Goal: Task Accomplishment & Management: Manage account settings

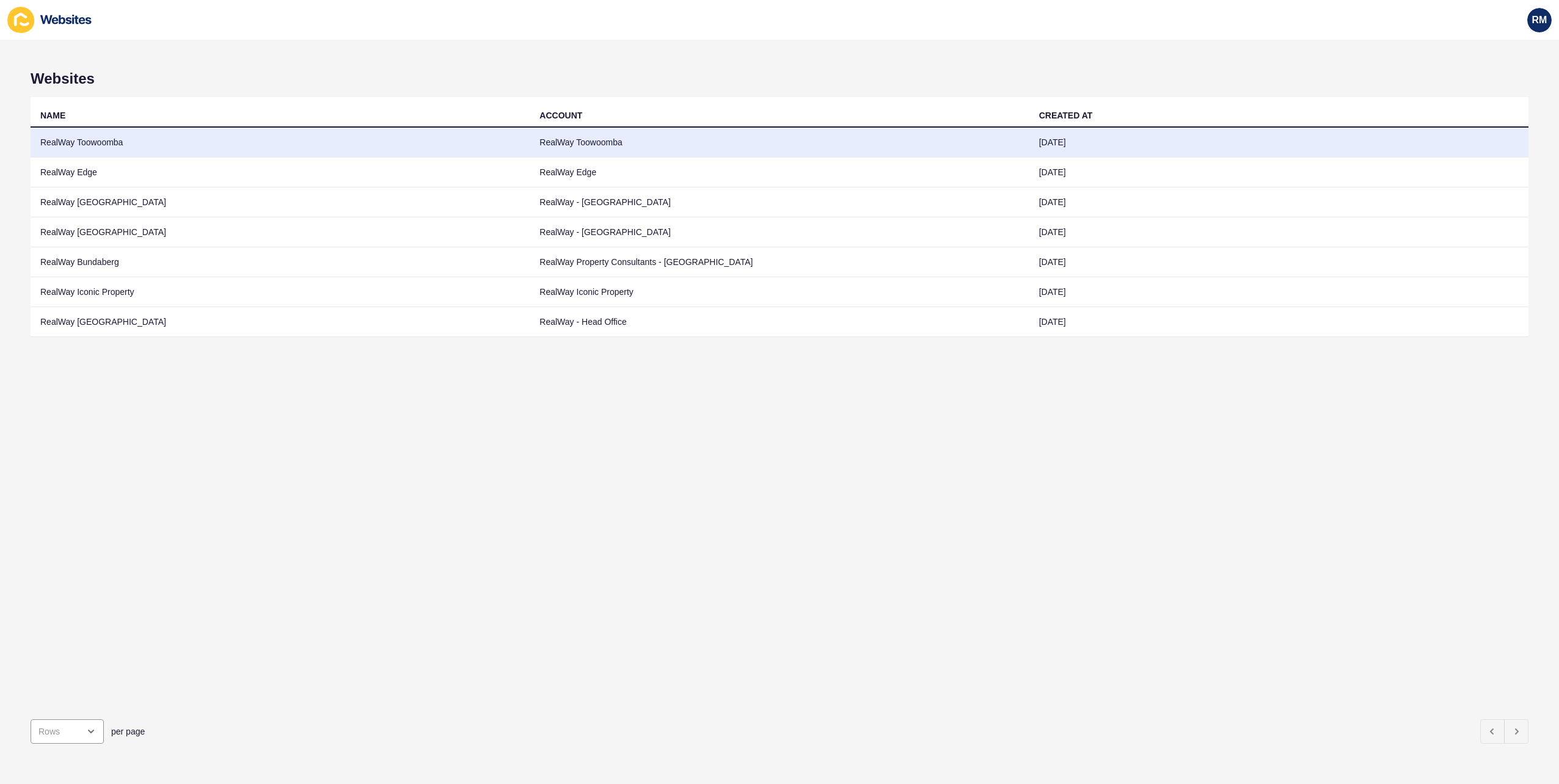
click at [172, 144] on td "RealWay Toowoomba" at bounding box center [280, 142] width 499 height 30
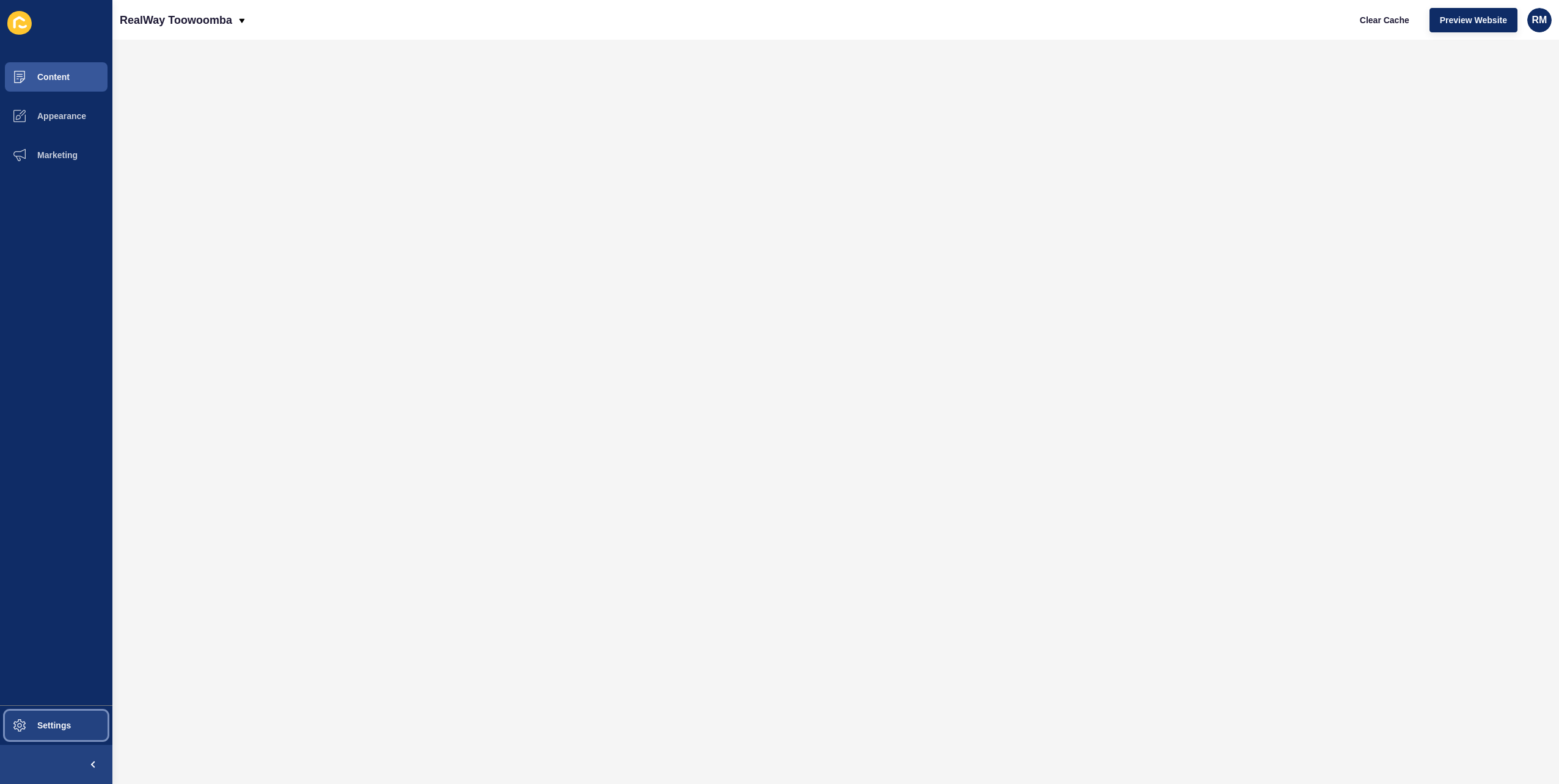
click at [91, 725] on button "Settings" at bounding box center [56, 725] width 113 height 39
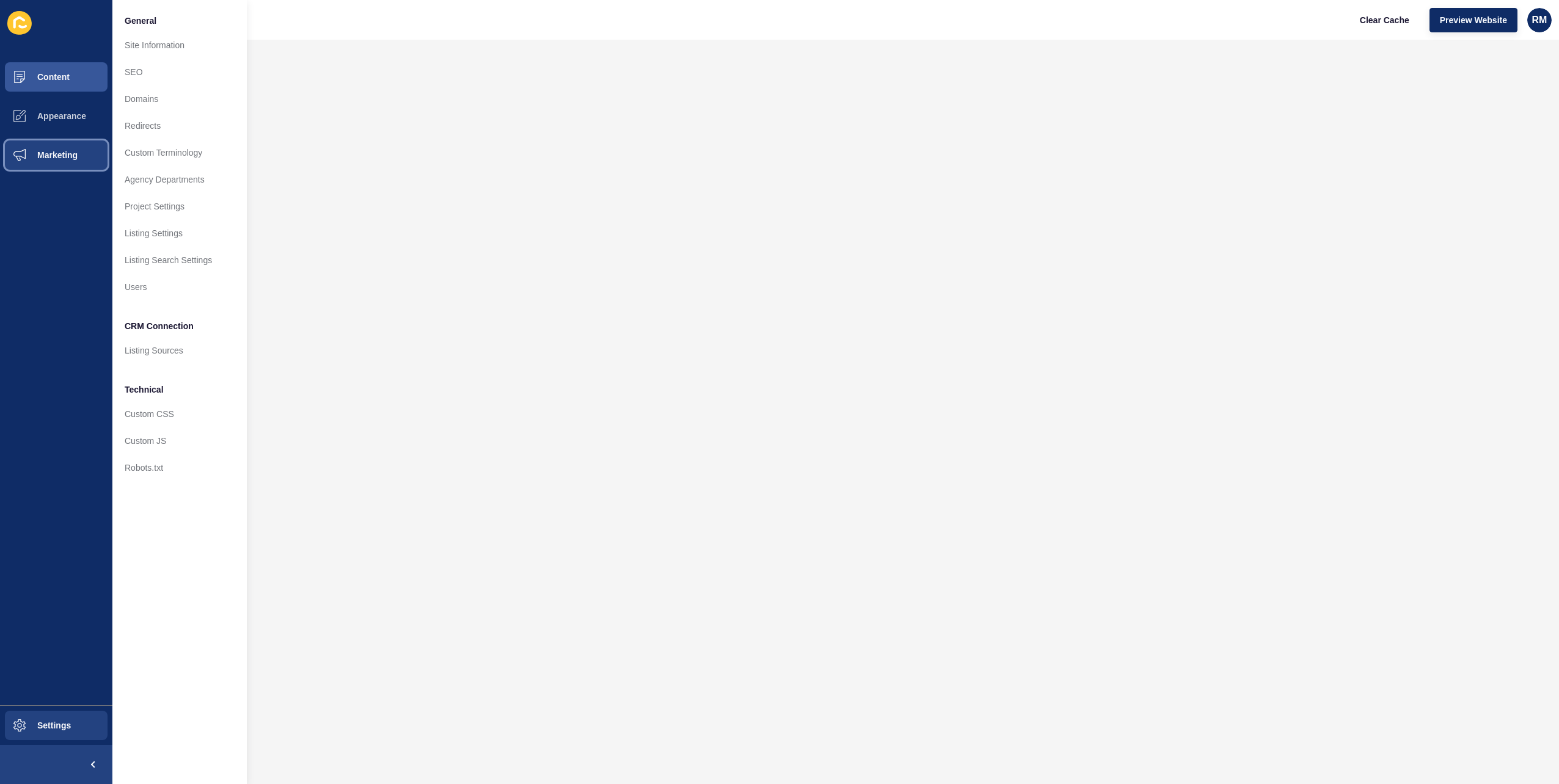
click at [31, 142] on span at bounding box center [19, 155] width 39 height 39
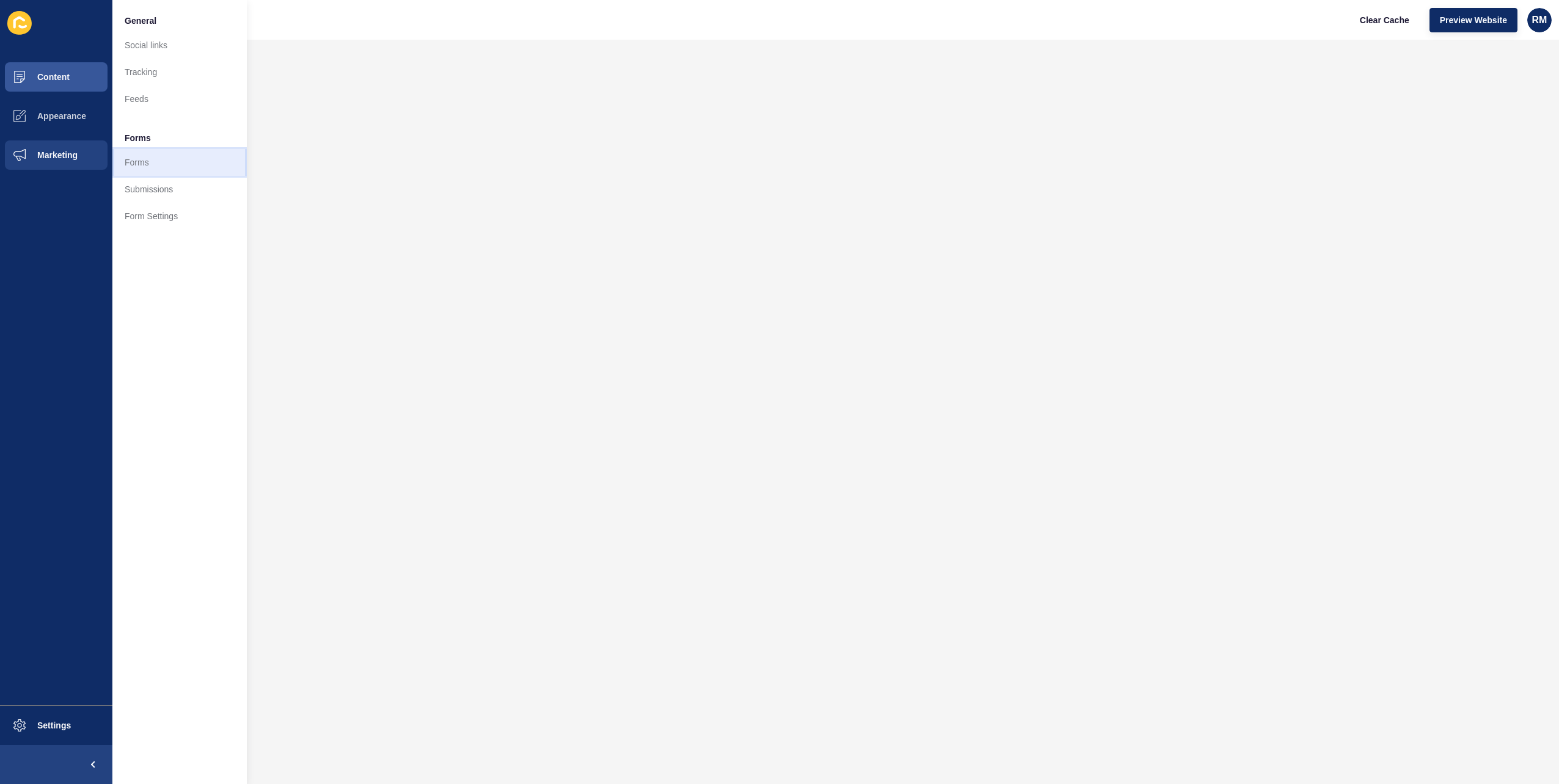
click at [163, 163] on link "Forms" at bounding box center [180, 163] width 134 height 27
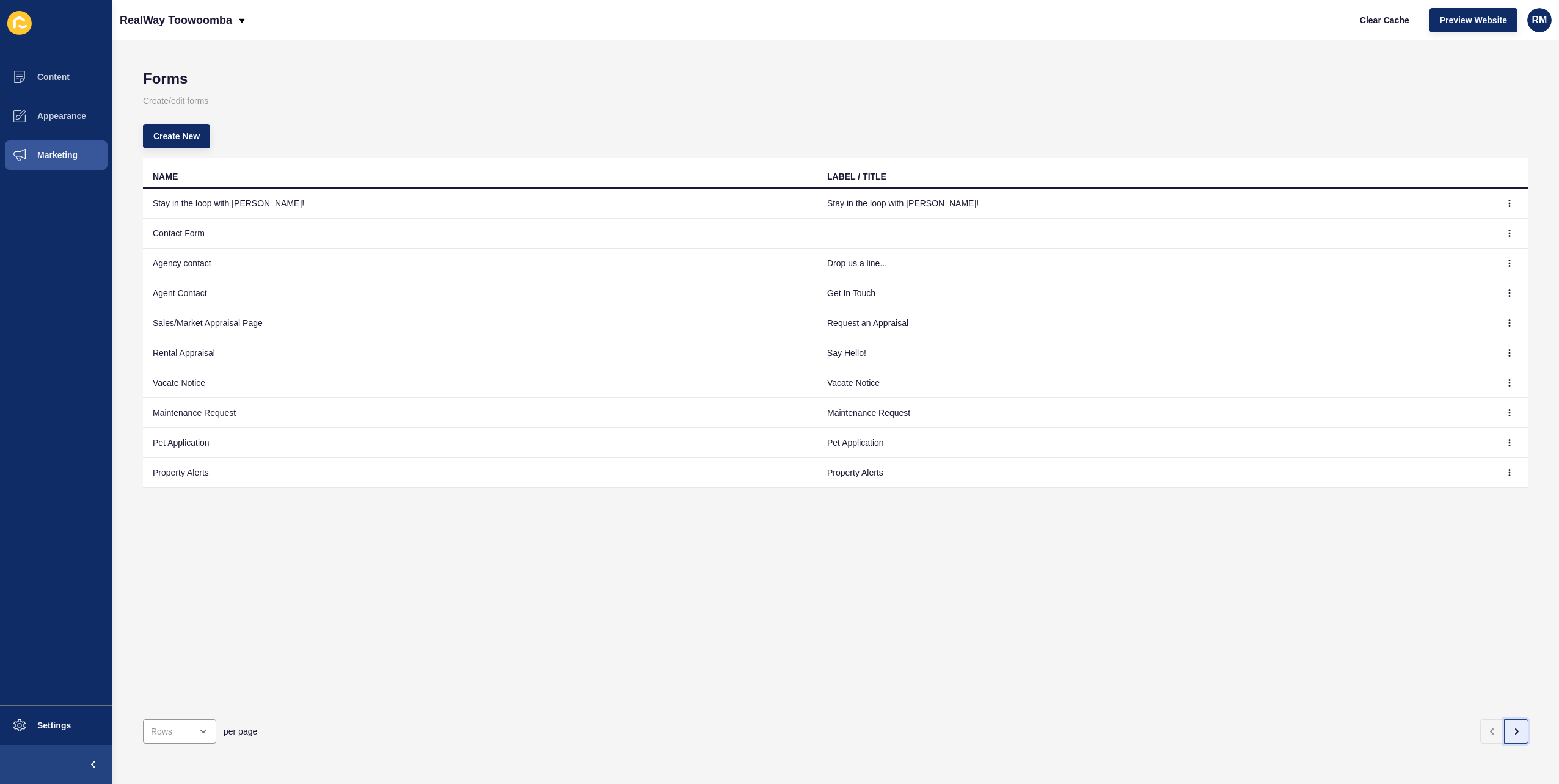
click at [1512, 727] on icon "button" at bounding box center [1517, 732] width 10 height 10
click at [1506, 202] on icon "button" at bounding box center [1509, 203] width 7 height 7
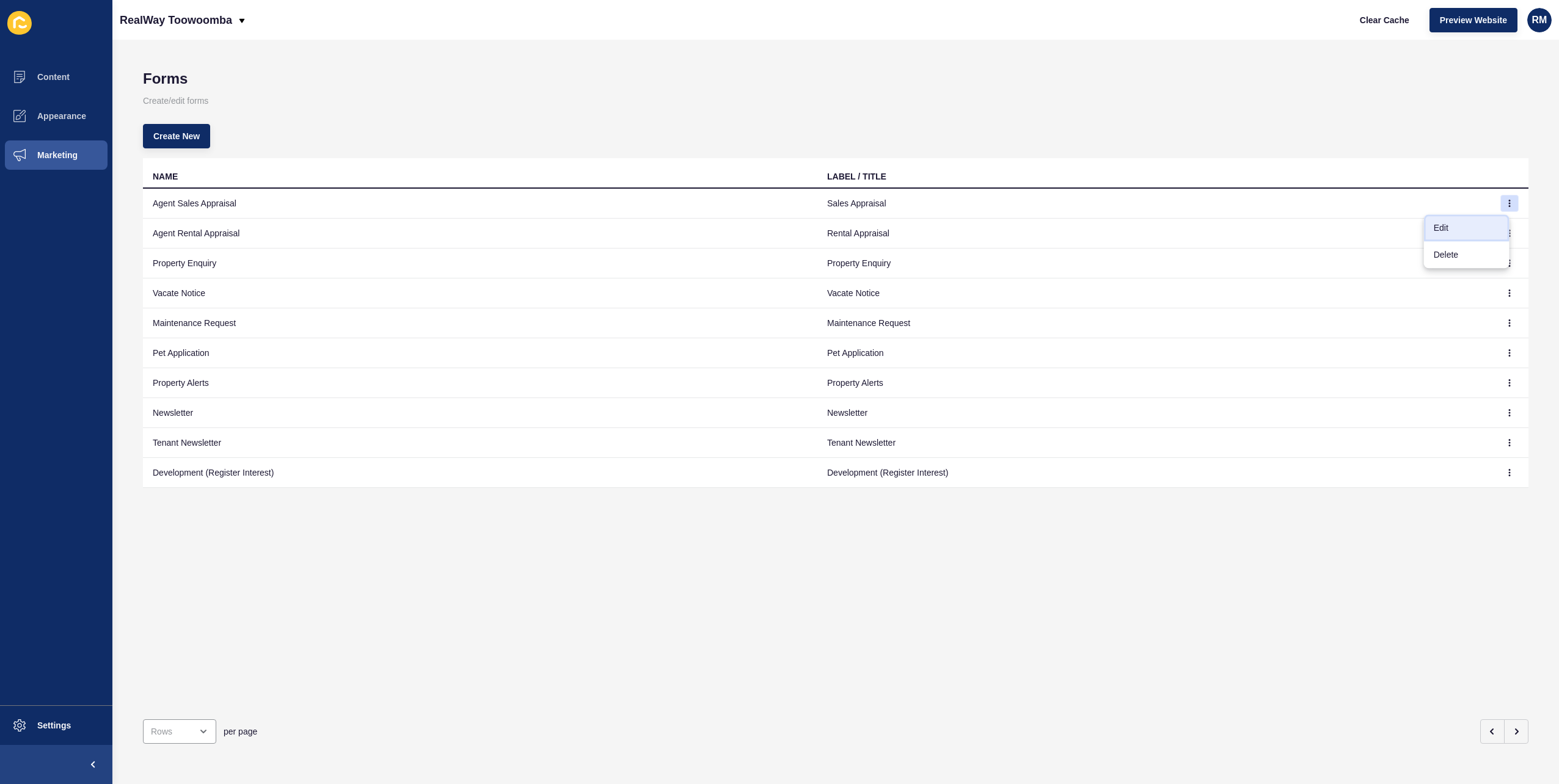
click at [1480, 226] on link "Edit" at bounding box center [1466, 228] width 86 height 27
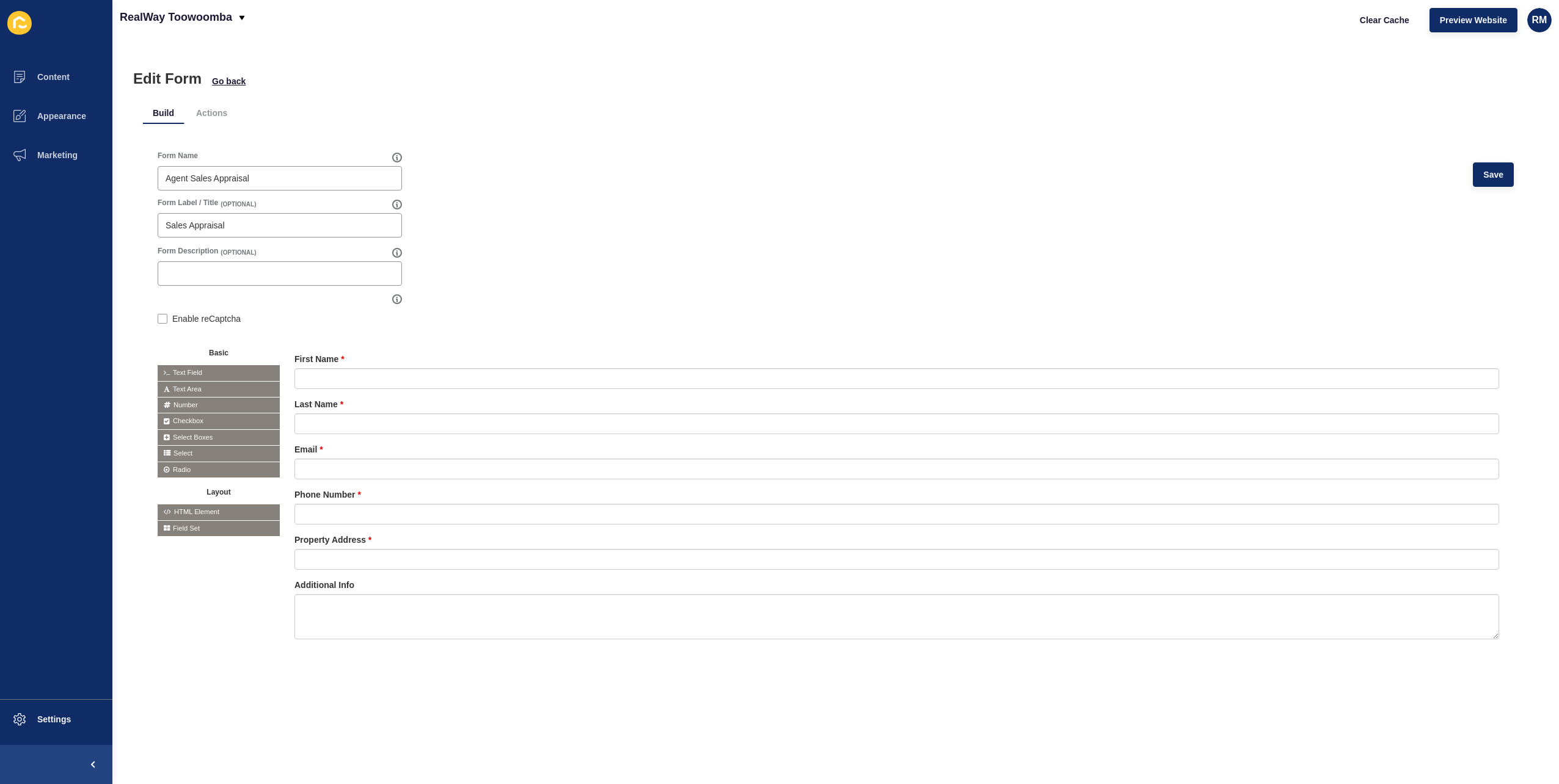
click at [241, 109] on ul "Build Actions" at bounding box center [836, 113] width 1386 height 23
click at [217, 109] on li "Actions" at bounding box center [212, 113] width 51 height 22
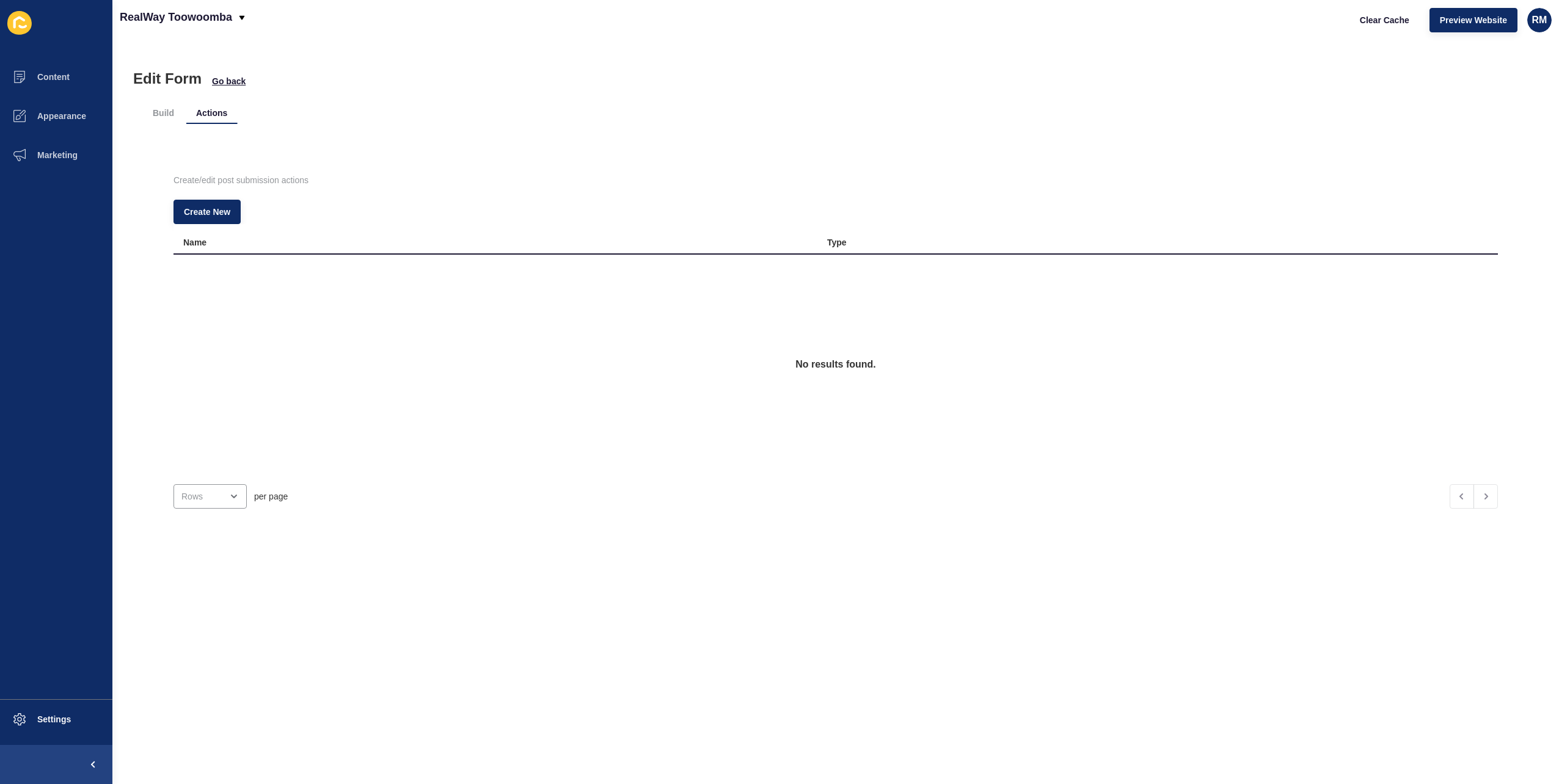
drag, startPoint x: 170, startPoint y: 109, endPoint x: 186, endPoint y: 100, distance: 18.4
click at [170, 109] on li "Build" at bounding box center [163, 113] width 41 height 22
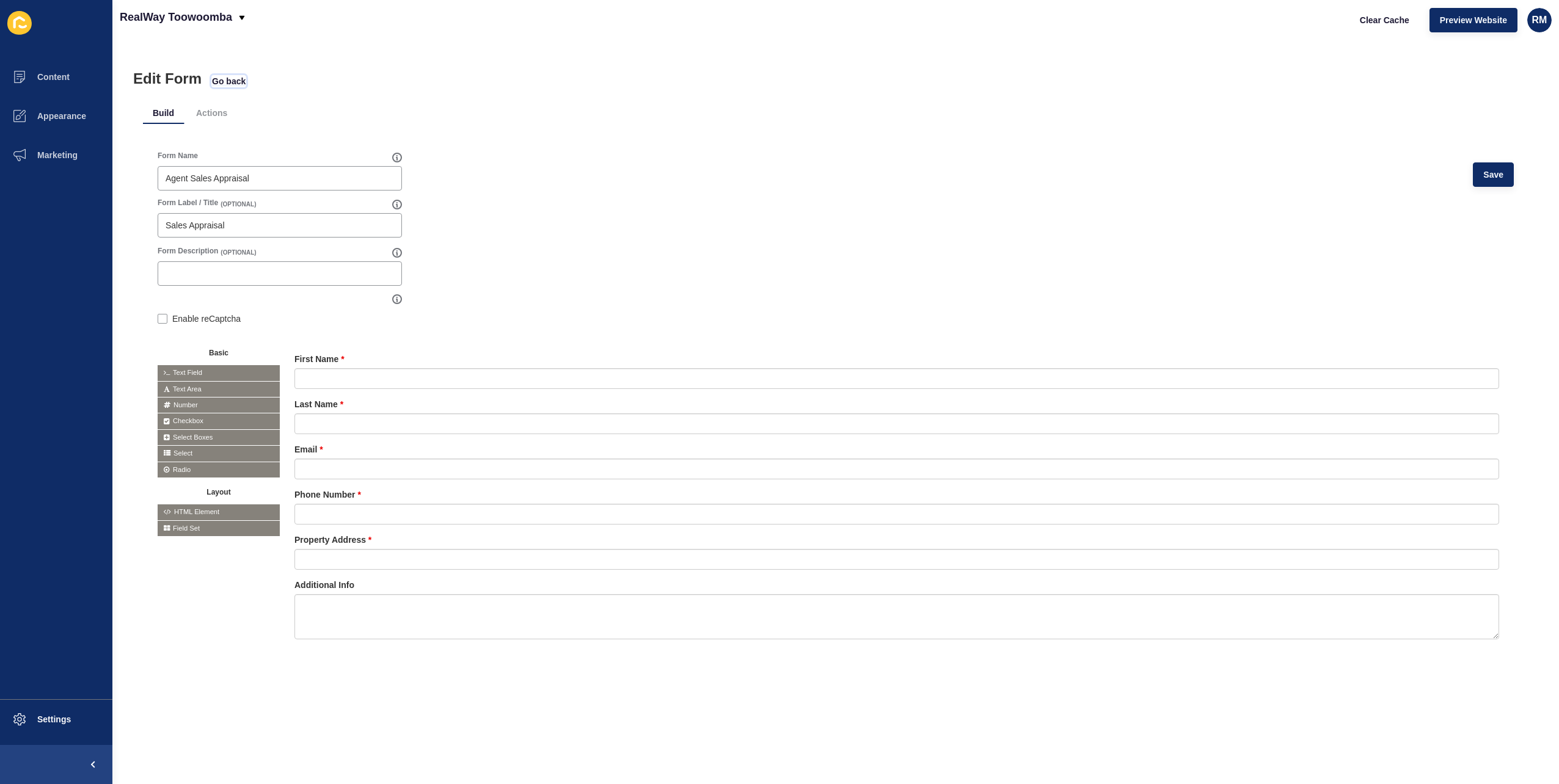
click at [236, 81] on span "Go back" at bounding box center [229, 81] width 33 height 12
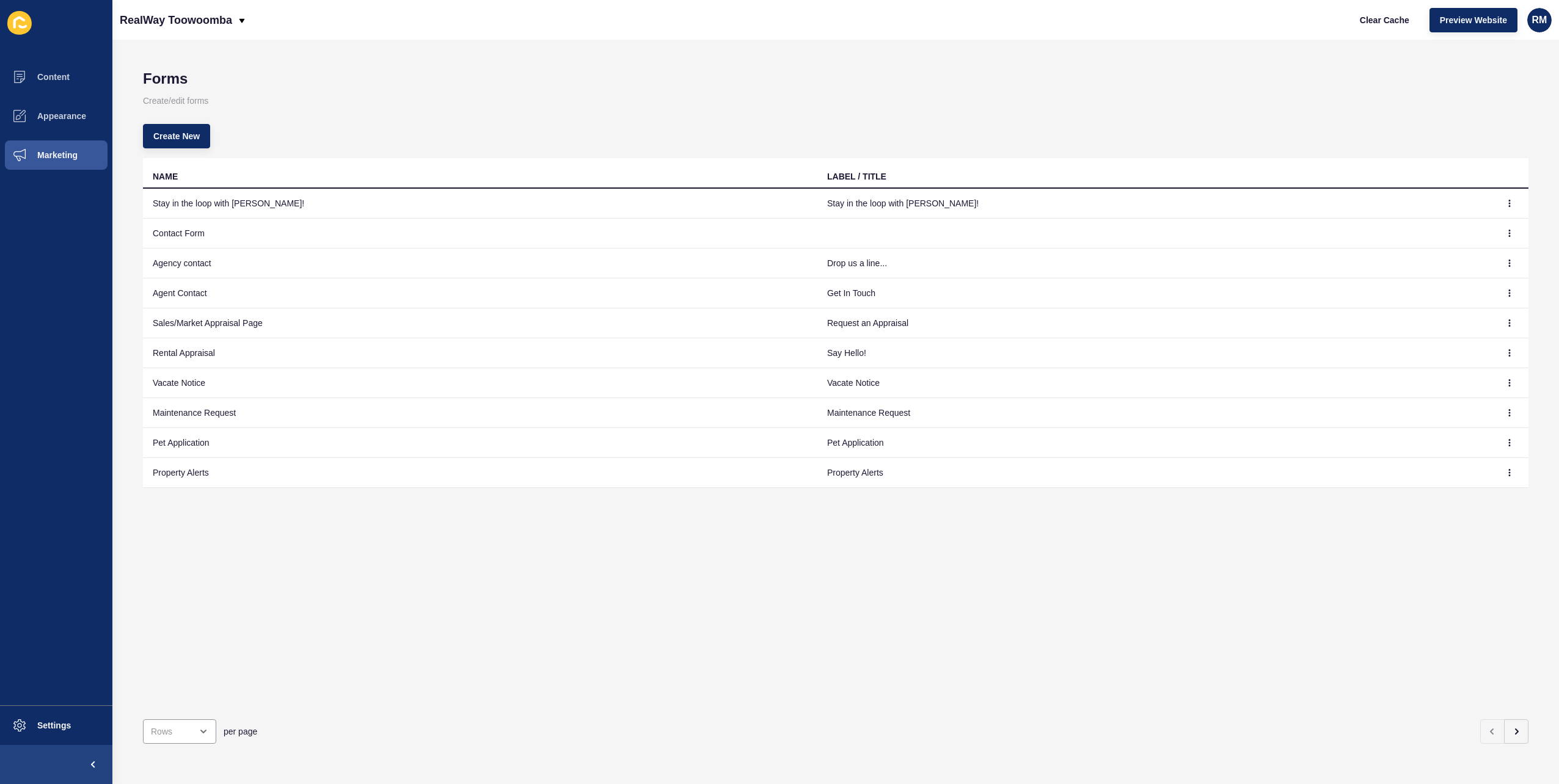
click at [424, 78] on h1 "Forms" at bounding box center [836, 79] width 1386 height 17
click at [71, 168] on button "Marketing" at bounding box center [56, 155] width 113 height 39
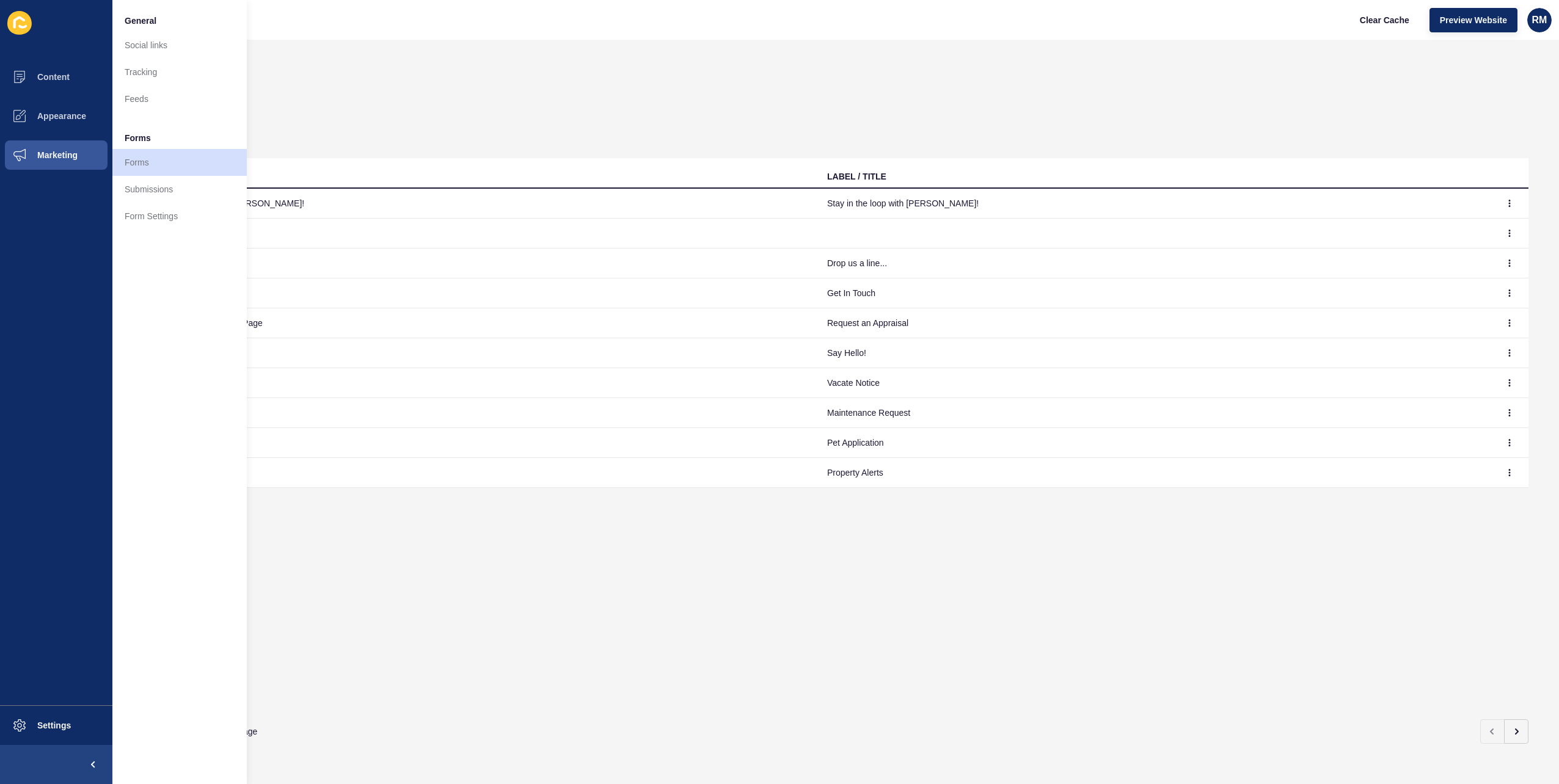
click at [400, 128] on div "Create New" at bounding box center [836, 136] width 1386 height 44
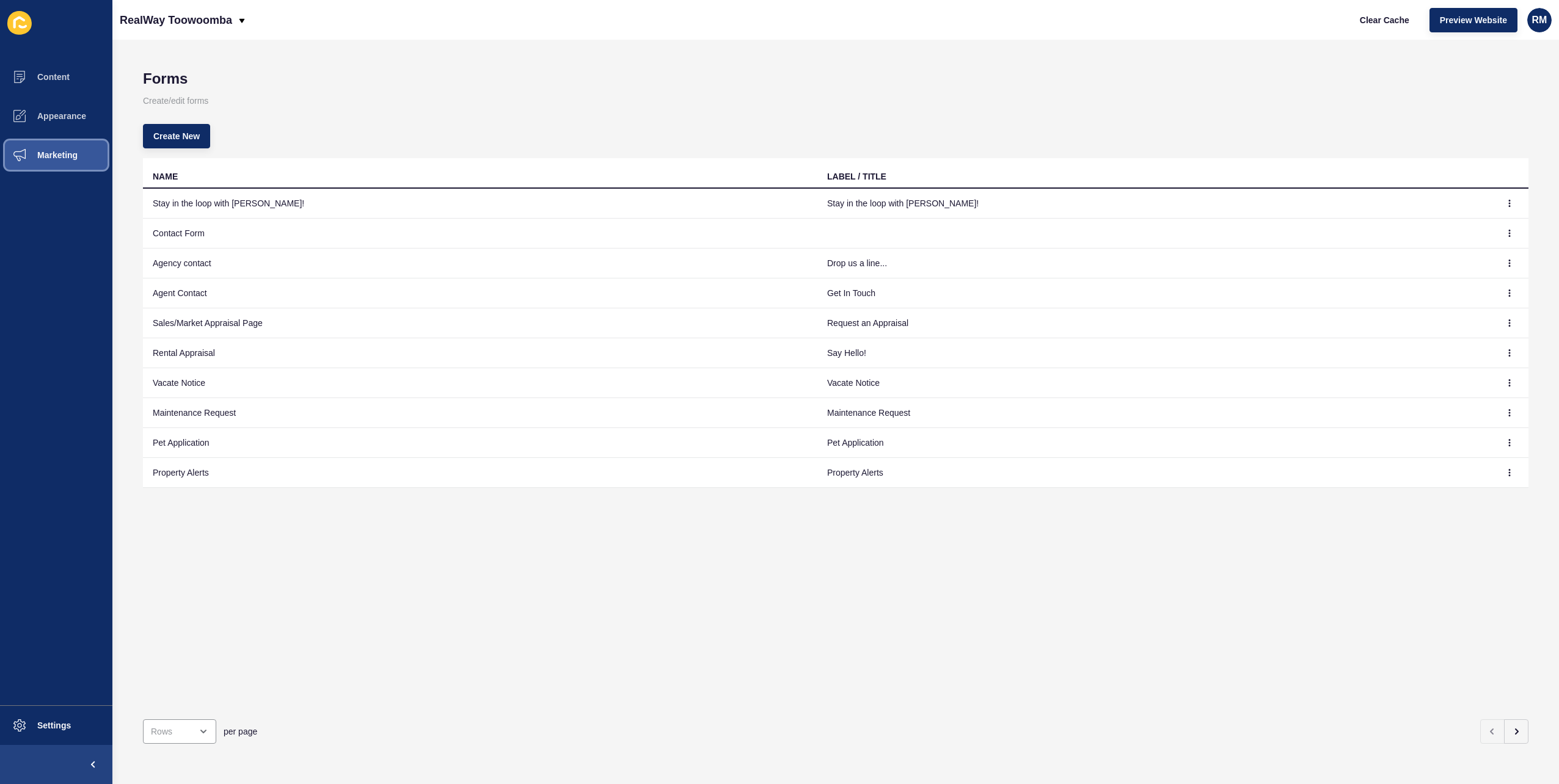
click at [71, 157] on span "Marketing" at bounding box center [38, 155] width 79 height 10
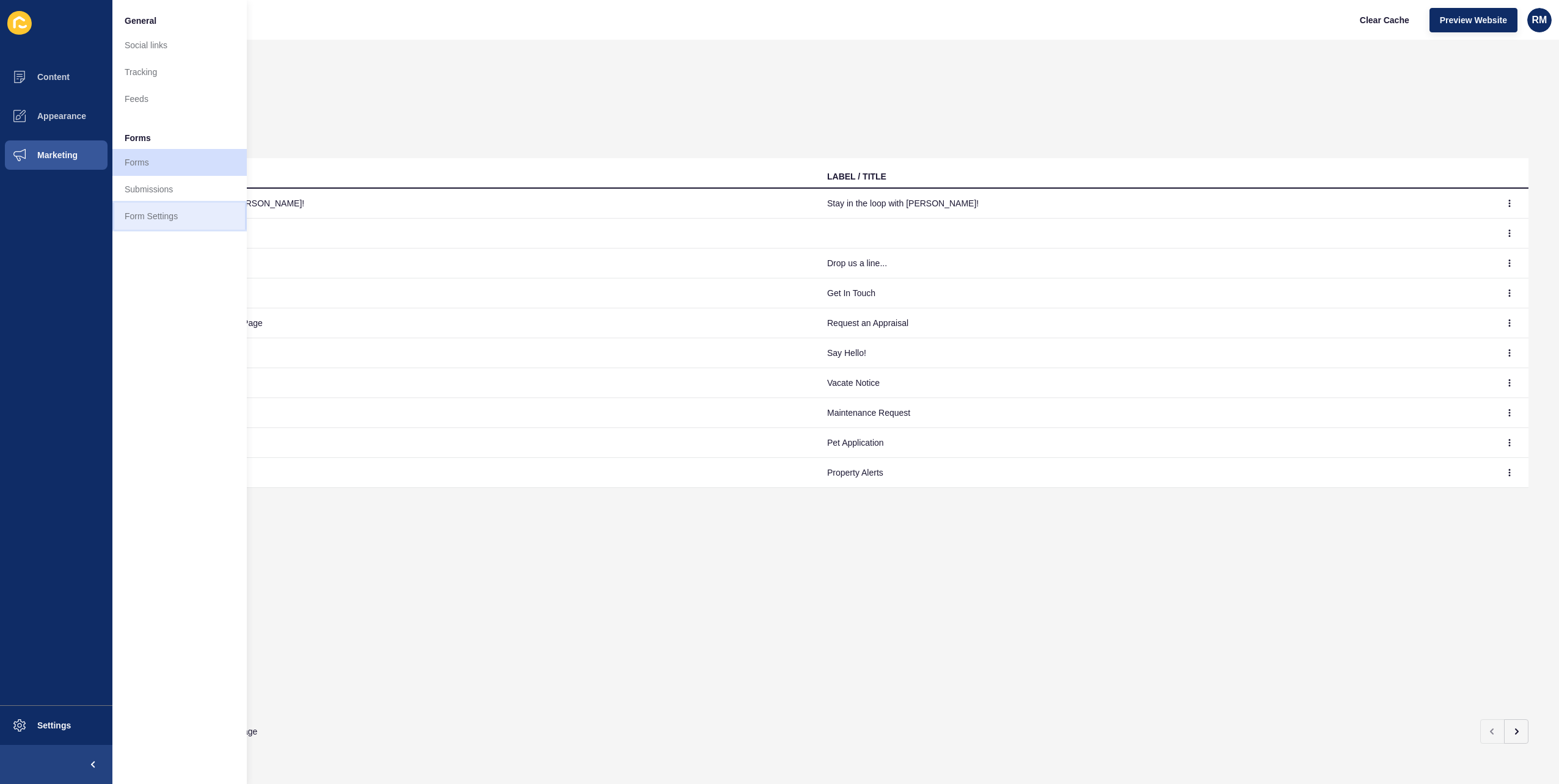
click at [171, 209] on link "Form Settings" at bounding box center [180, 217] width 134 height 27
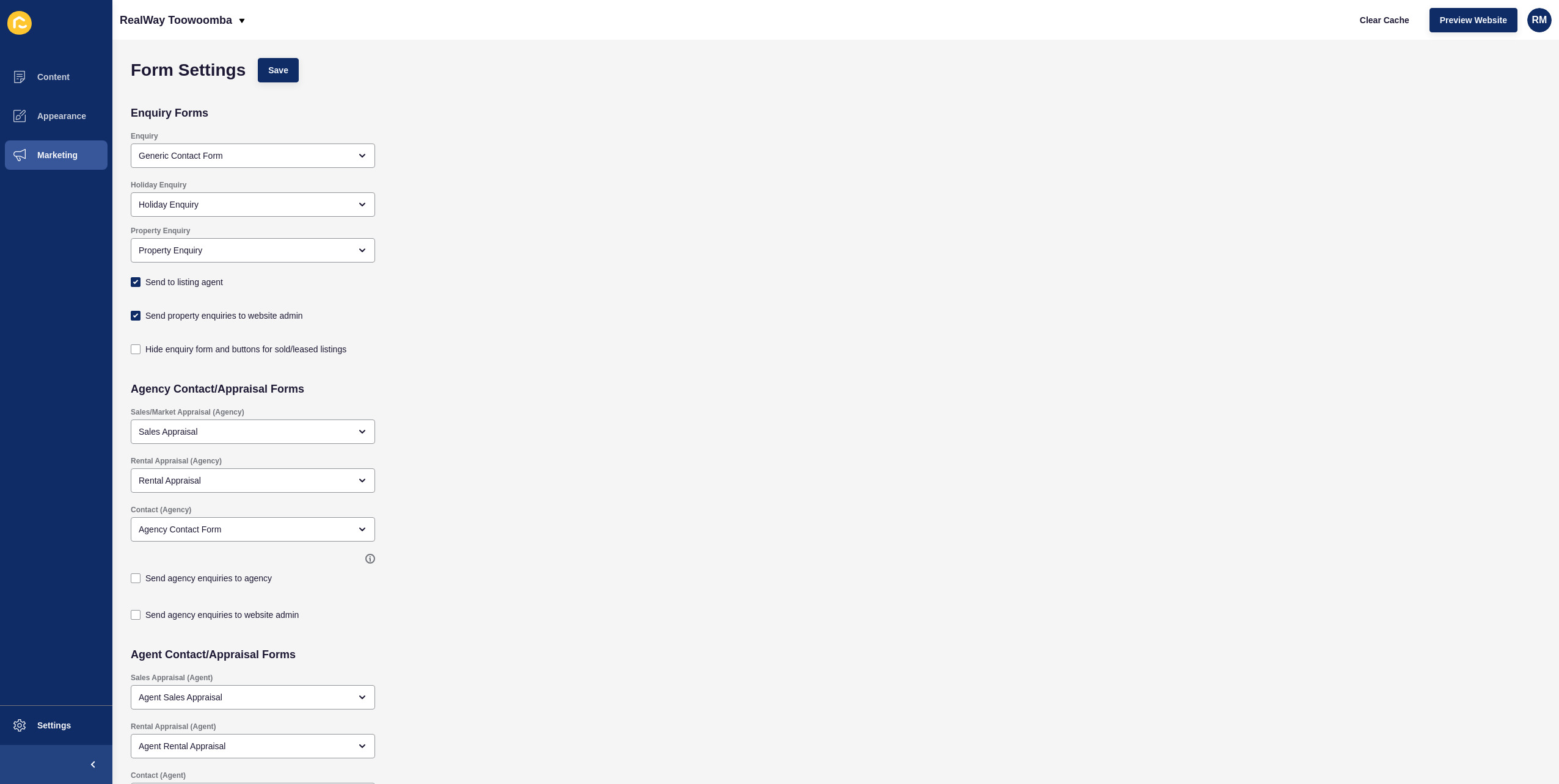
scroll to position [183, 0]
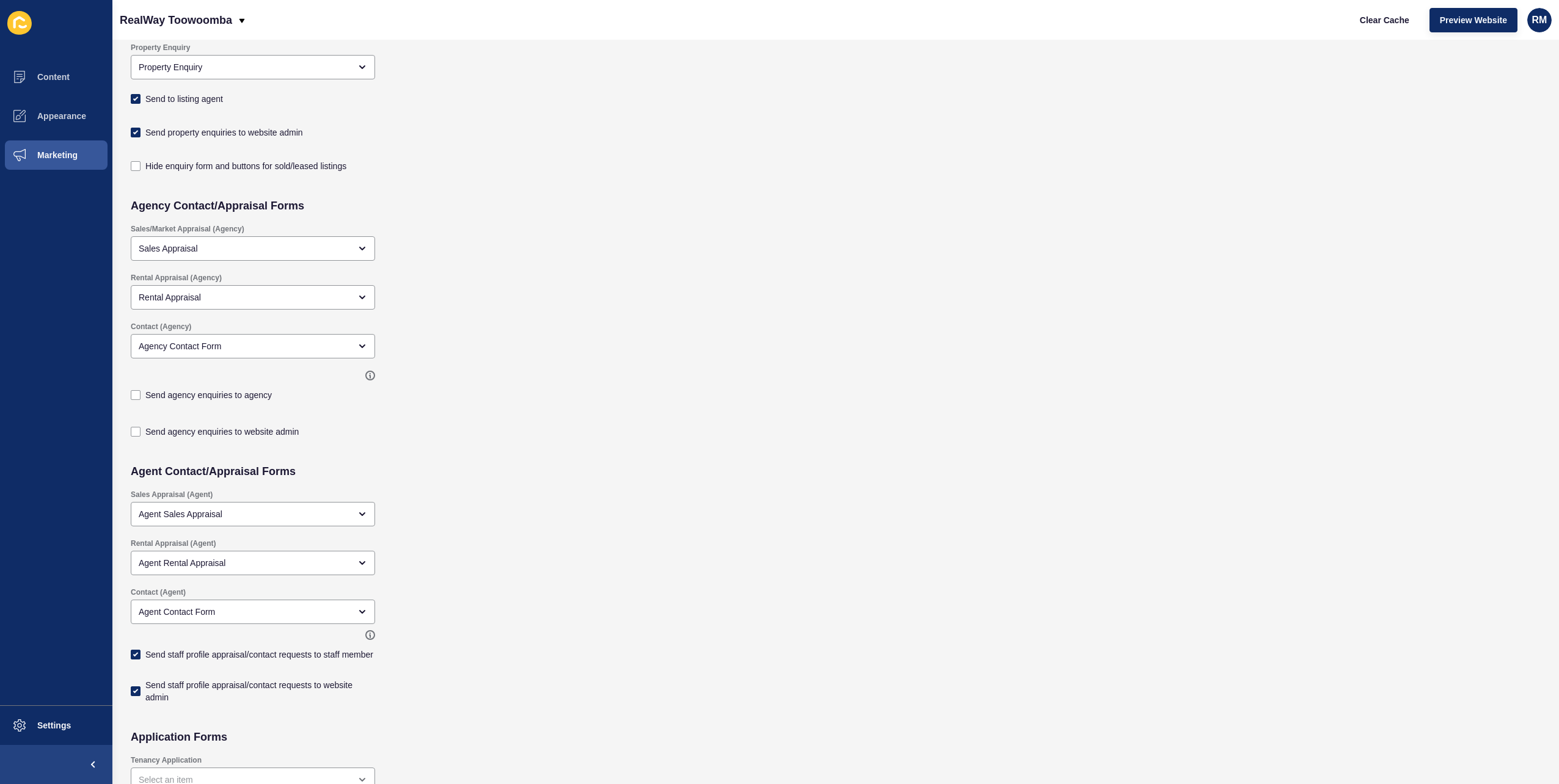
click at [646, 247] on div "Sales/Market Appraisal (Agency) Sales Appraisal" at bounding box center [693, 242] width 1137 height 49
click at [173, 23] on p "RealWay Toowoomba" at bounding box center [176, 20] width 113 height 30
click at [176, 185] on link "RealWay [GEOGRAPHIC_DATA]" at bounding box center [192, 185] width 145 height 27
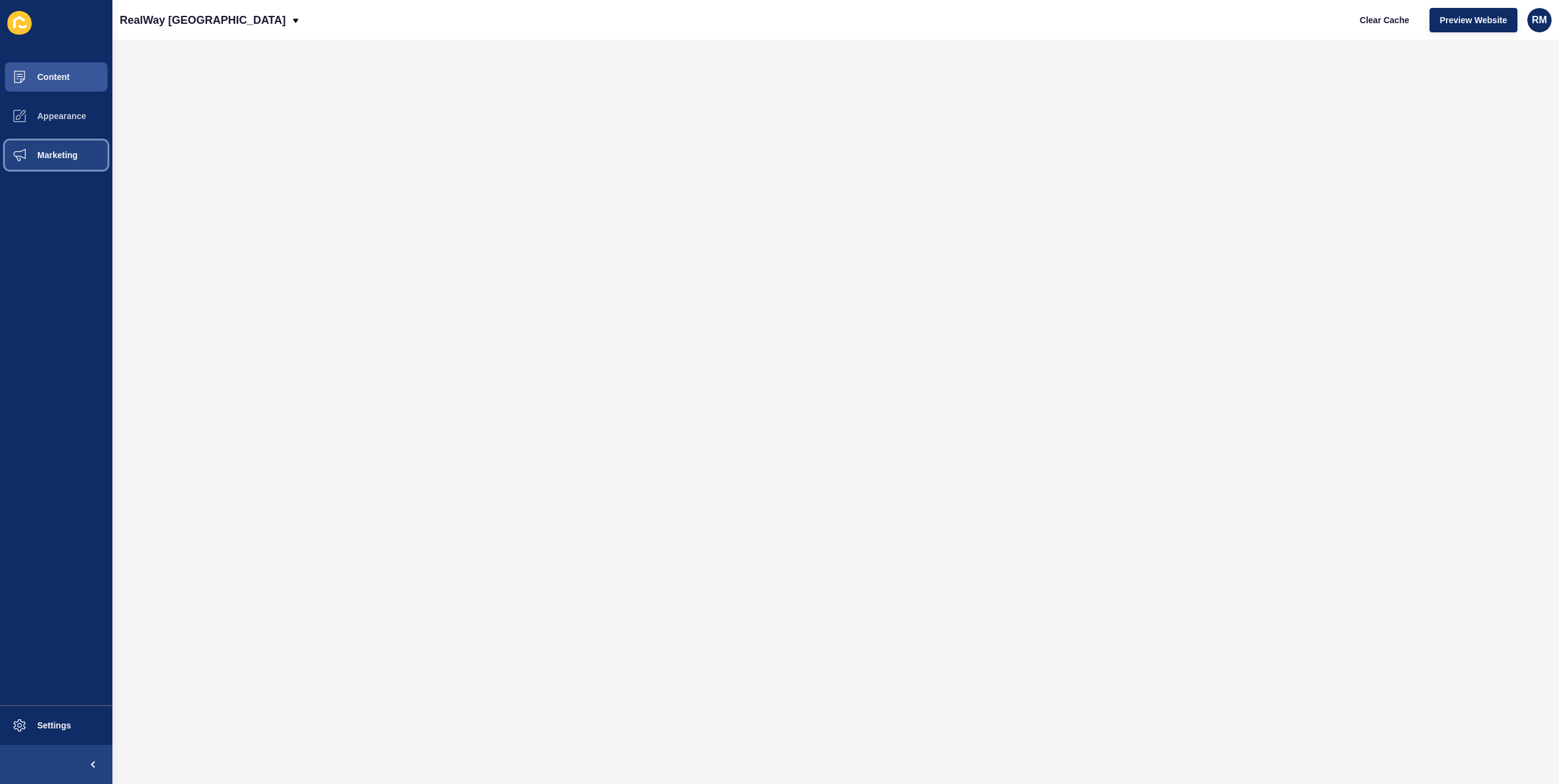
click at [88, 163] on button "Marketing" at bounding box center [56, 155] width 113 height 39
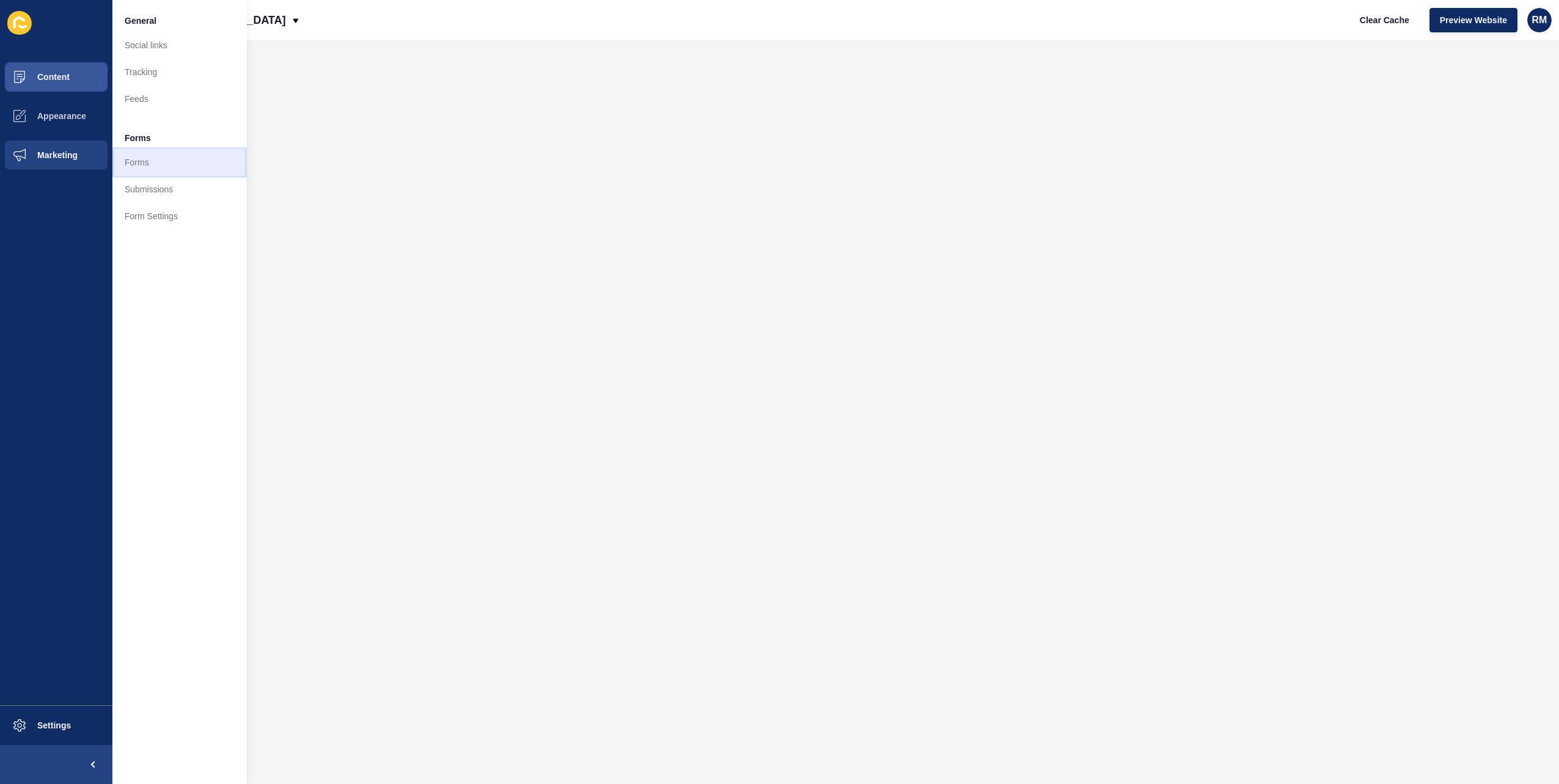
click at [173, 155] on link "Forms" at bounding box center [180, 163] width 134 height 27
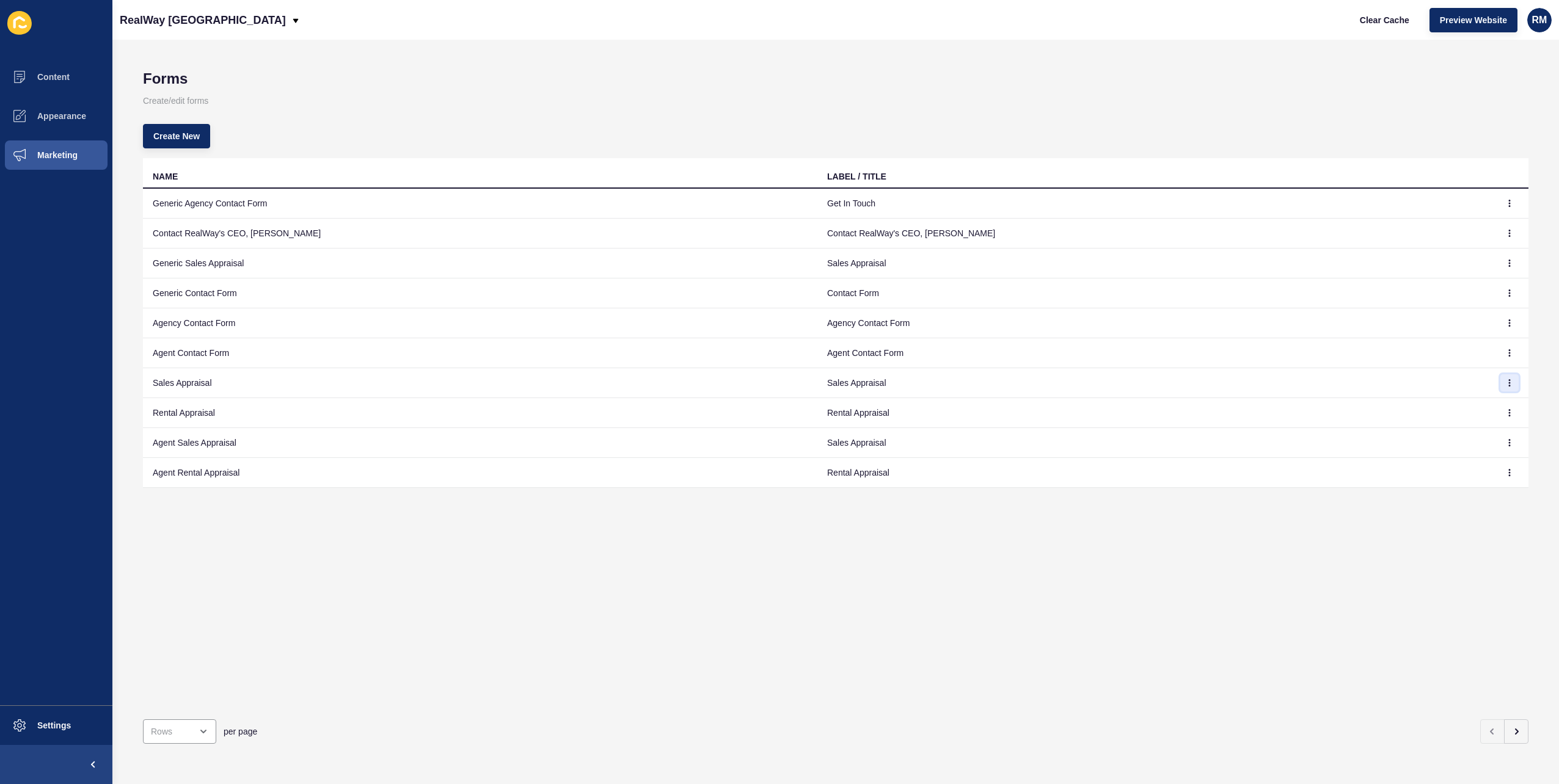
click at [1507, 384] on button "button" at bounding box center [1509, 383] width 18 height 17
click at [1479, 303] on td "Contact Form" at bounding box center [1154, 294] width 674 height 30
click at [0, 74] on span "Content" at bounding box center [33, 77] width 71 height 10
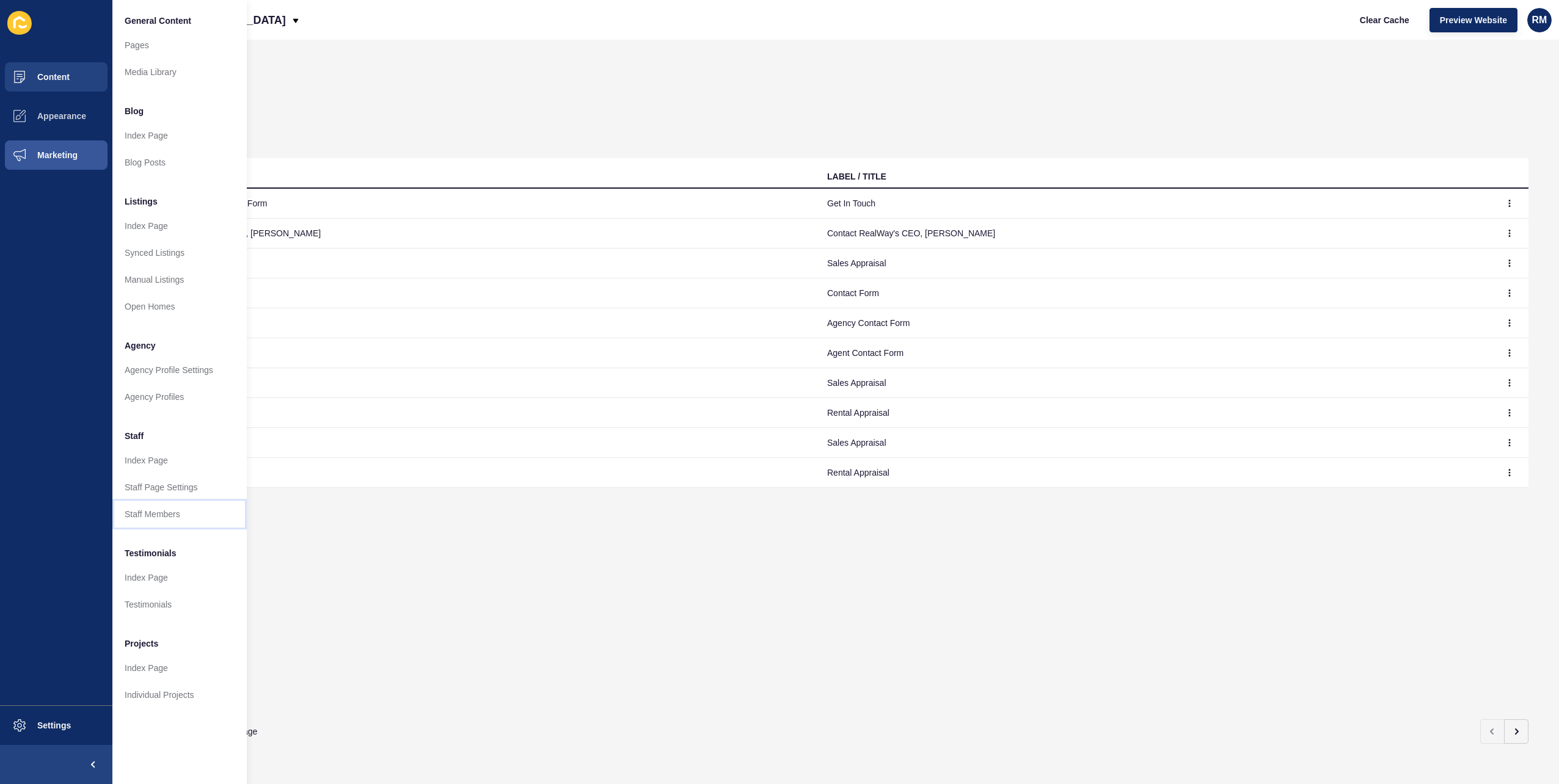
click at [161, 503] on link "Staff Members" at bounding box center [180, 514] width 134 height 27
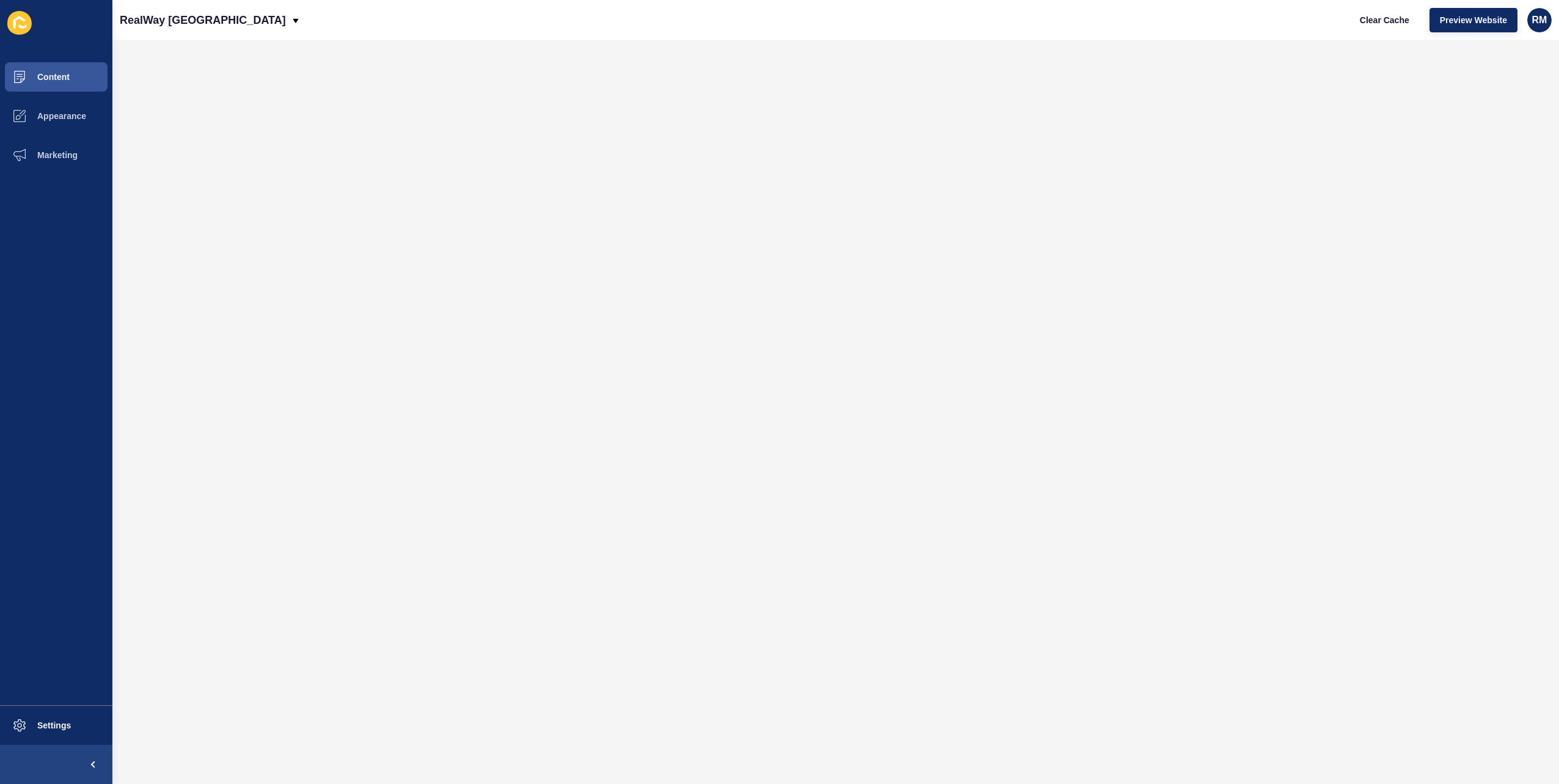
click at [991, 33] on div "RealWay Australia Clear Cache Preview Website RM" at bounding box center [836, 20] width 1446 height 40
click at [42, 733] on button "Settings" at bounding box center [56, 725] width 113 height 39
click at [42, 161] on button "Marketing" at bounding box center [56, 155] width 113 height 39
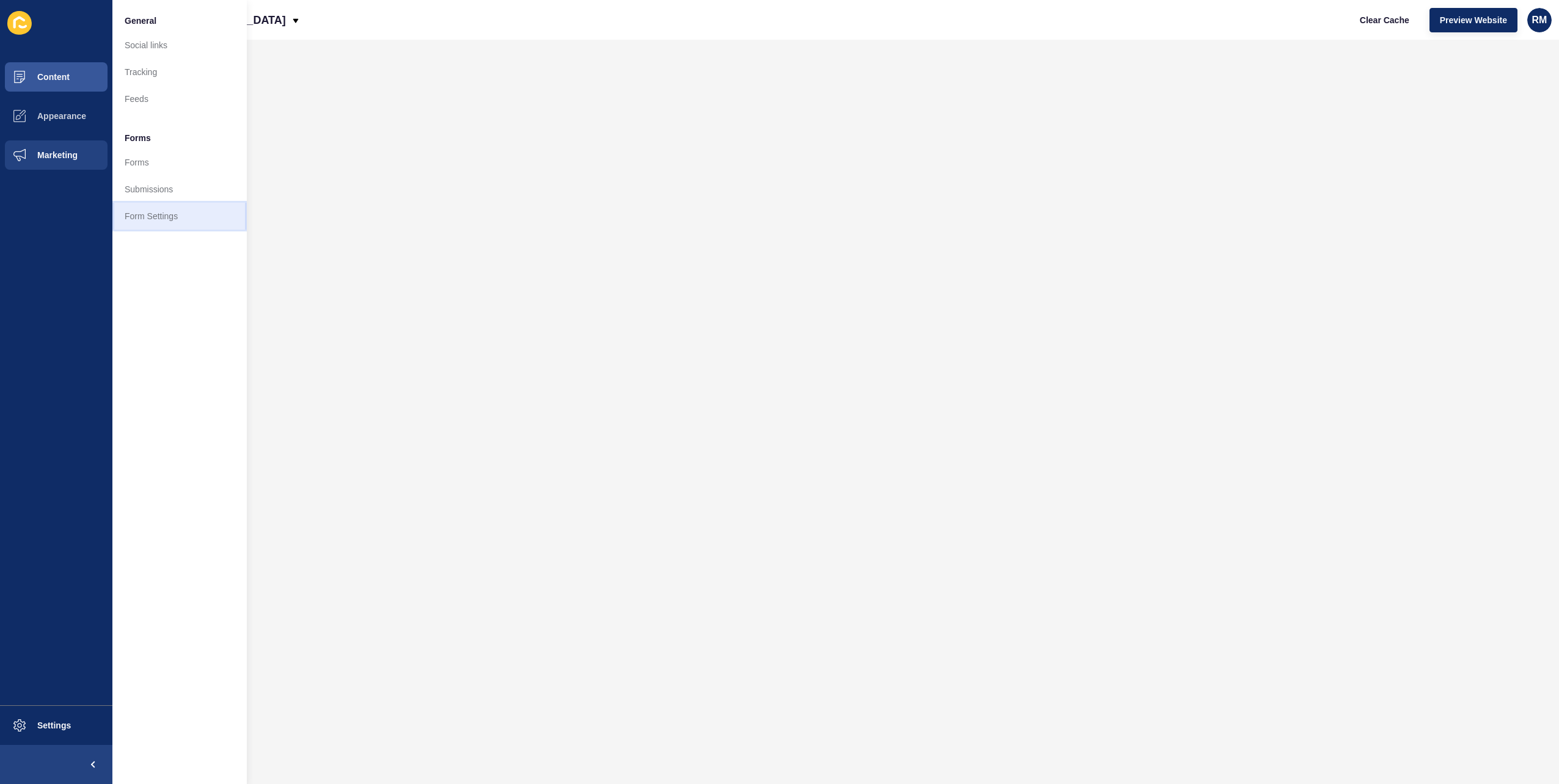
click at [168, 226] on link "Form Settings" at bounding box center [180, 217] width 134 height 27
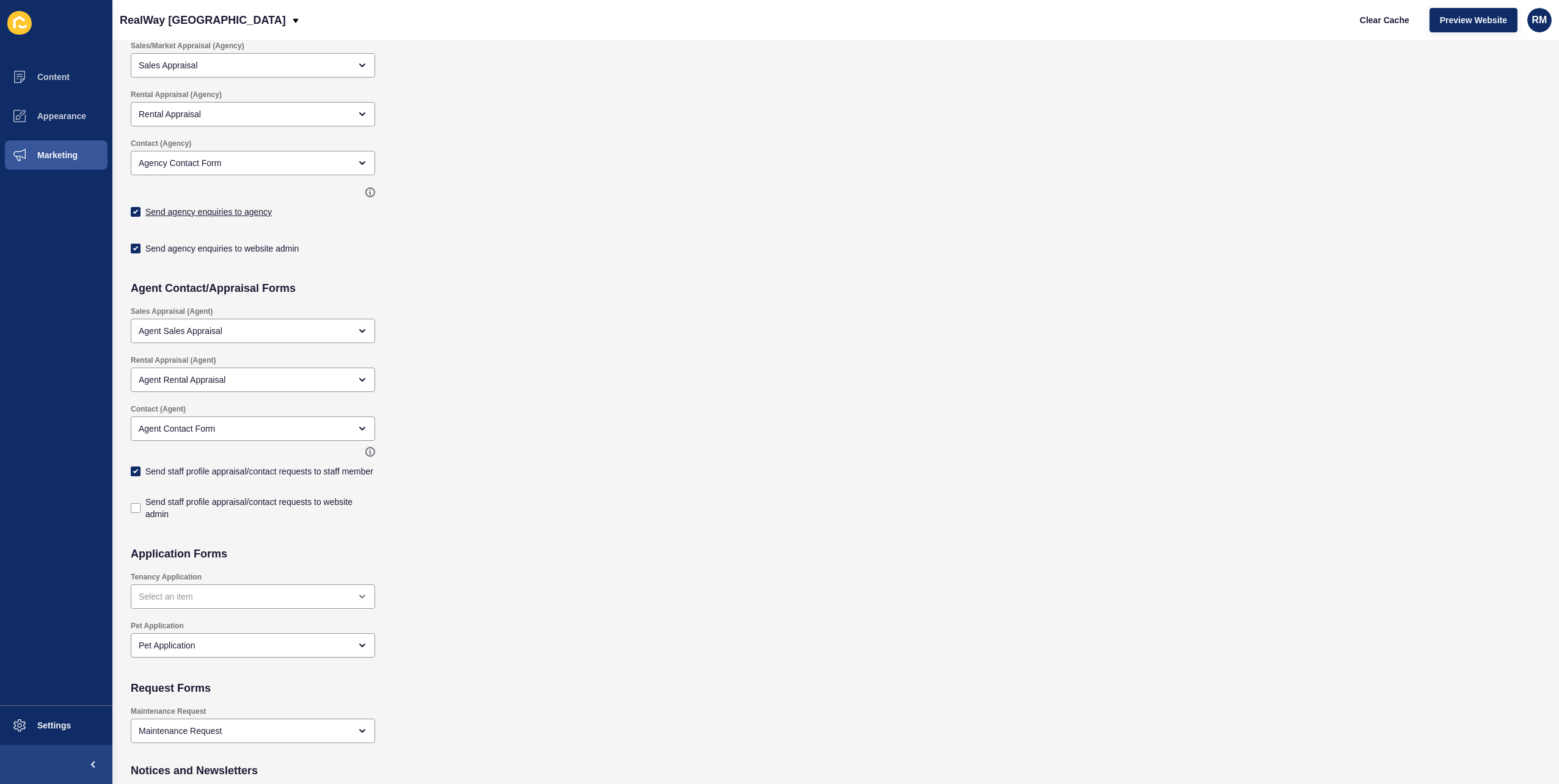
scroll to position [183, 0]
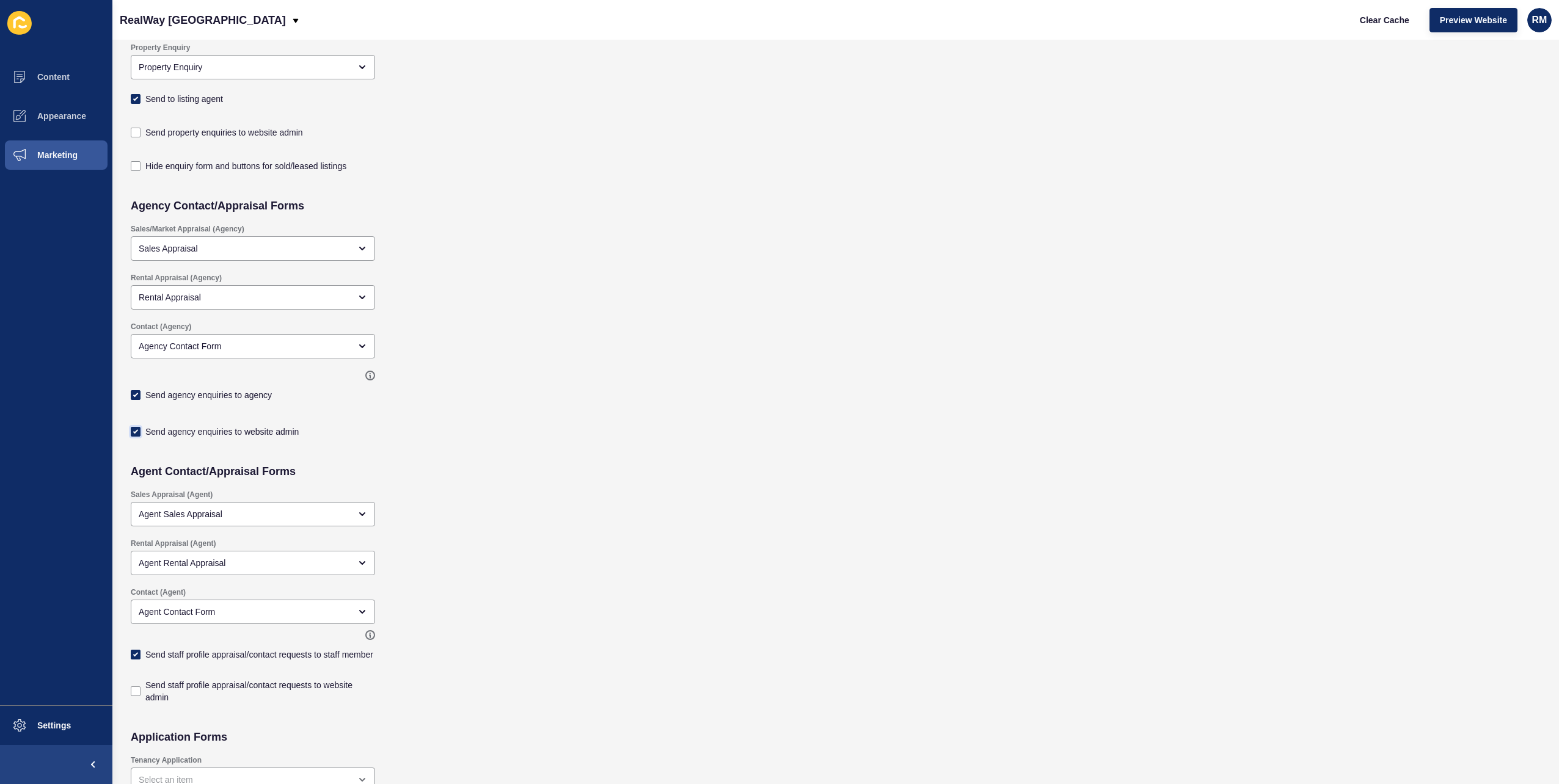
click at [136, 434] on label at bounding box center [136, 432] width 10 height 10
click at [136, 611] on input "Send agency enquiries to website admin" at bounding box center [137, 615] width 8 height 8
checkbox input "false"
checkbox input "true"
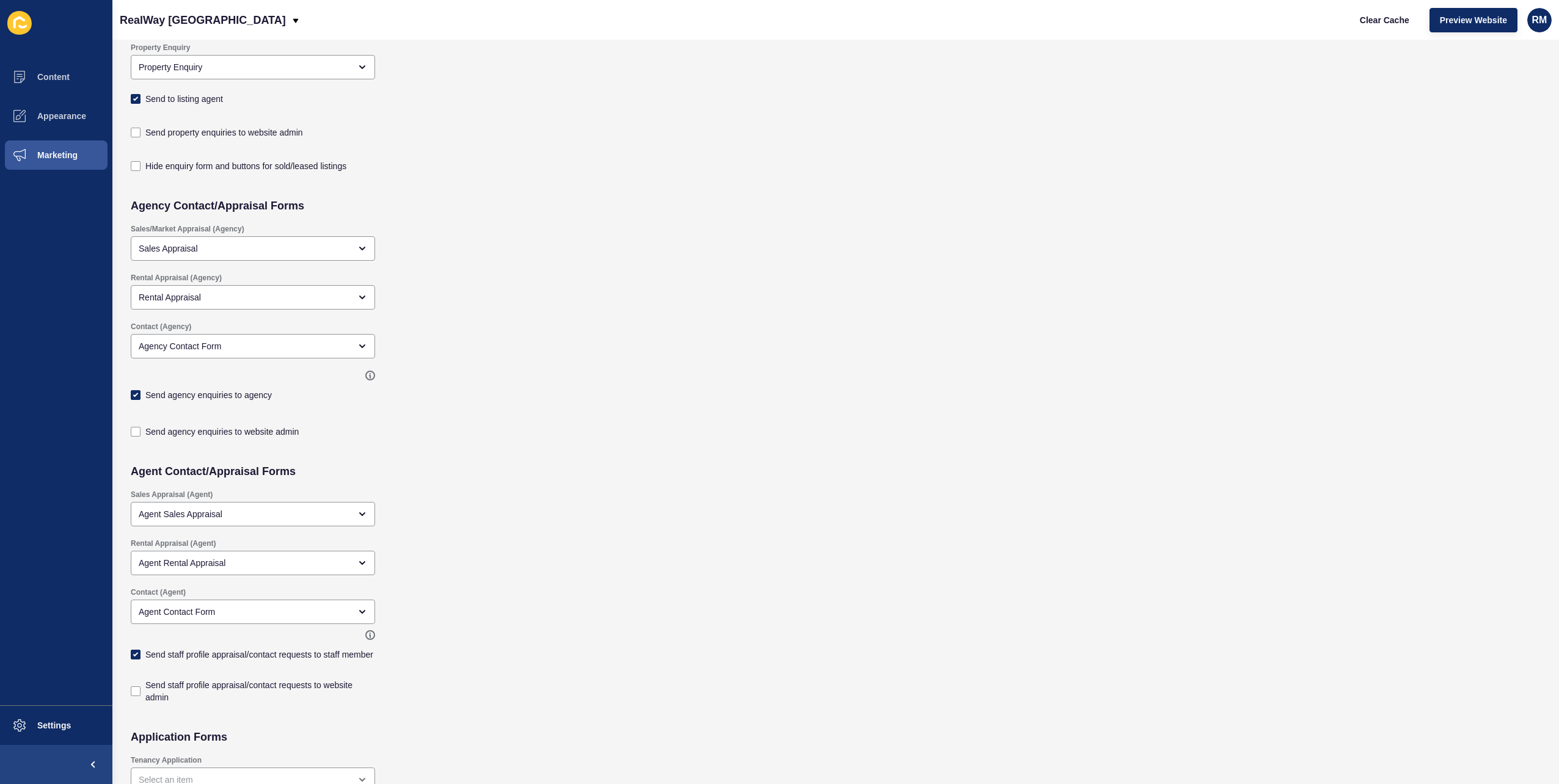
scroll to position [0, 0]
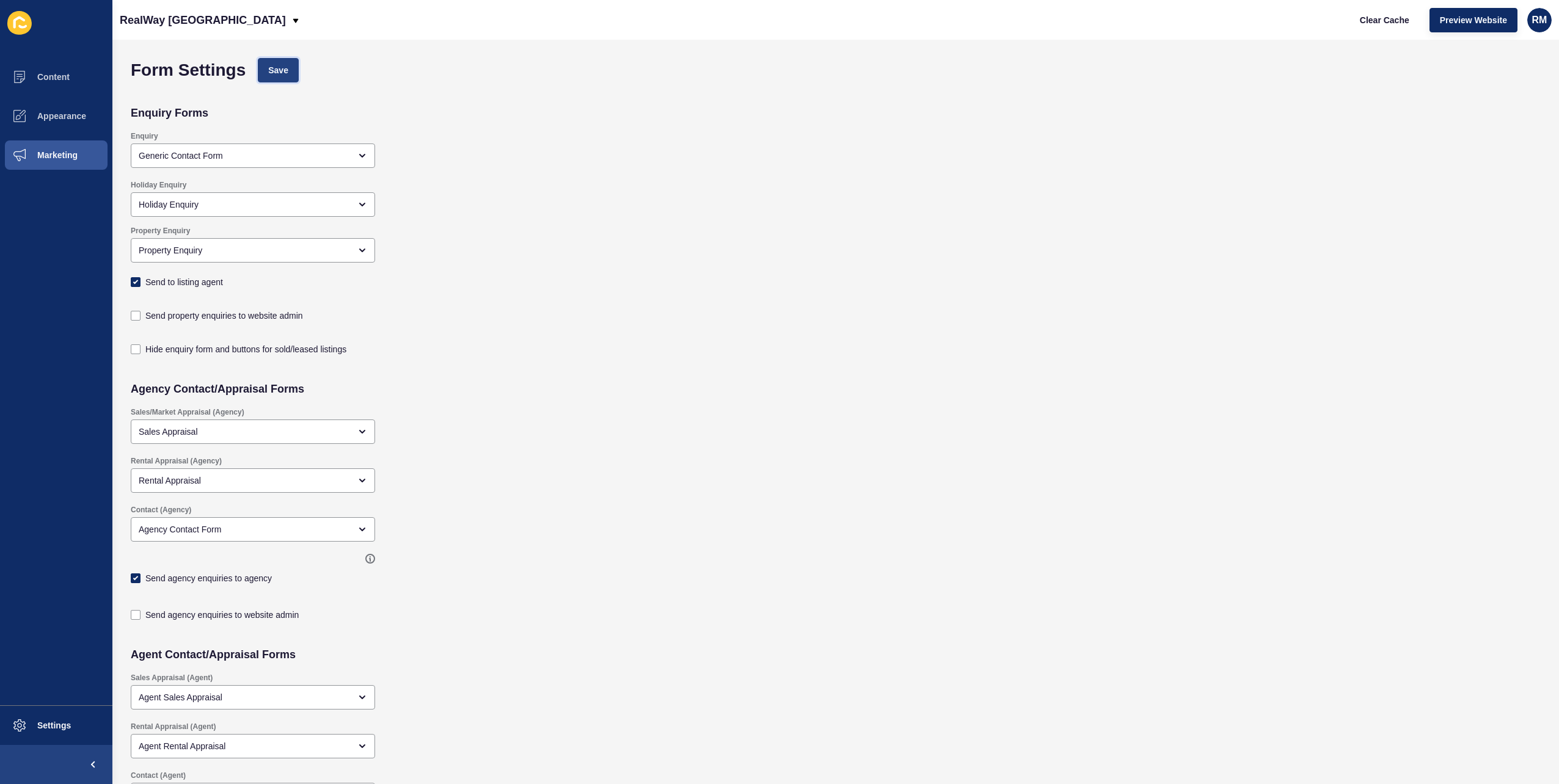
click at [283, 69] on span "Save" at bounding box center [278, 70] width 20 height 12
checkbox input "true"
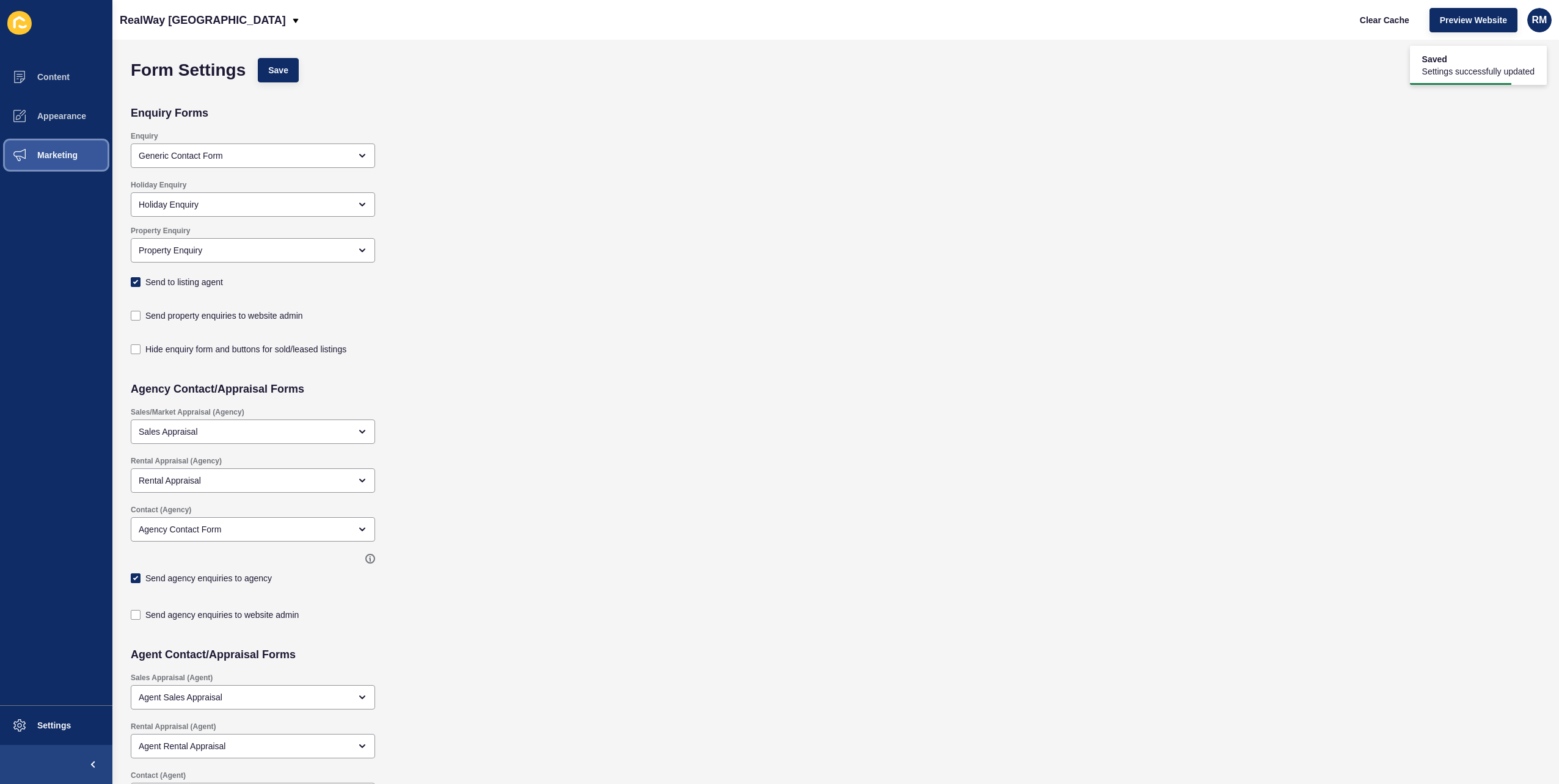
click at [50, 158] on span "Marketing" at bounding box center [38, 155] width 79 height 10
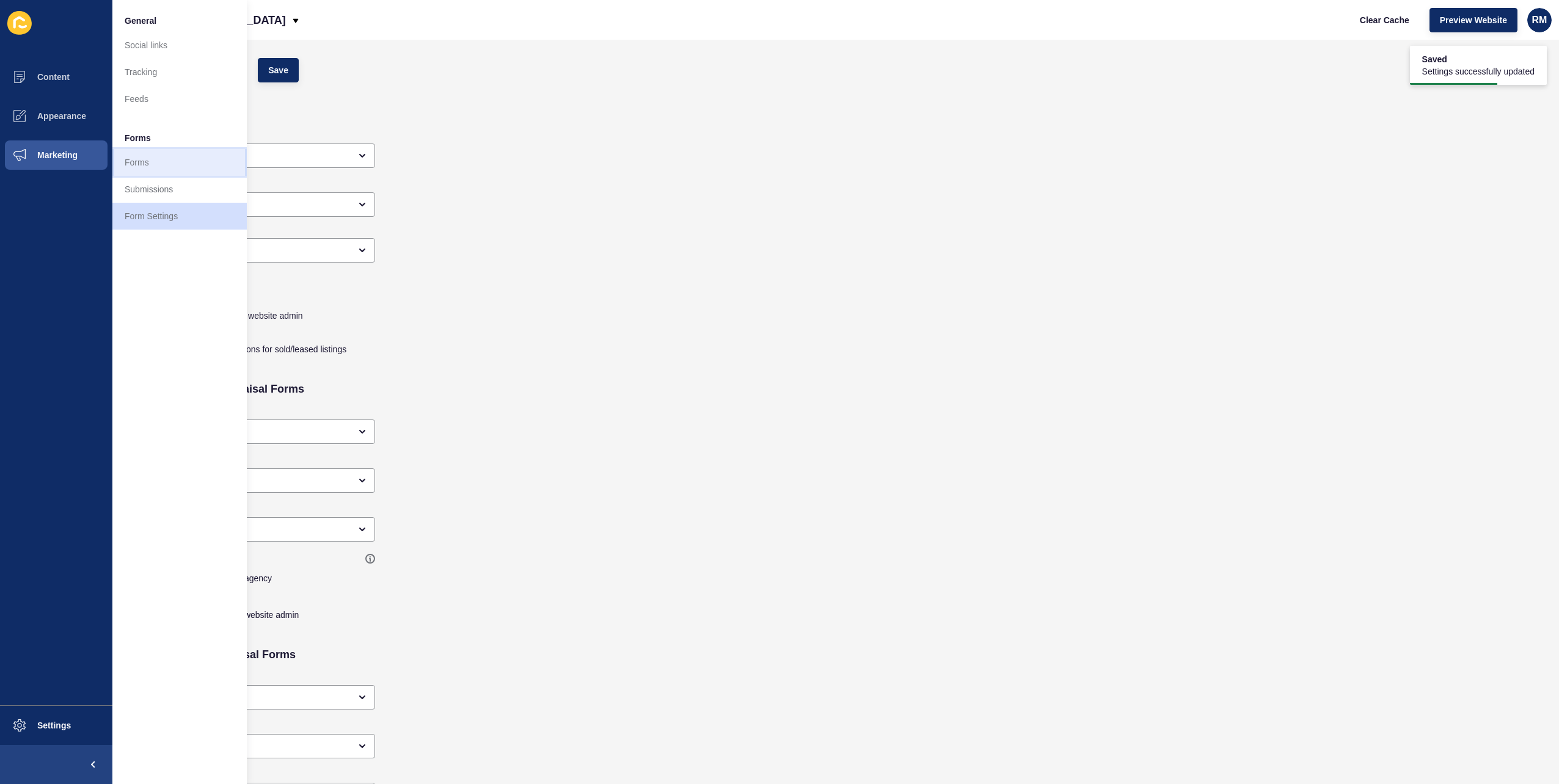
click at [163, 156] on link "Forms" at bounding box center [180, 163] width 134 height 27
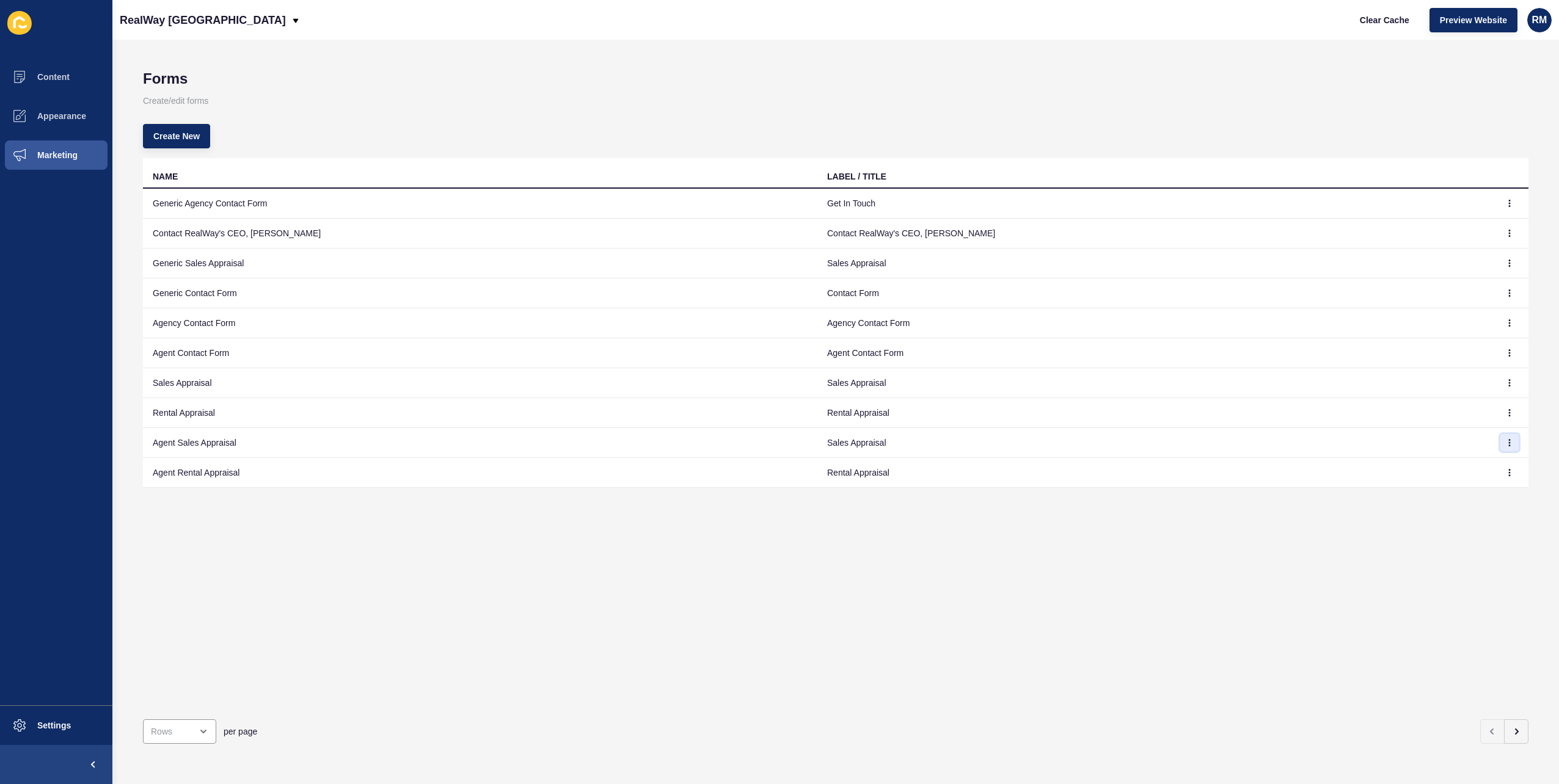
click at [1507, 444] on button "button" at bounding box center [1509, 443] width 18 height 17
click at [1485, 469] on link "Edit" at bounding box center [1466, 466] width 86 height 27
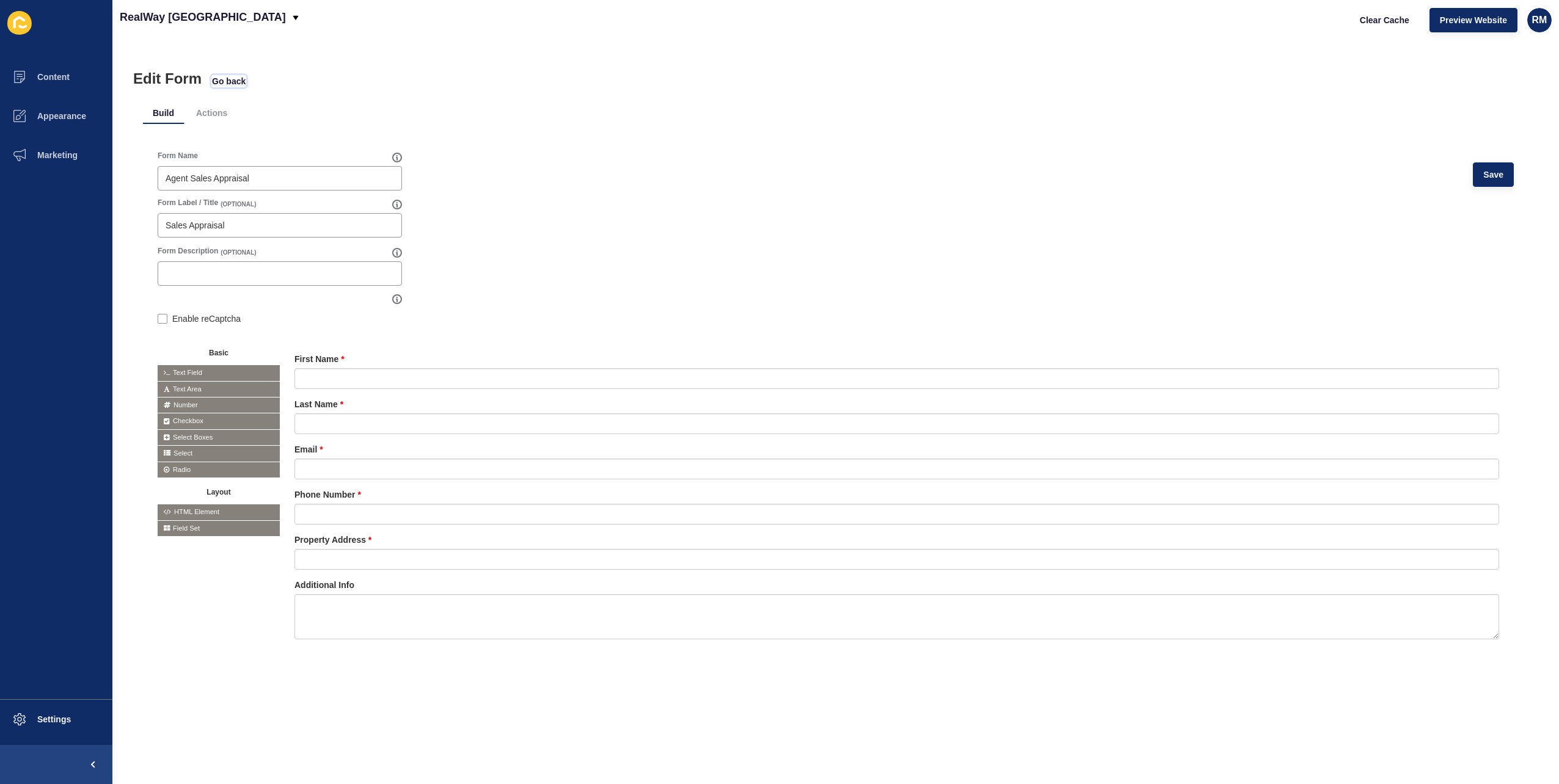
click at [220, 76] on span "Go back" at bounding box center [229, 81] width 33 height 12
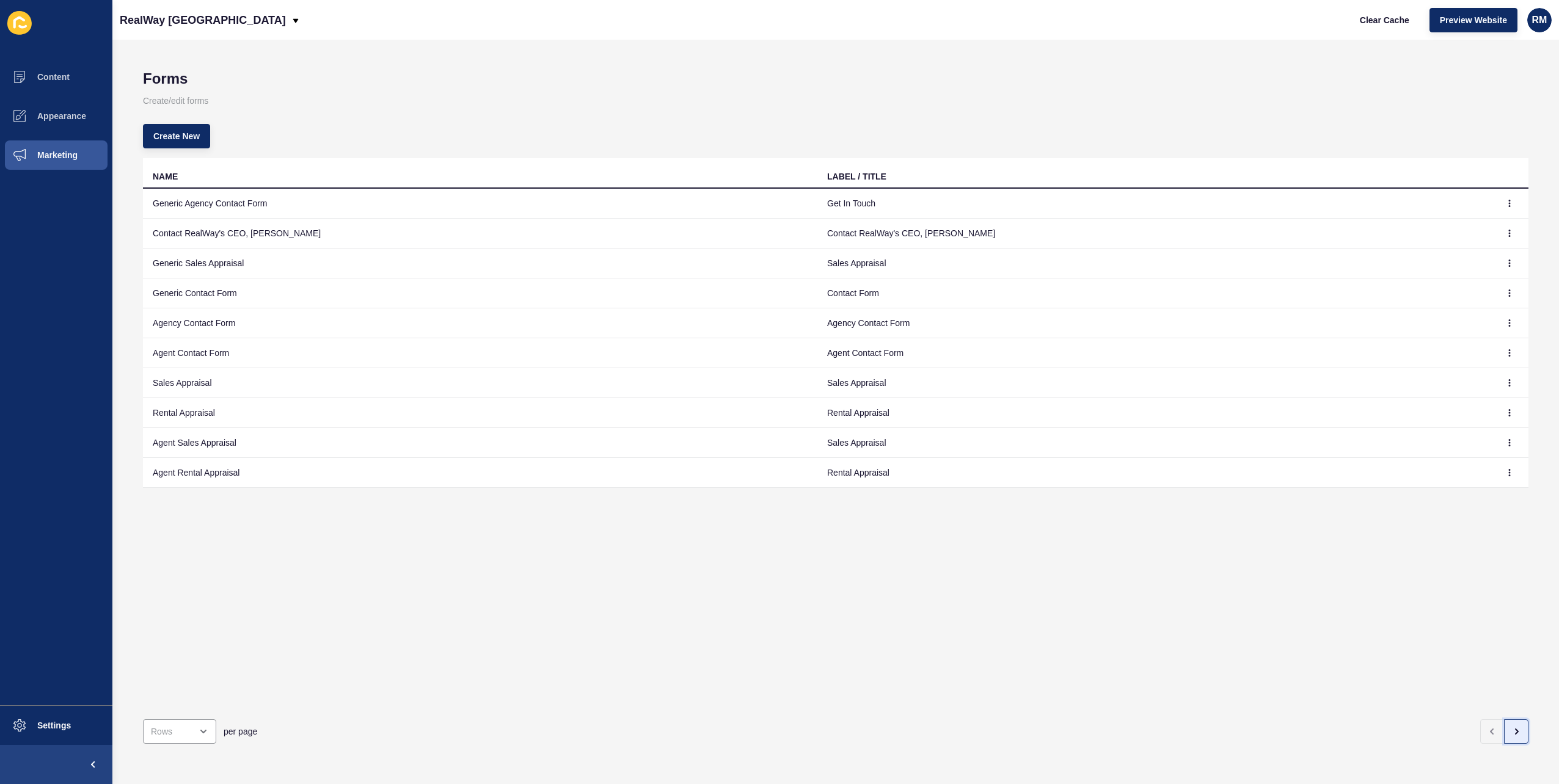
click at [1505, 720] on button "button" at bounding box center [1516, 732] width 25 height 25
click at [1506, 202] on icon "button" at bounding box center [1509, 203] width 7 height 7
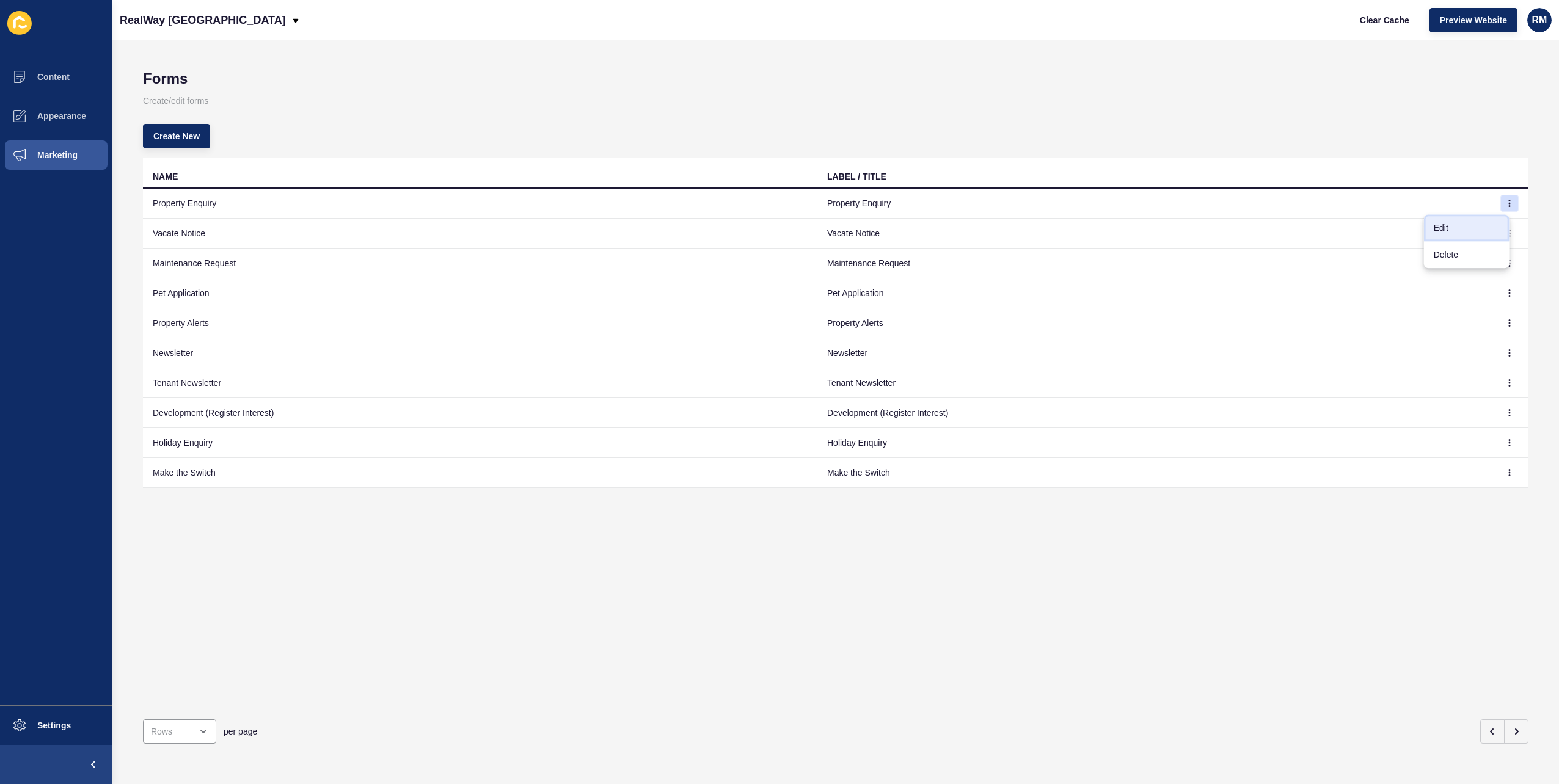
click at [1477, 227] on link "Edit" at bounding box center [1466, 228] width 86 height 27
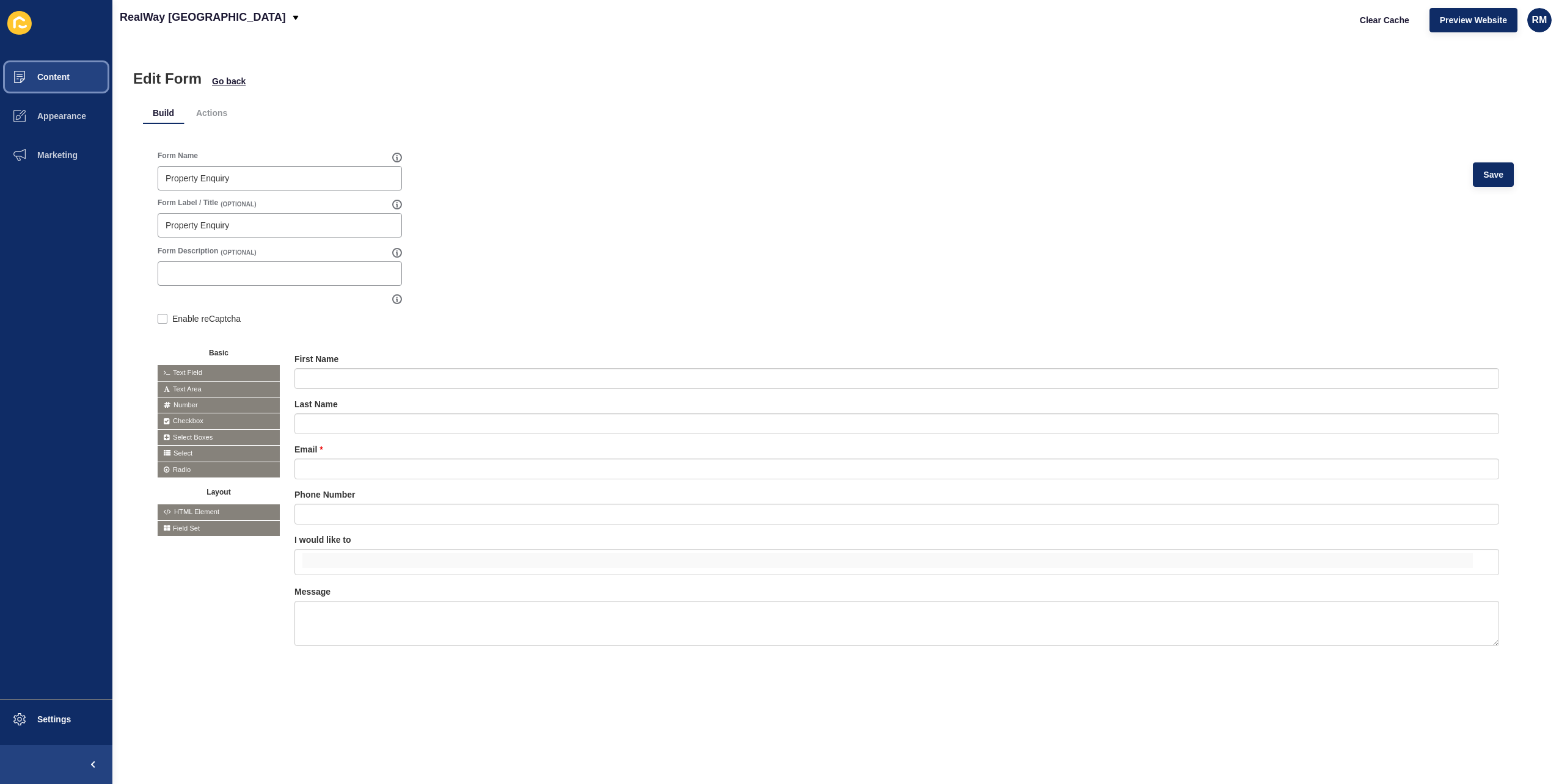
click at [79, 78] on button "Content" at bounding box center [56, 76] width 113 height 39
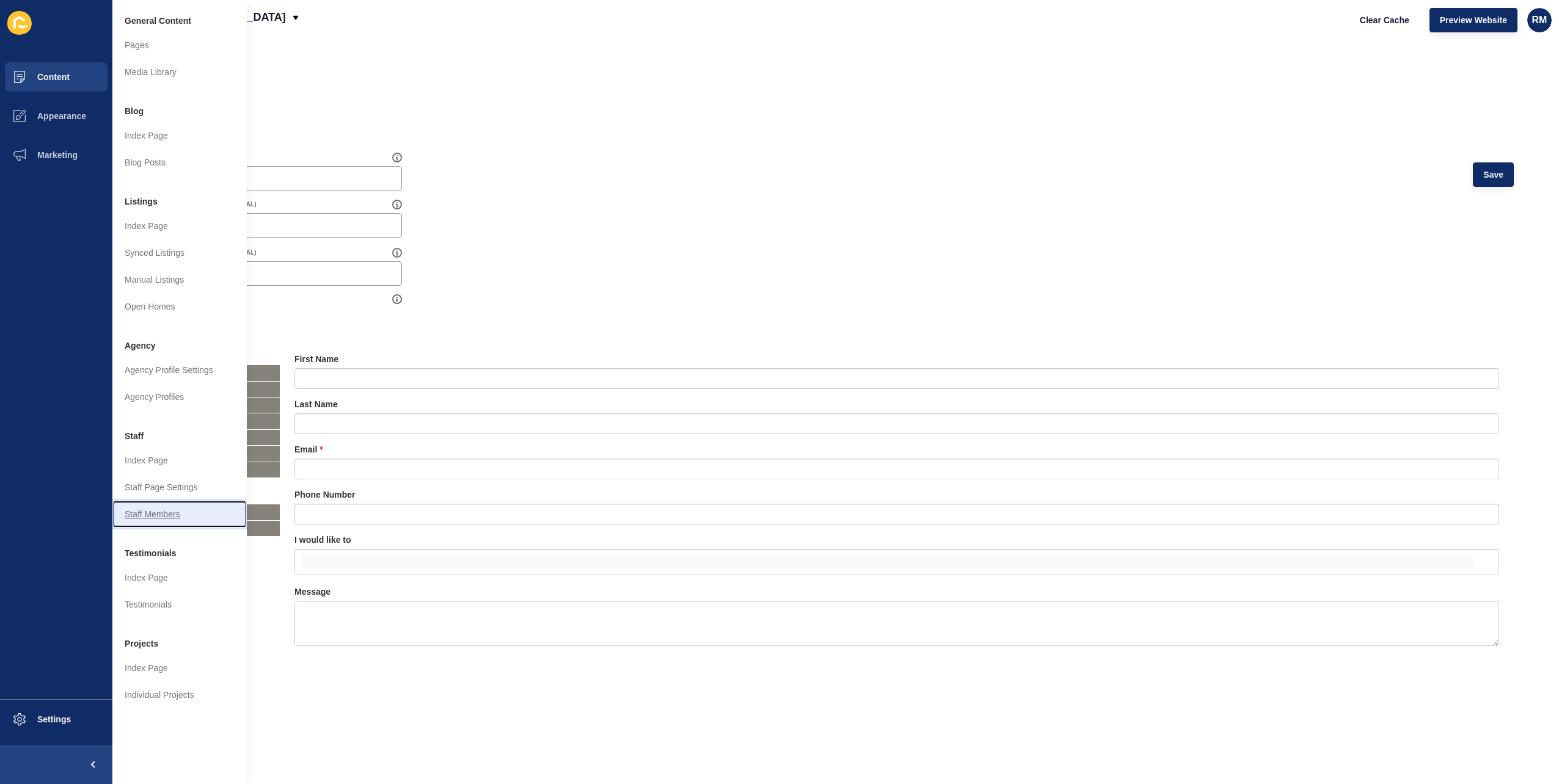
click at [173, 510] on link "Staff Members" at bounding box center [180, 514] width 134 height 27
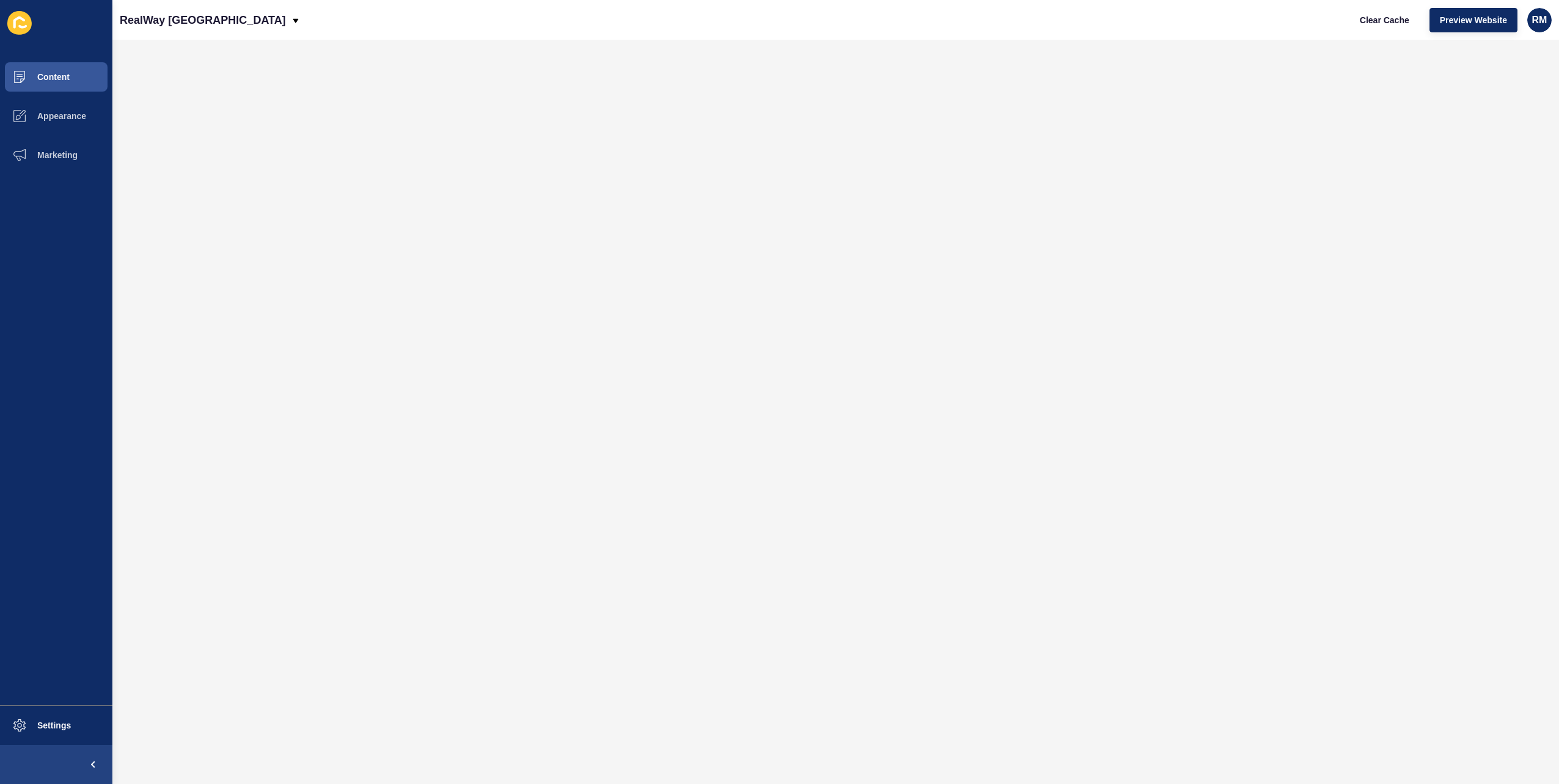
click at [632, 27] on div "RealWay Australia Clear Cache Preview Website RM" at bounding box center [836, 20] width 1446 height 40
click at [50, 170] on button "Marketing" at bounding box center [56, 155] width 113 height 39
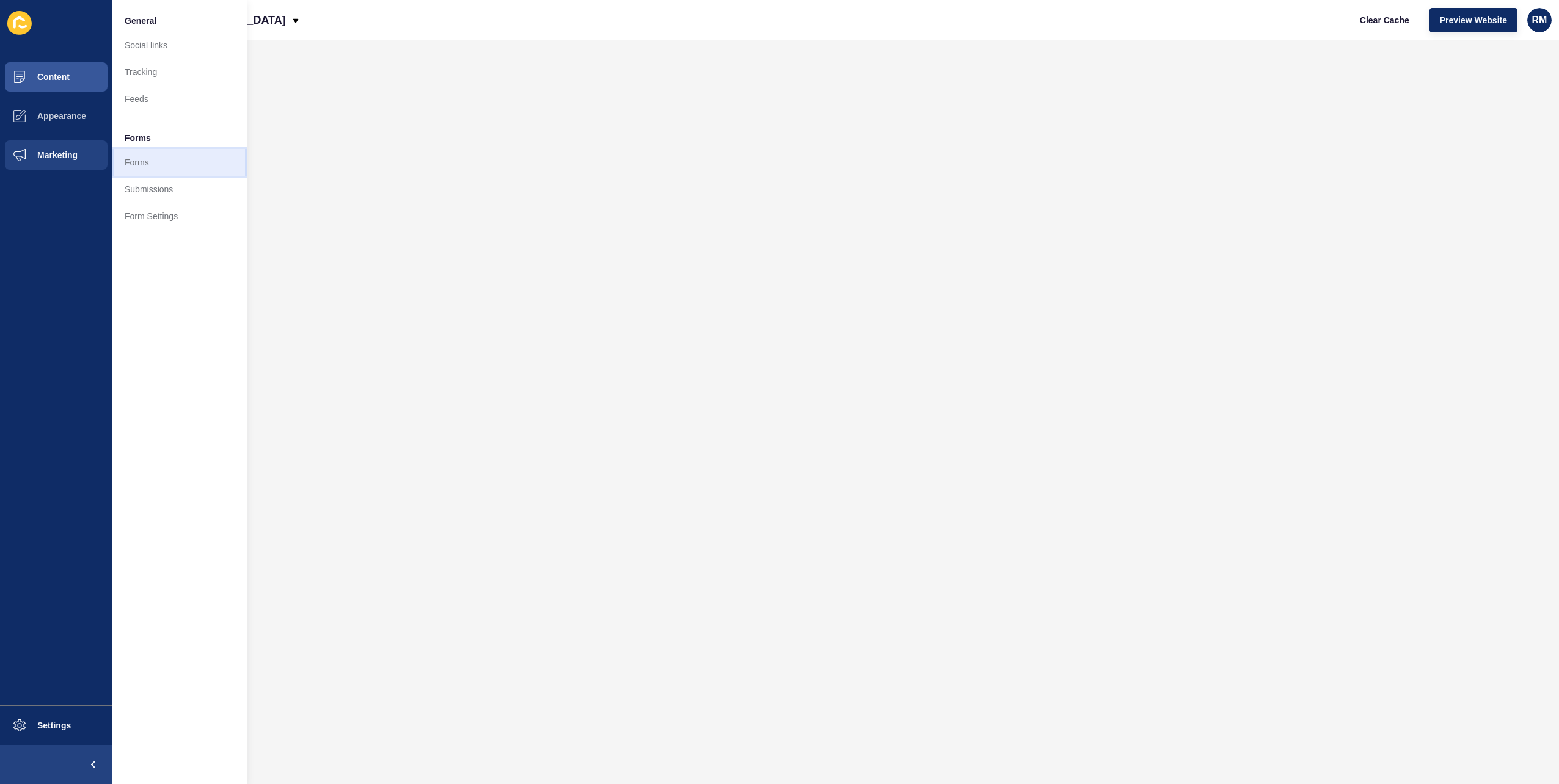
click at [160, 163] on link "Forms" at bounding box center [180, 163] width 134 height 27
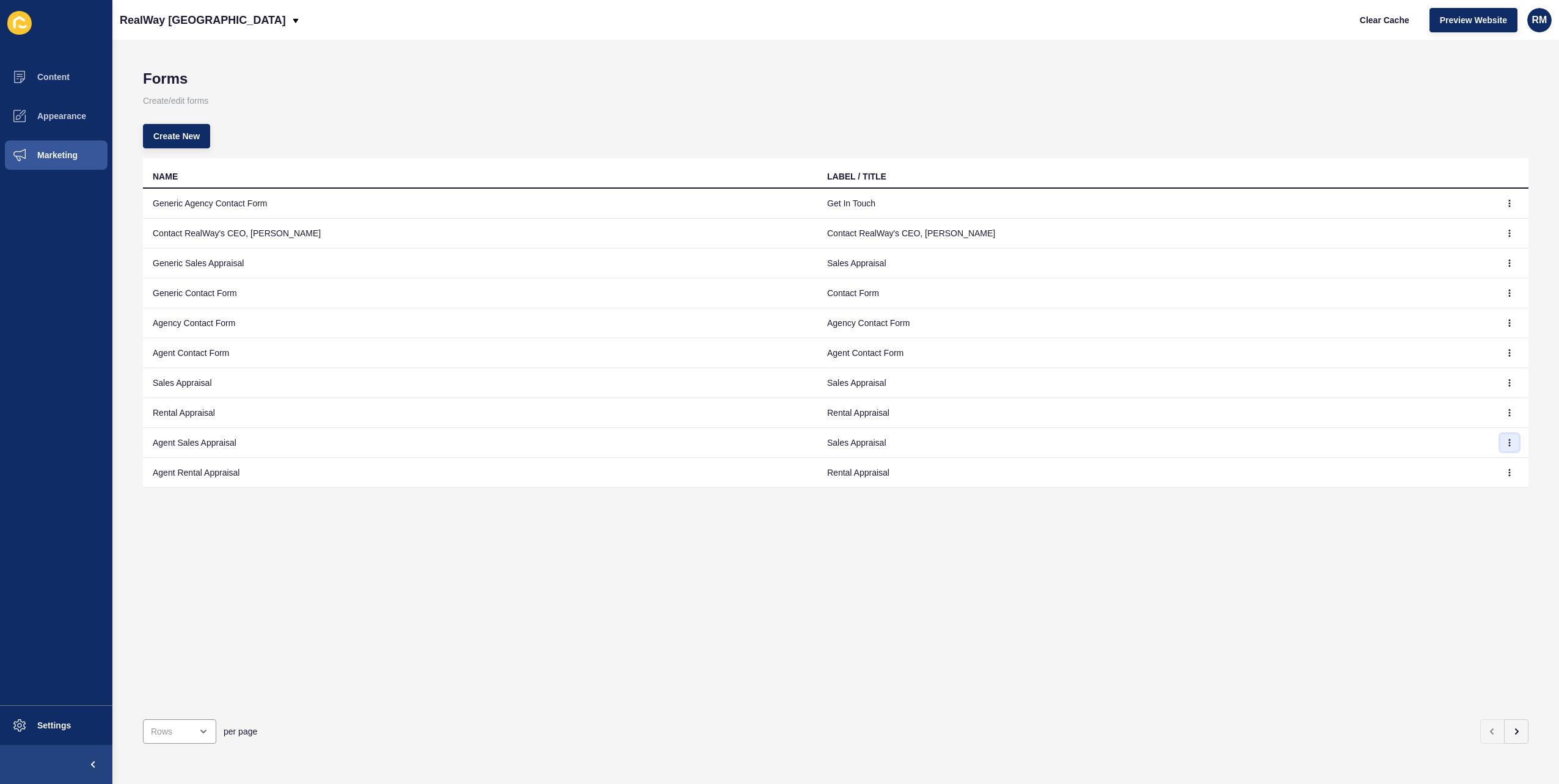
click at [1506, 439] on icon "button" at bounding box center [1509, 443] width 7 height 7
click at [1472, 459] on link "Edit" at bounding box center [1466, 466] width 86 height 27
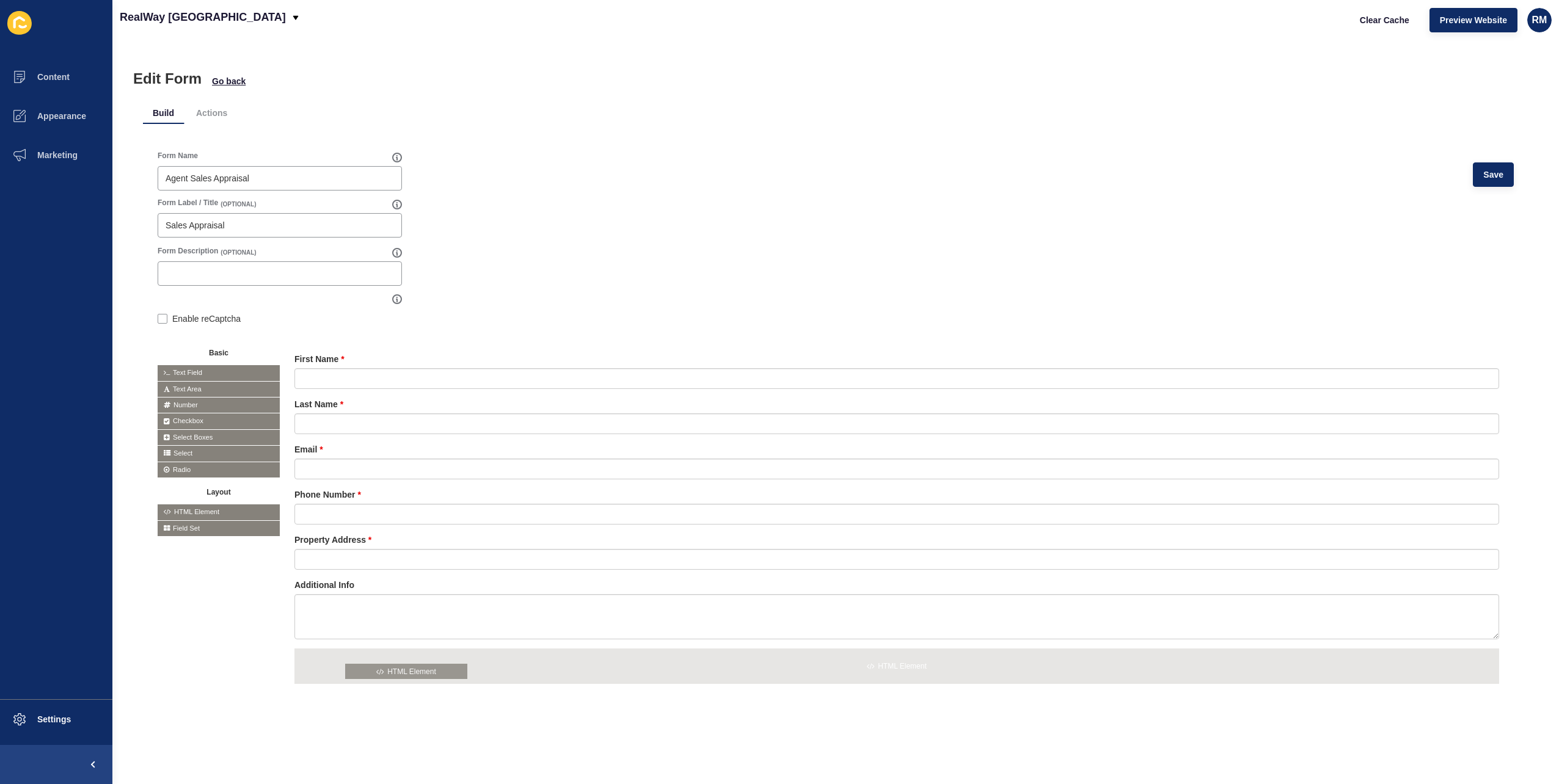
drag, startPoint x: 220, startPoint y: 513, endPoint x: 413, endPoint y: 672, distance: 250.1
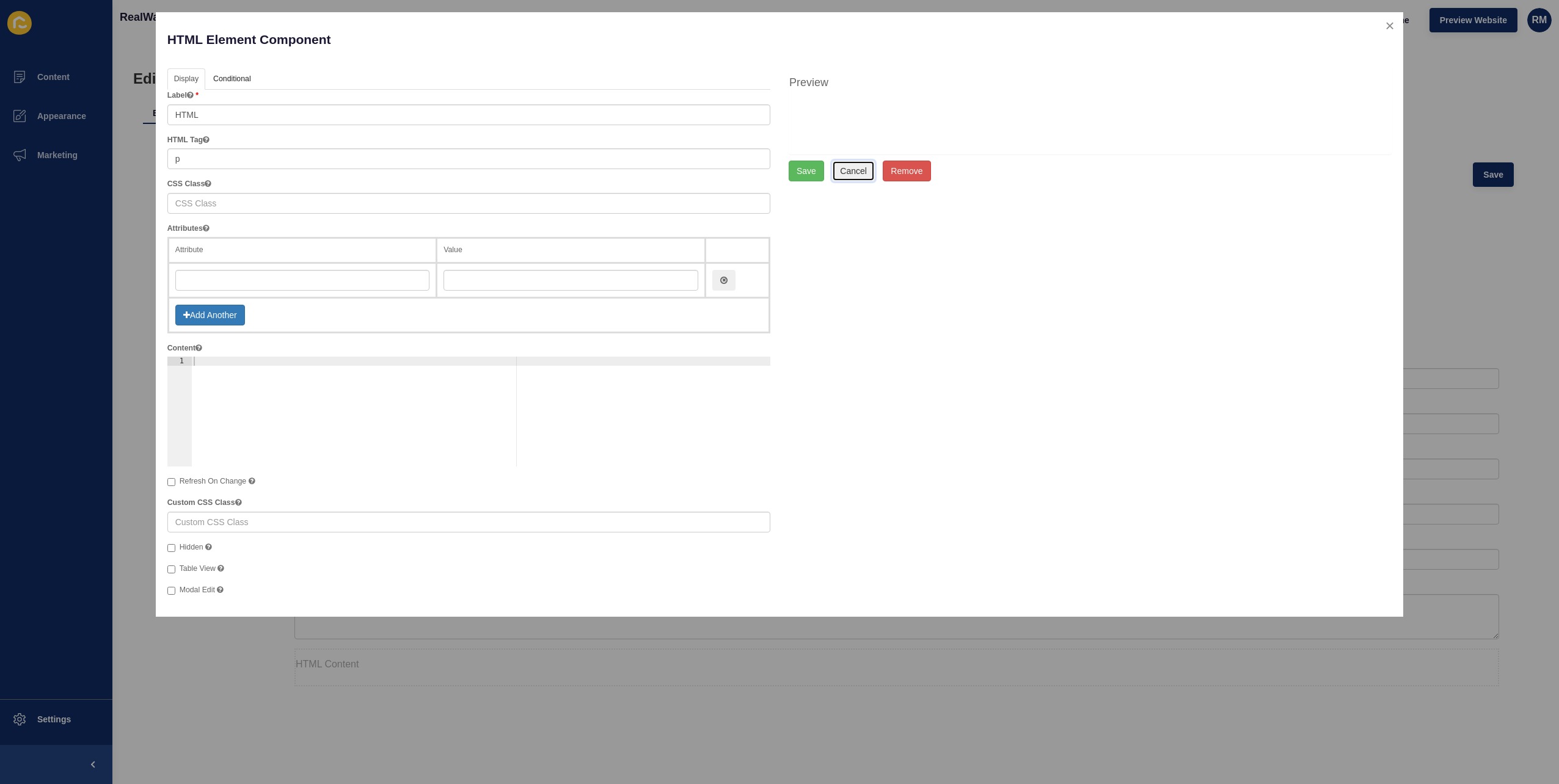
click at [853, 164] on button "Cancel" at bounding box center [853, 171] width 42 height 21
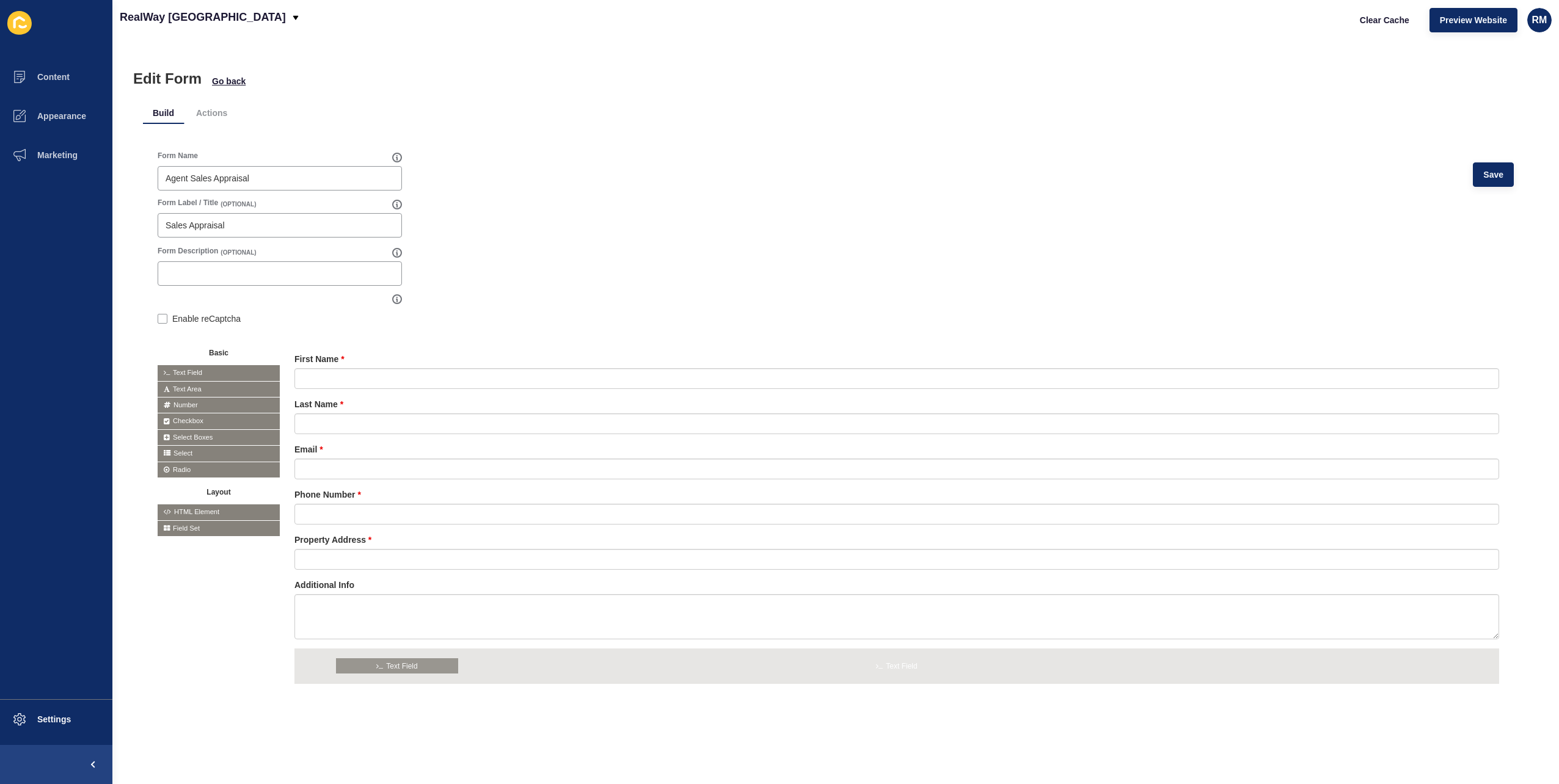
drag, startPoint x: 224, startPoint y: 376, endPoint x: 401, endPoint y: 664, distance: 338.0
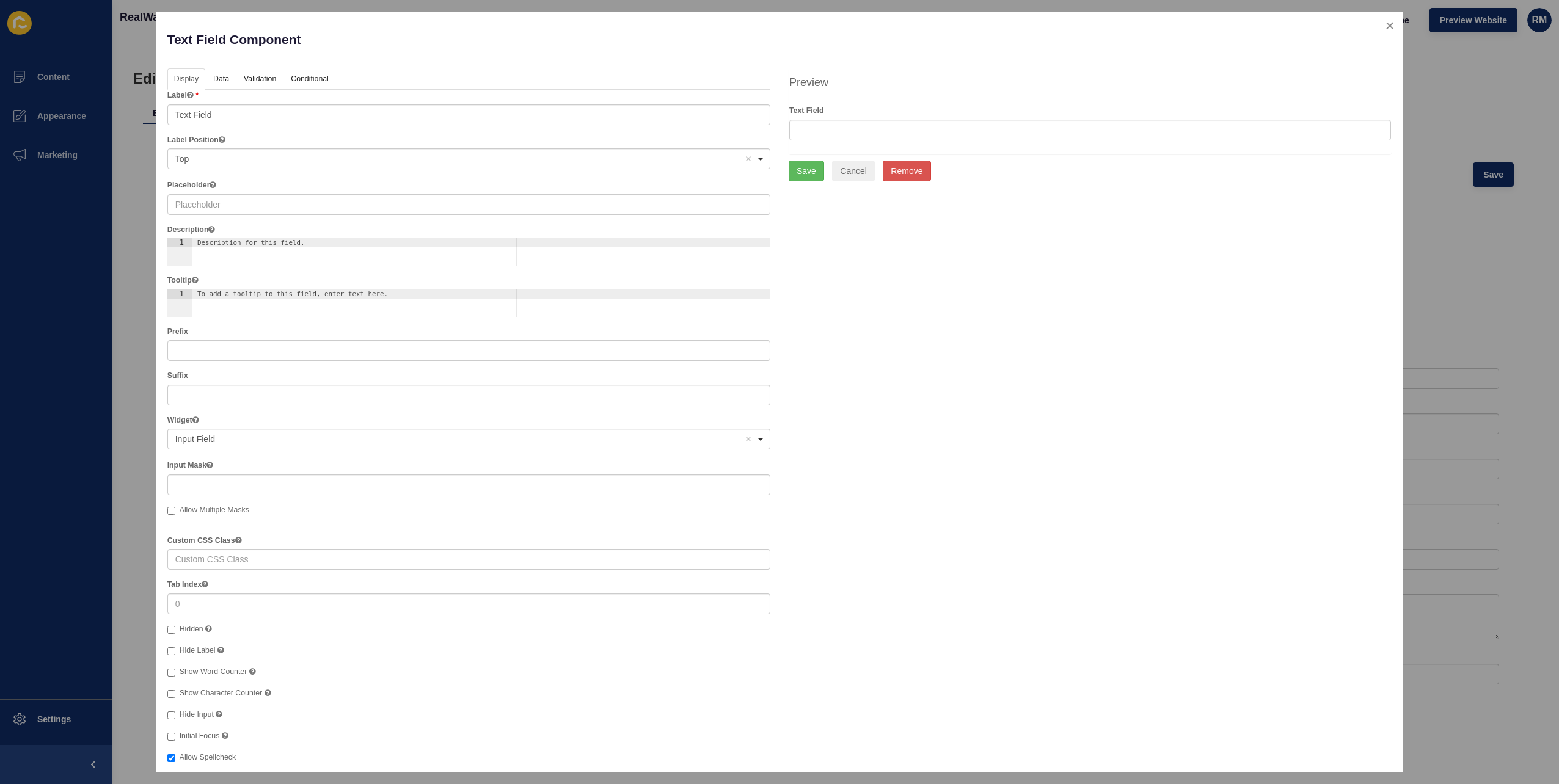
click at [209, 430] on div "<span>Input Field</span> Input Field Remove item" at bounding box center [469, 439] width 603 height 21
click at [345, 430] on div "<span>Input Field</span> Input Field Remove item" at bounding box center [469, 439] width 603 height 21
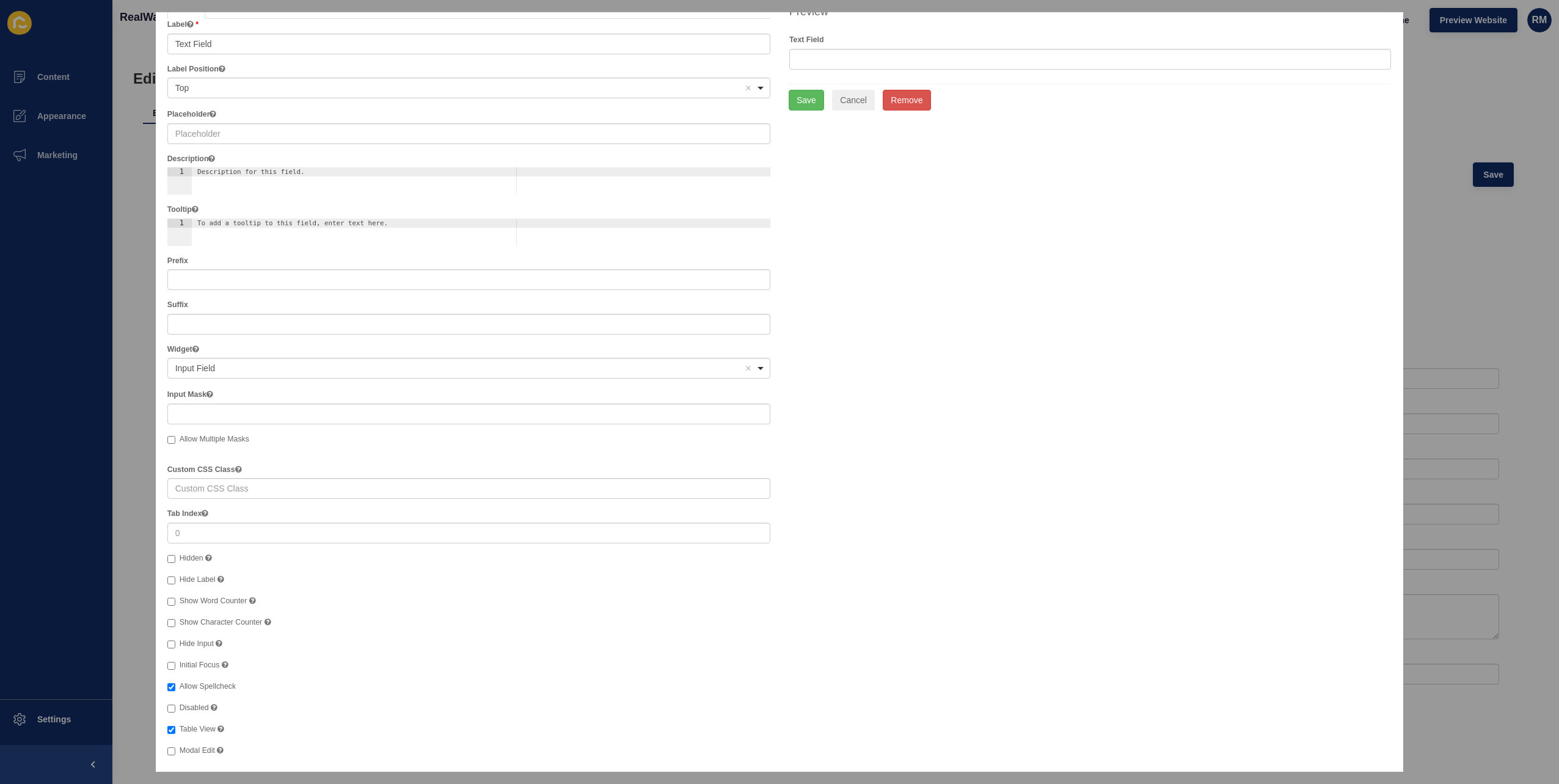
scroll to position [76, 0]
click at [169, 551] on input "Hidden" at bounding box center [171, 554] width 8 height 8
checkbox input "true"
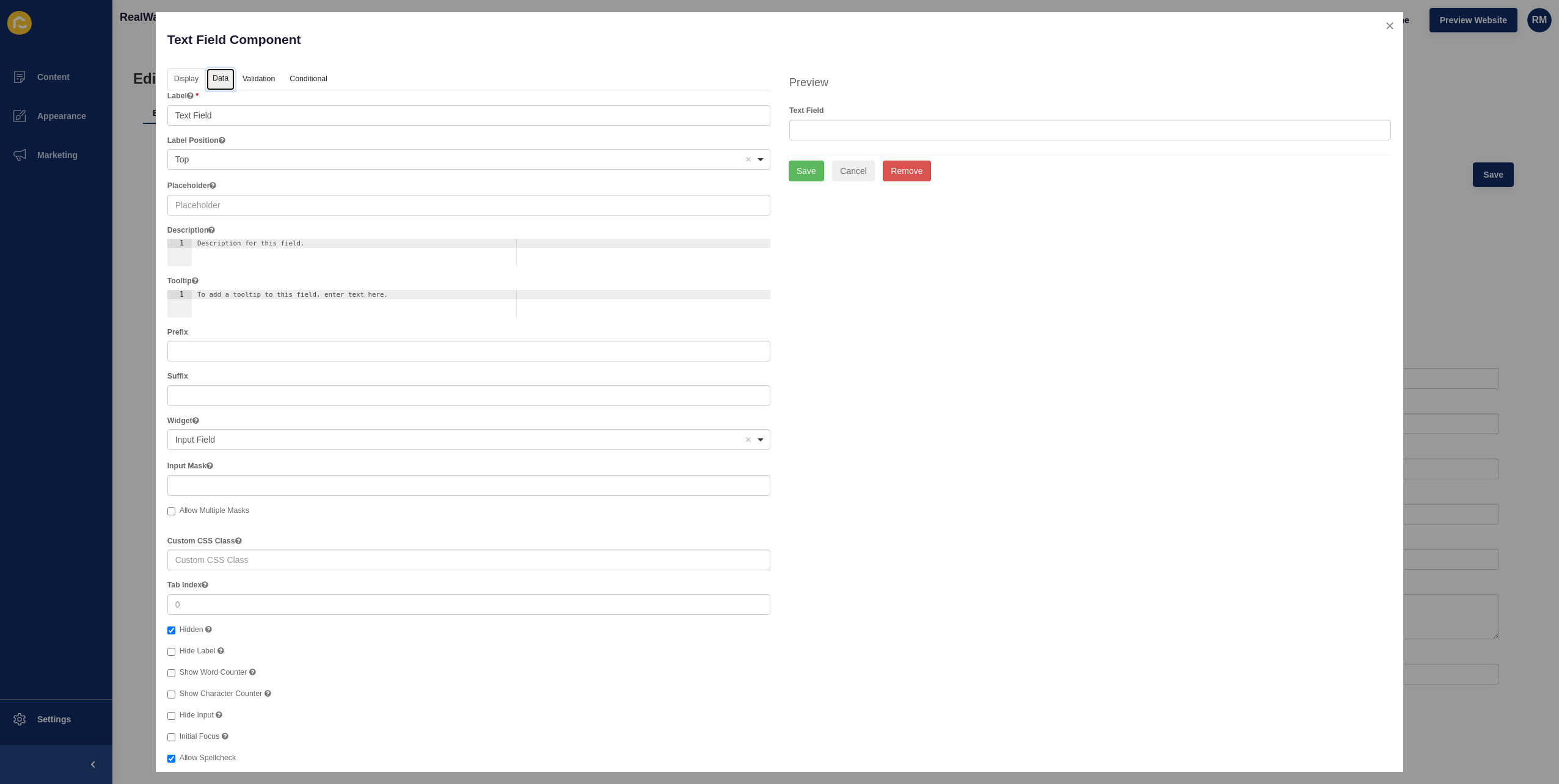
click at [225, 78] on link "Data" at bounding box center [221, 80] width 28 height 23
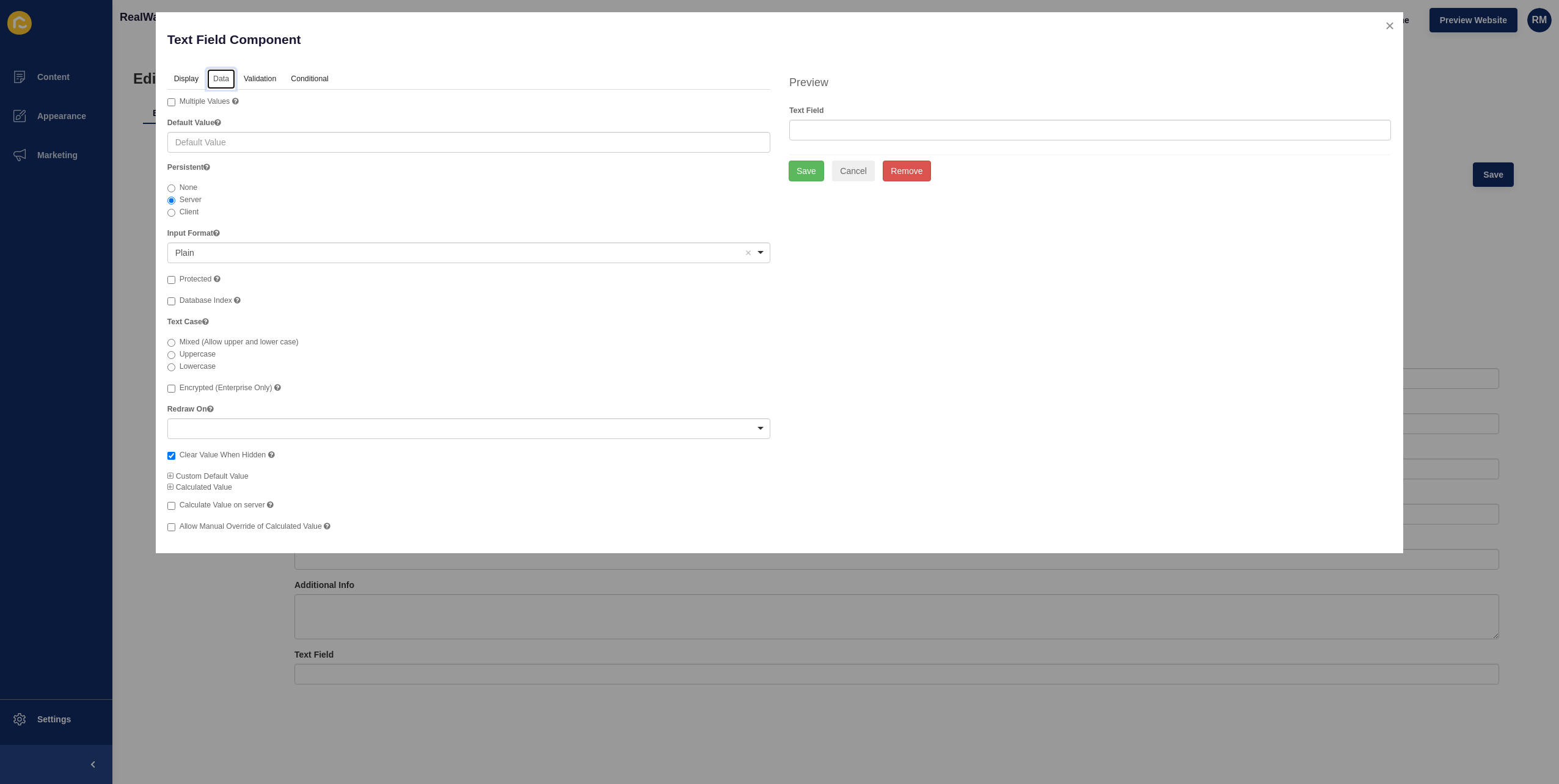
click at [239, 432] on div at bounding box center [469, 428] width 603 height 21
click at [1069, 442] on div "Display Data Validation API Conditional Logic Layout Label Text Field Label Pos…" at bounding box center [780, 306] width 1243 height 474
click at [200, 489] on span "Calculated Value" at bounding box center [200, 488] width 65 height 8
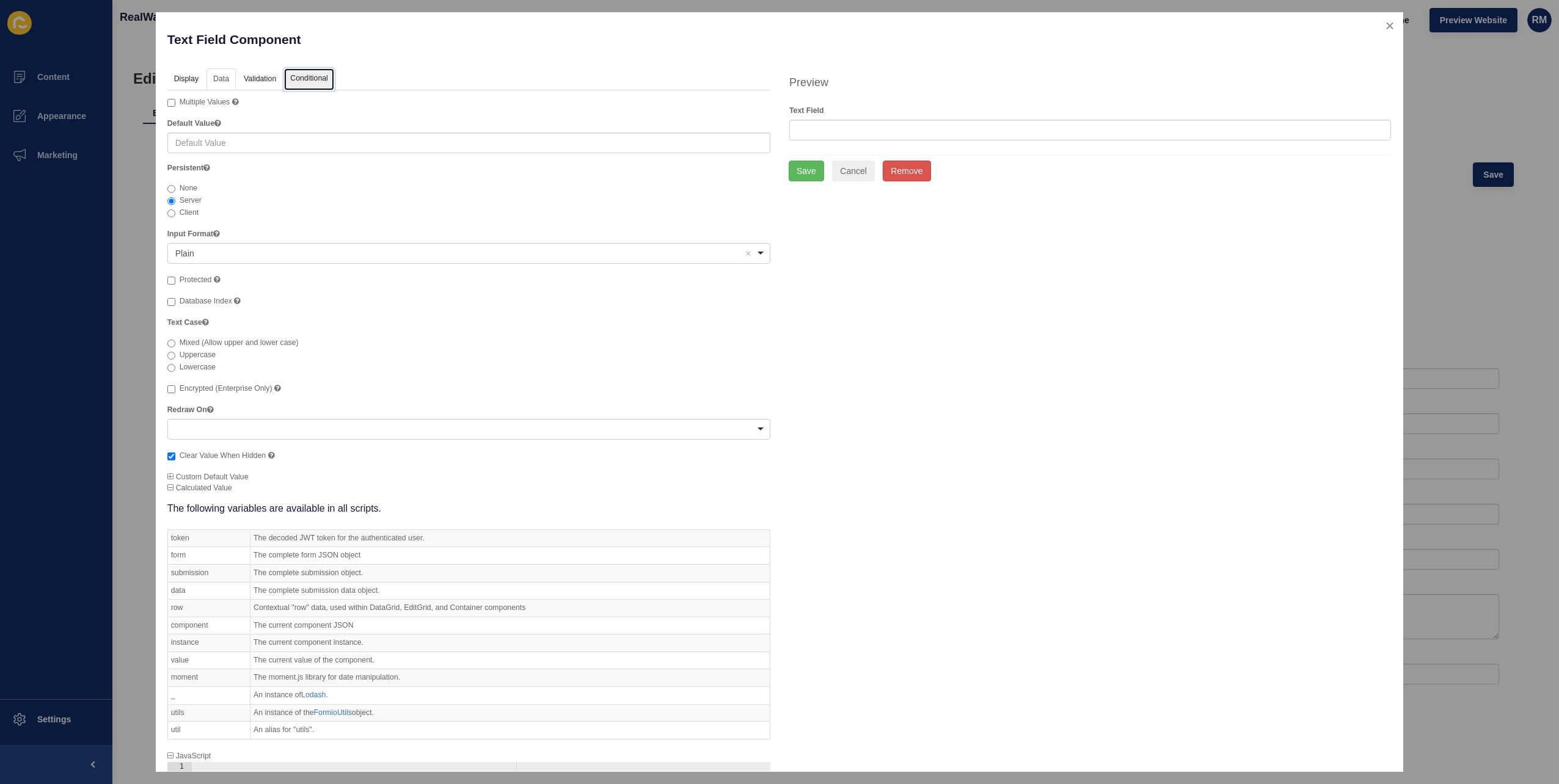
click at [287, 76] on link "Conditional" at bounding box center [309, 80] width 50 height 23
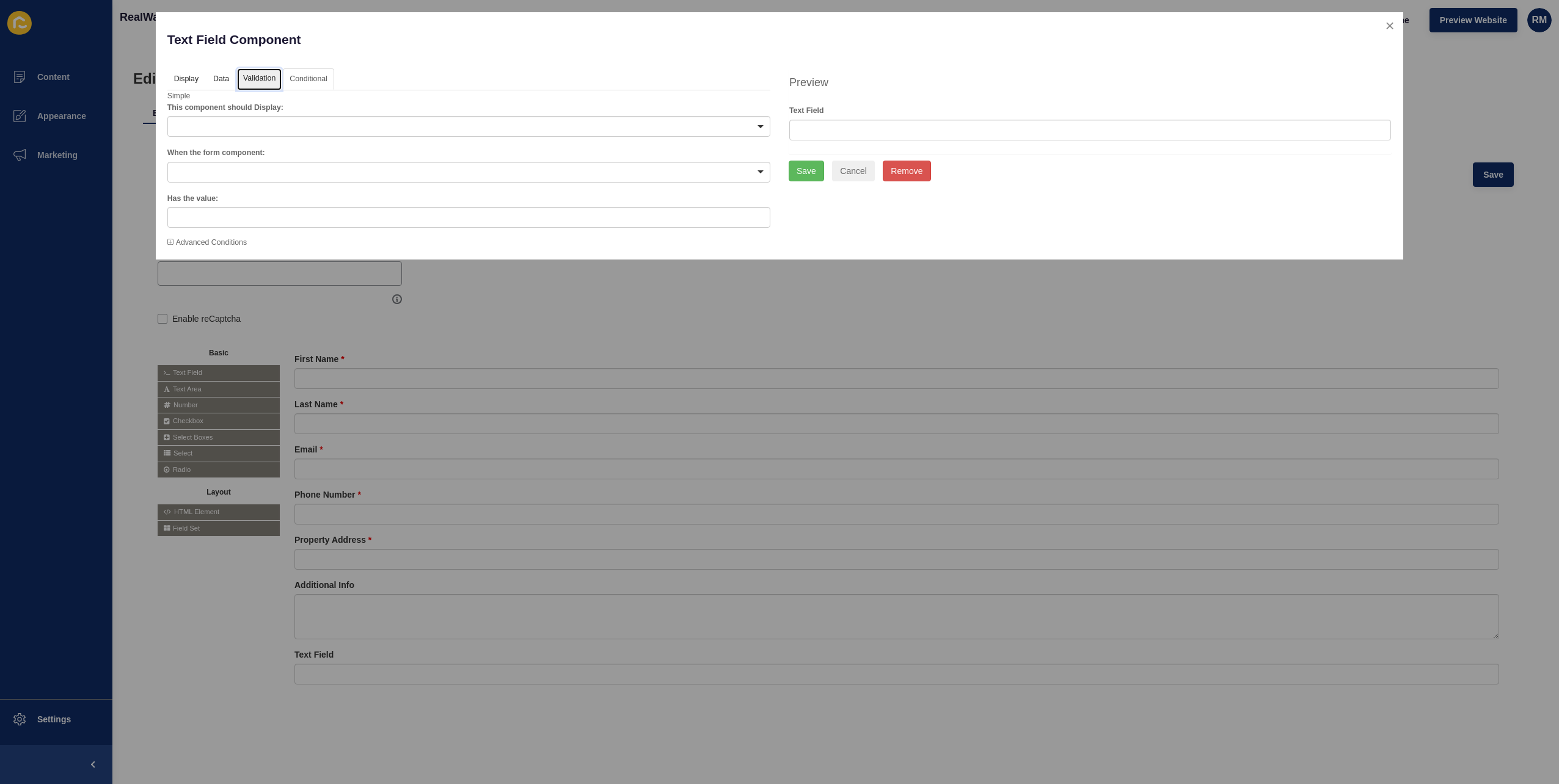
click at [262, 76] on link "Validation" at bounding box center [259, 80] width 45 height 23
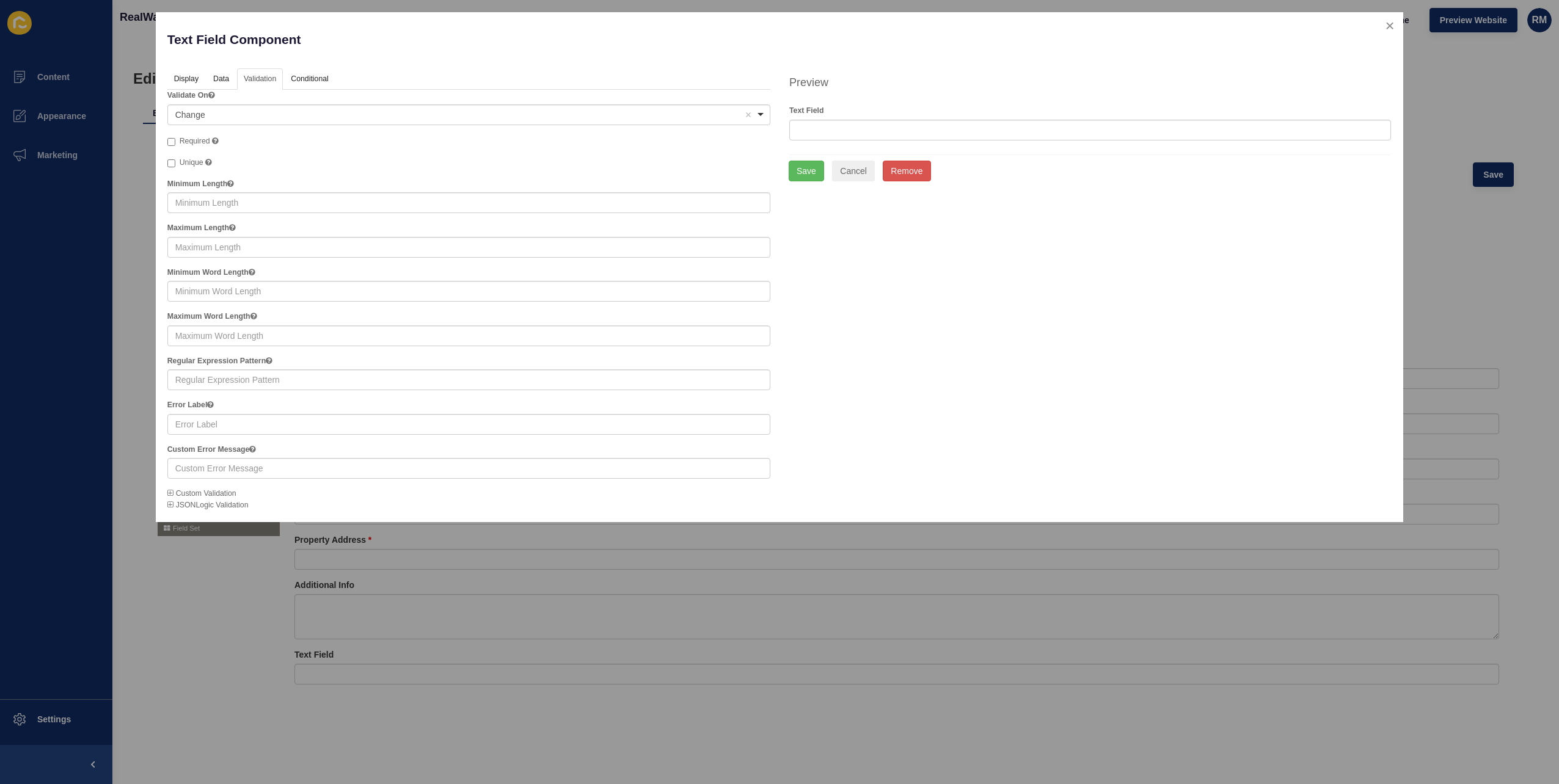
click at [229, 490] on span "Custom Validation" at bounding box center [202, 493] width 69 height 8
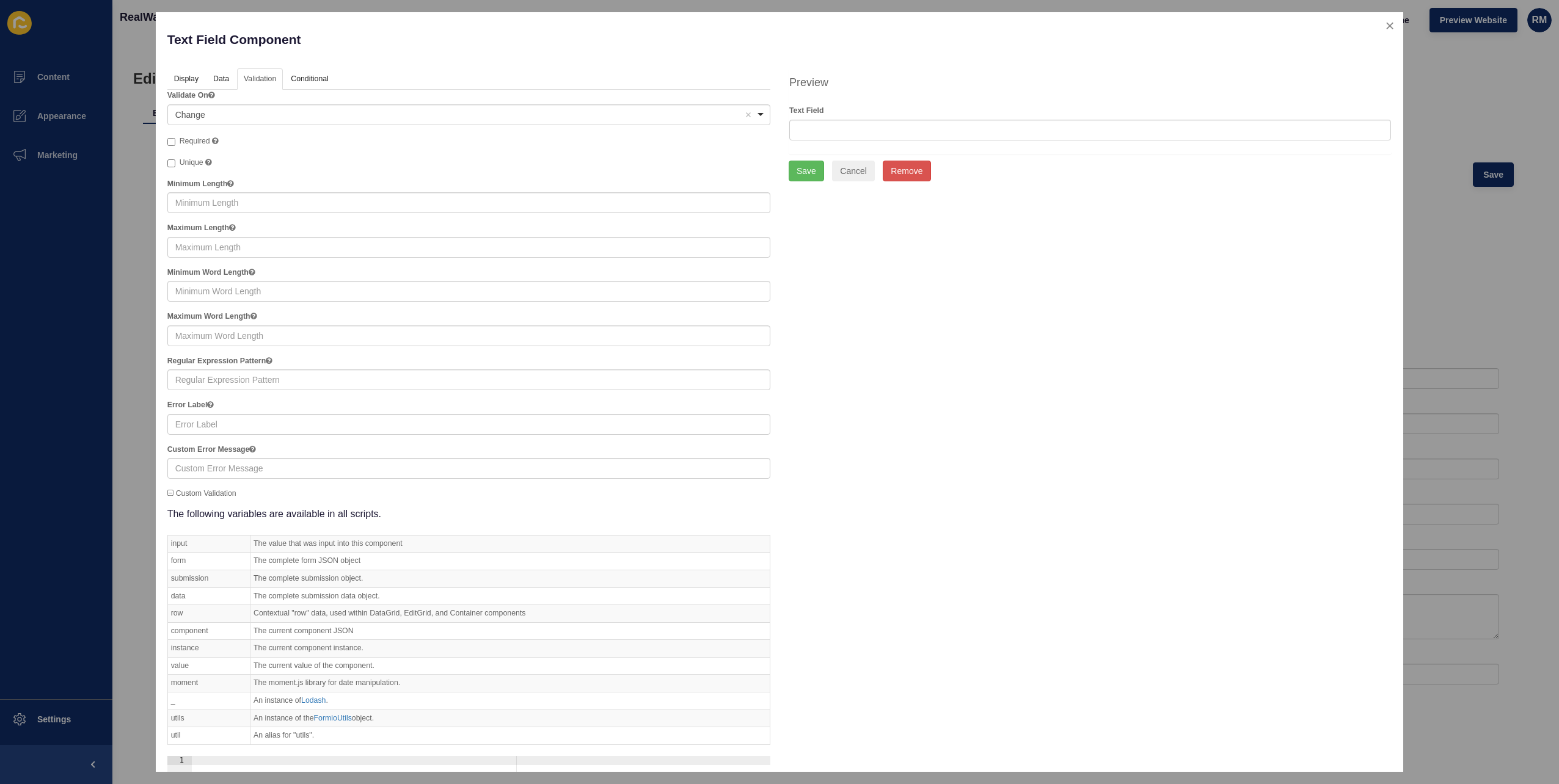
click at [229, 490] on span "Custom Validation" at bounding box center [202, 493] width 69 height 8
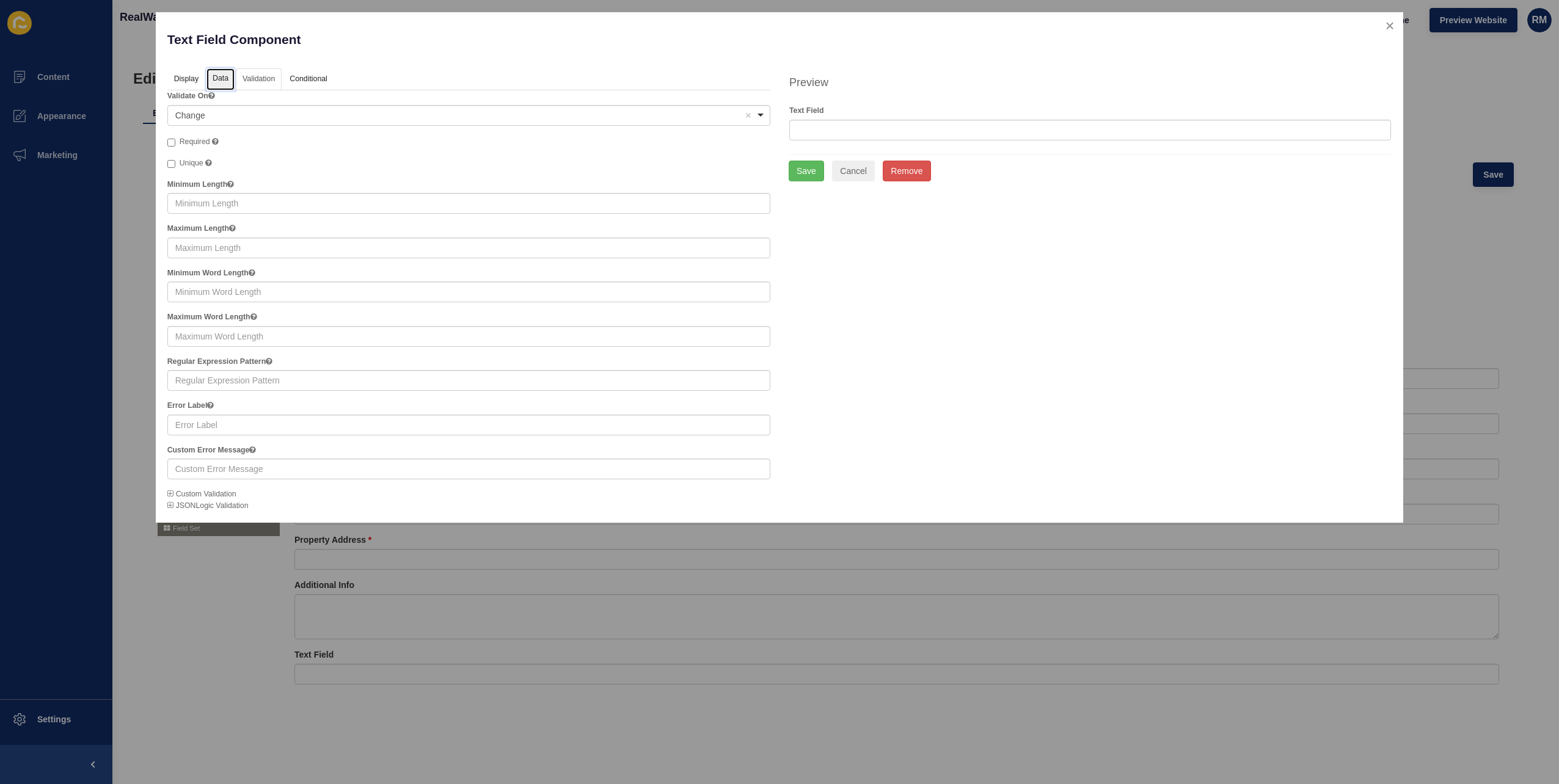
click at [221, 69] on link "Data" at bounding box center [221, 80] width 28 height 23
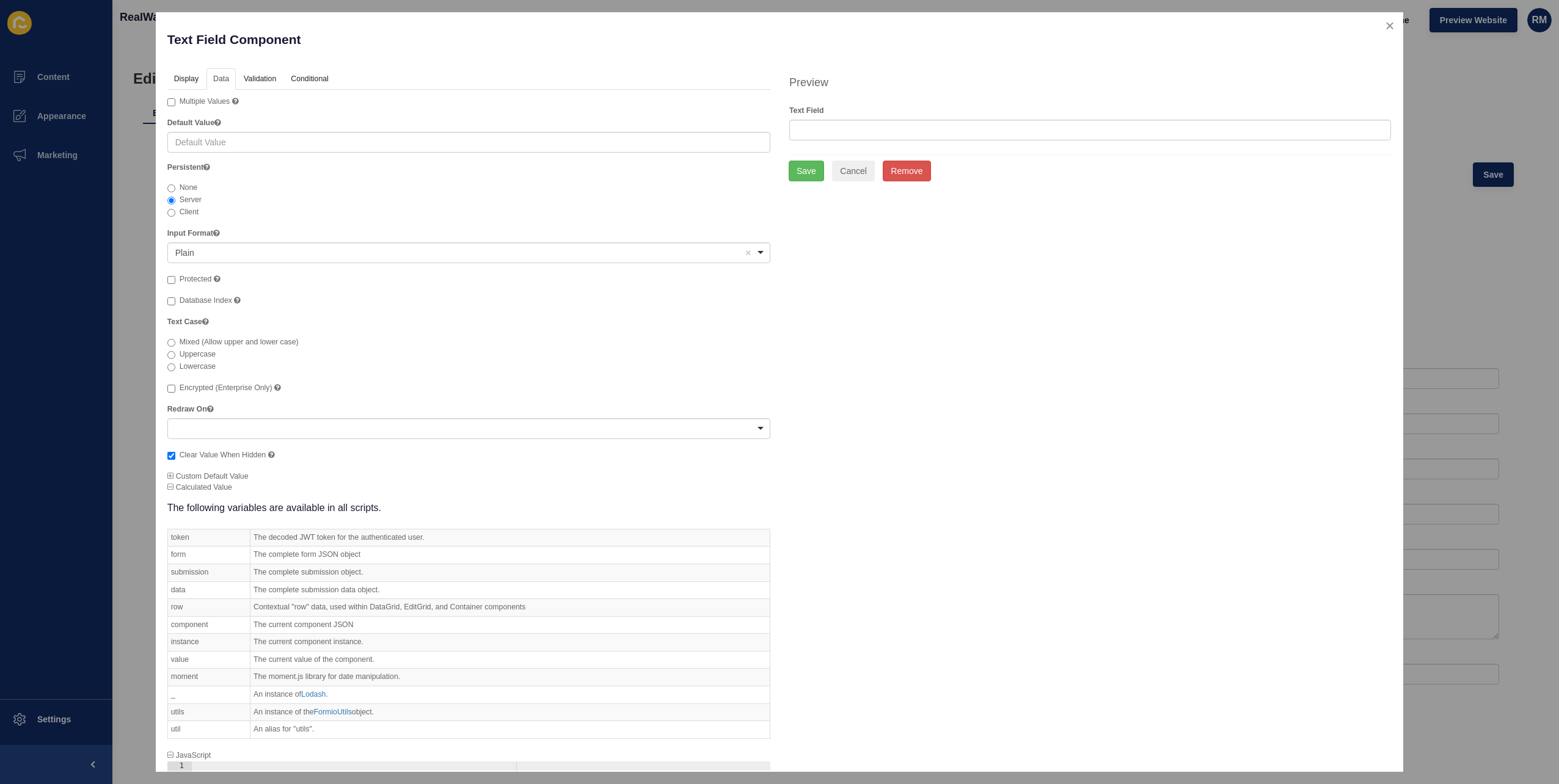
click at [213, 472] on span "Custom Default Value" at bounding box center [208, 476] width 81 height 8
click at [215, 472] on span "Custom Default Value" at bounding box center [208, 476] width 81 height 8
click at [190, 484] on span "Calculated Value" at bounding box center [200, 488] width 65 height 8
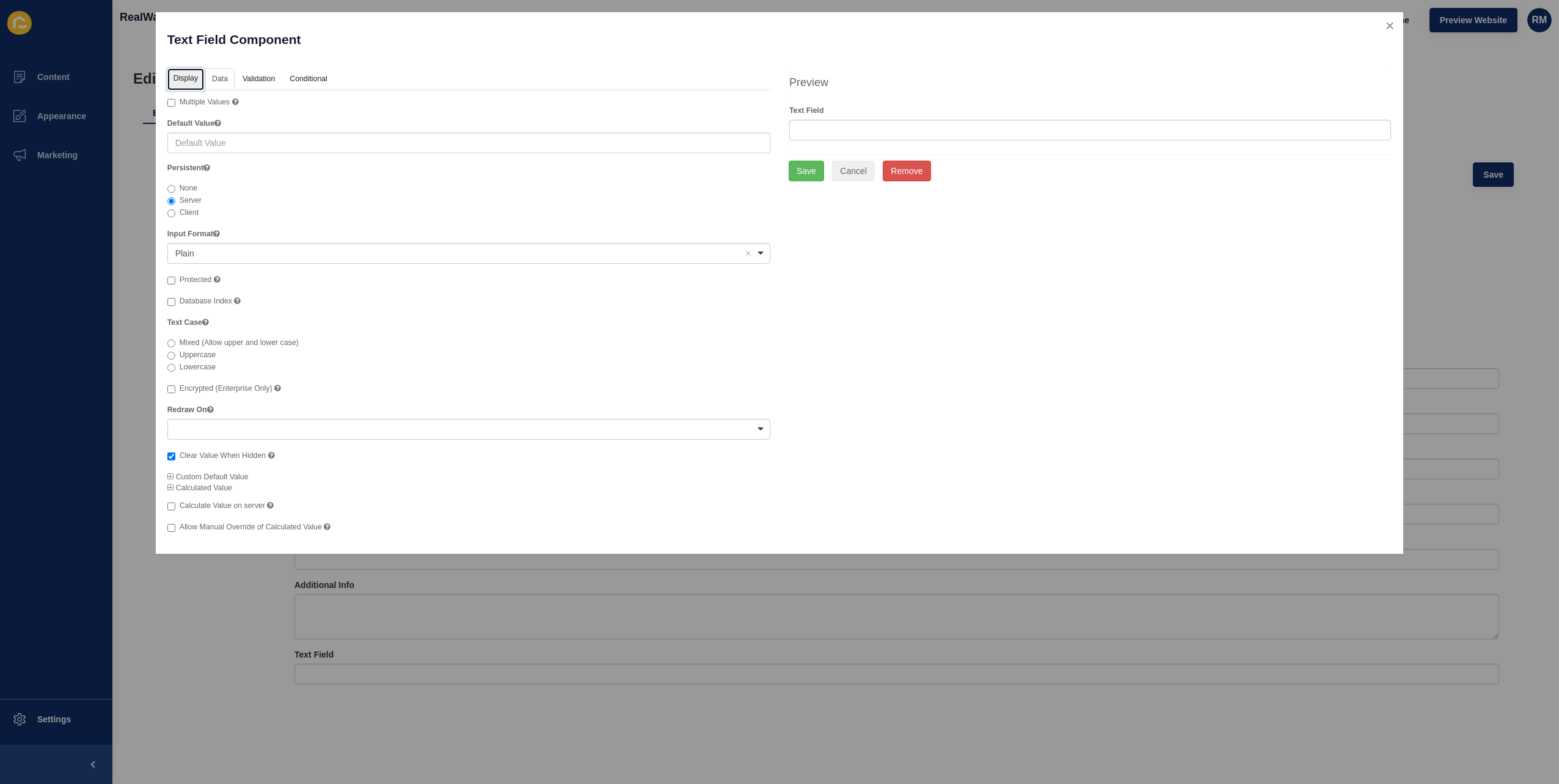
click at [199, 74] on link "Display" at bounding box center [186, 80] width 37 height 23
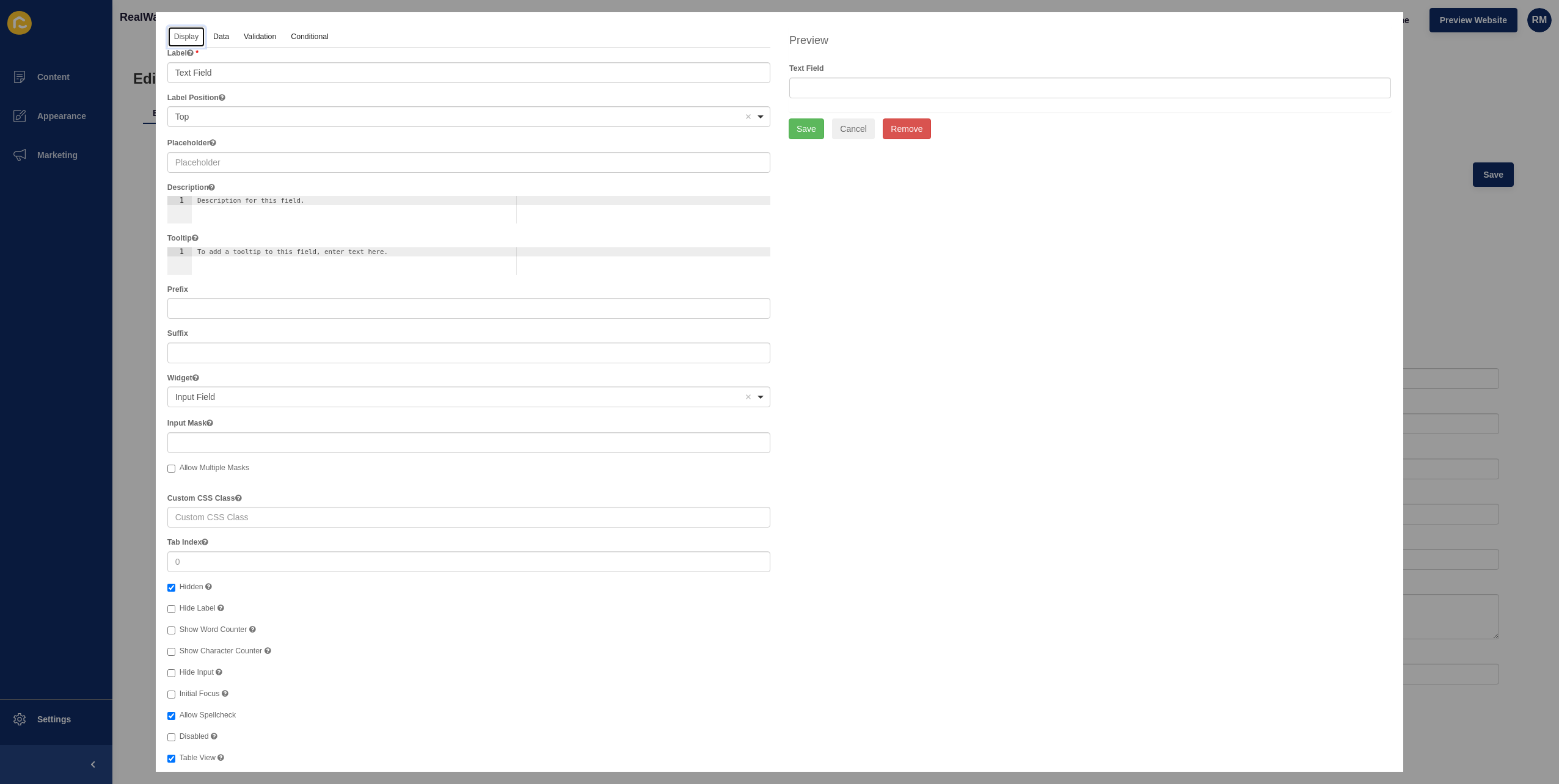
scroll to position [76, 0]
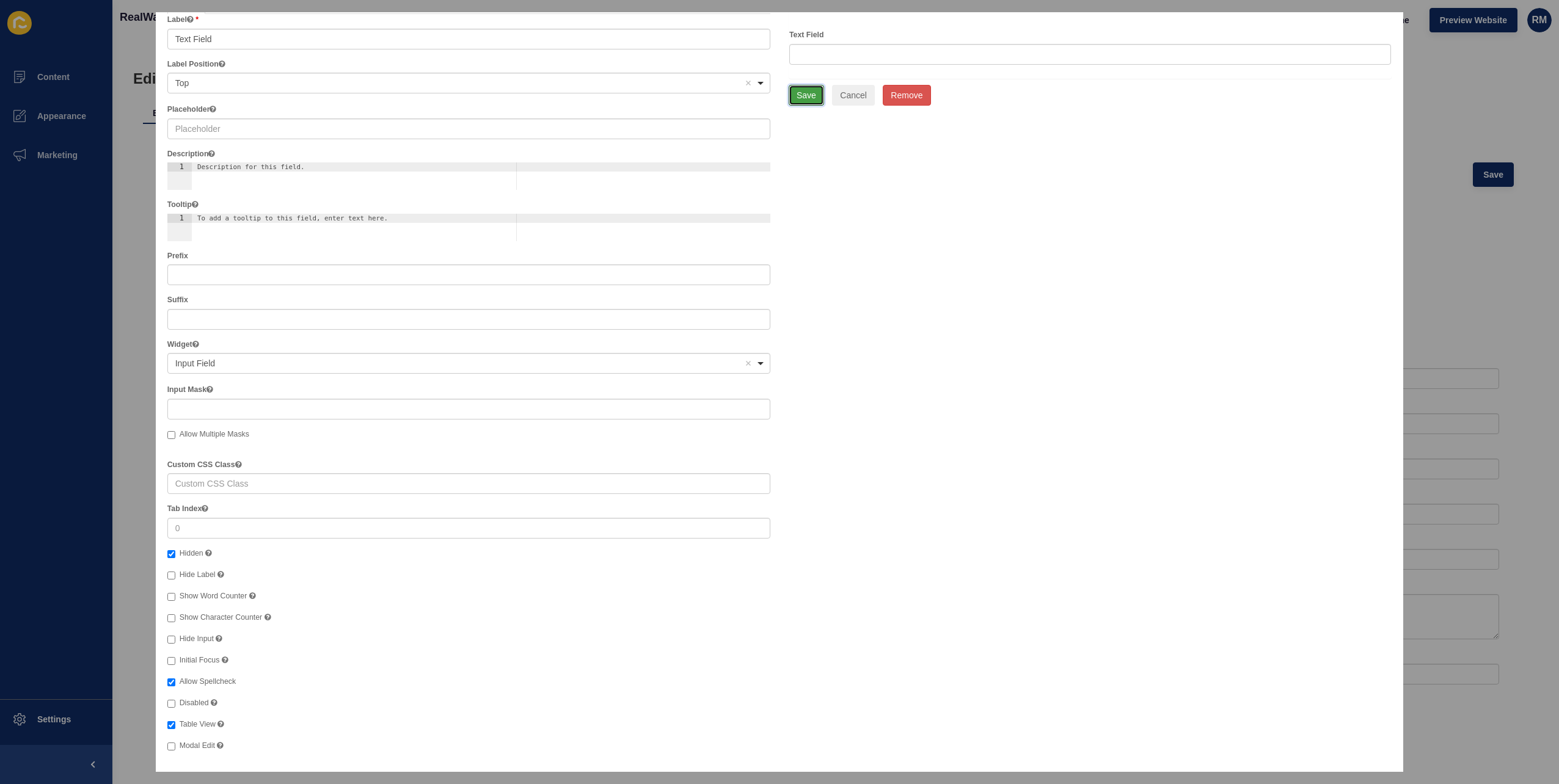
click at [793, 89] on button "Save" at bounding box center [806, 95] width 35 height 21
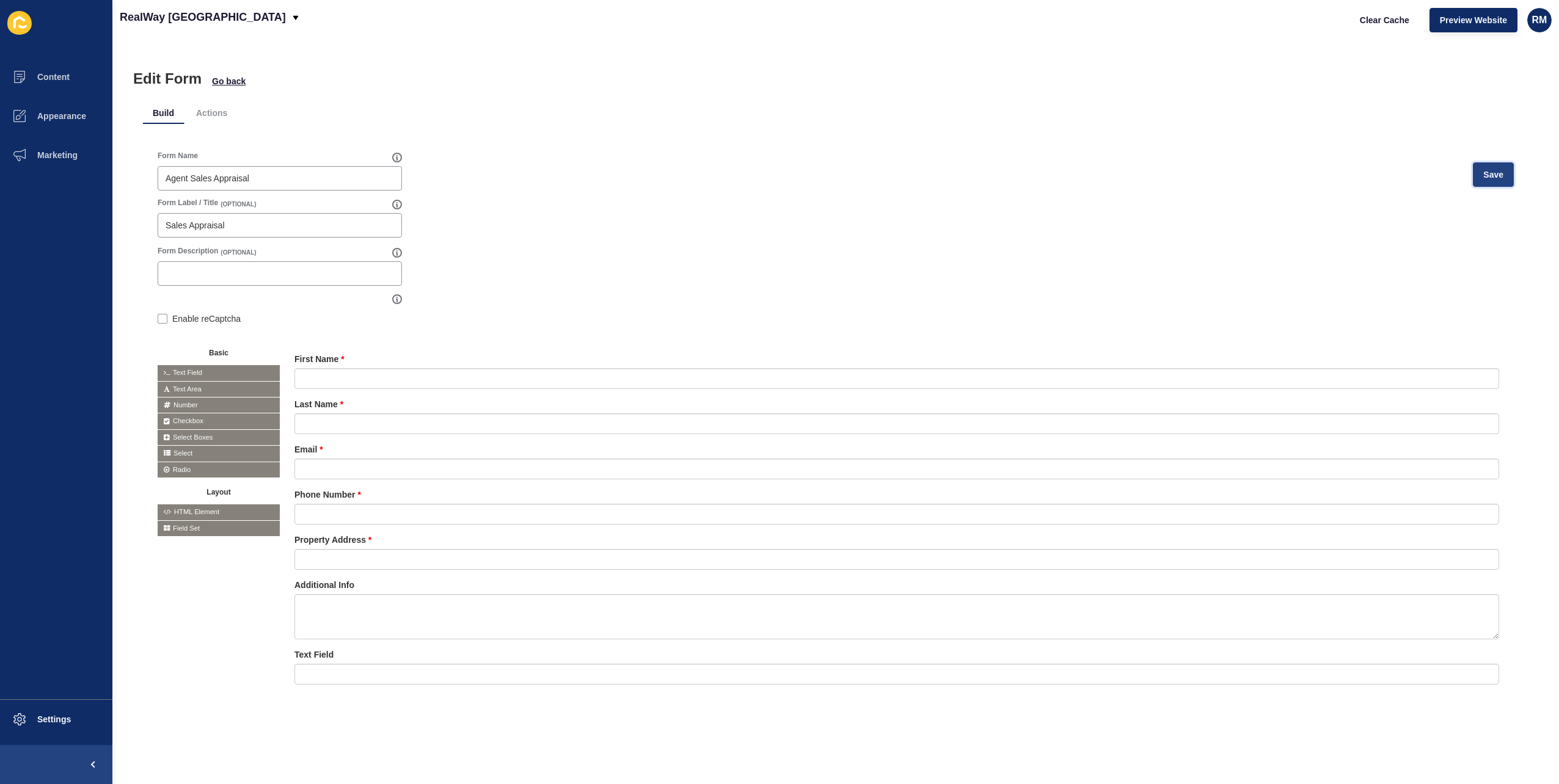
click at [1493, 178] on span "Save" at bounding box center [1493, 174] width 20 height 12
click at [1383, 15] on span "Clear Cache" at bounding box center [1385, 20] width 50 height 12
click at [1420, 656] on icon at bounding box center [1422, 654] width 6 height 6
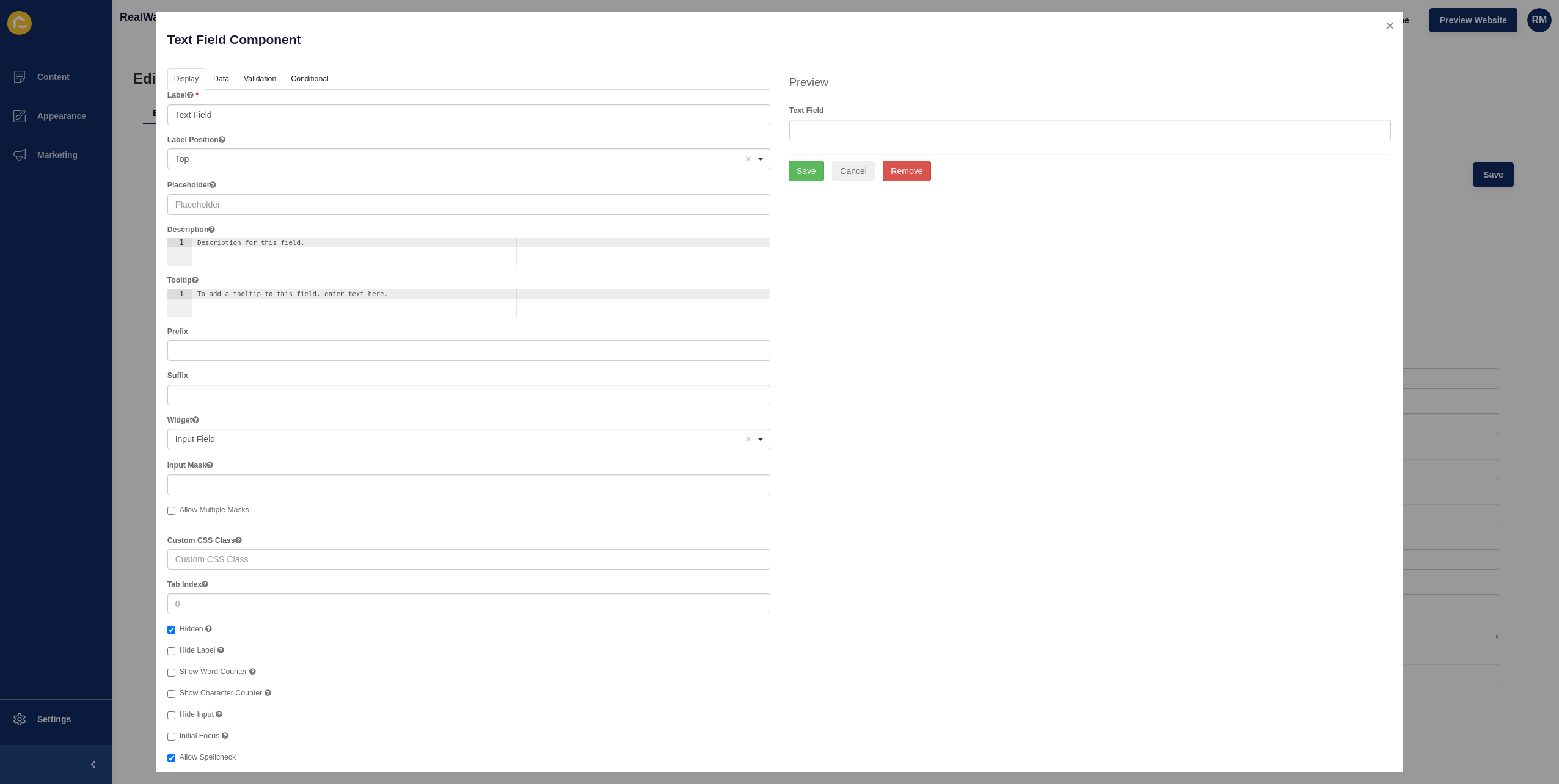
click at [202, 652] on span "Hide Label" at bounding box center [197, 650] width 36 height 8
click at [176, 652] on input "Hide Label" at bounding box center [171, 651] width 8 height 8
checkbox input "true"
click at [188, 714] on span "Hide Input" at bounding box center [197, 715] width 34 height 8
click at [176, 714] on input "Hide Input" at bounding box center [171, 715] width 8 height 8
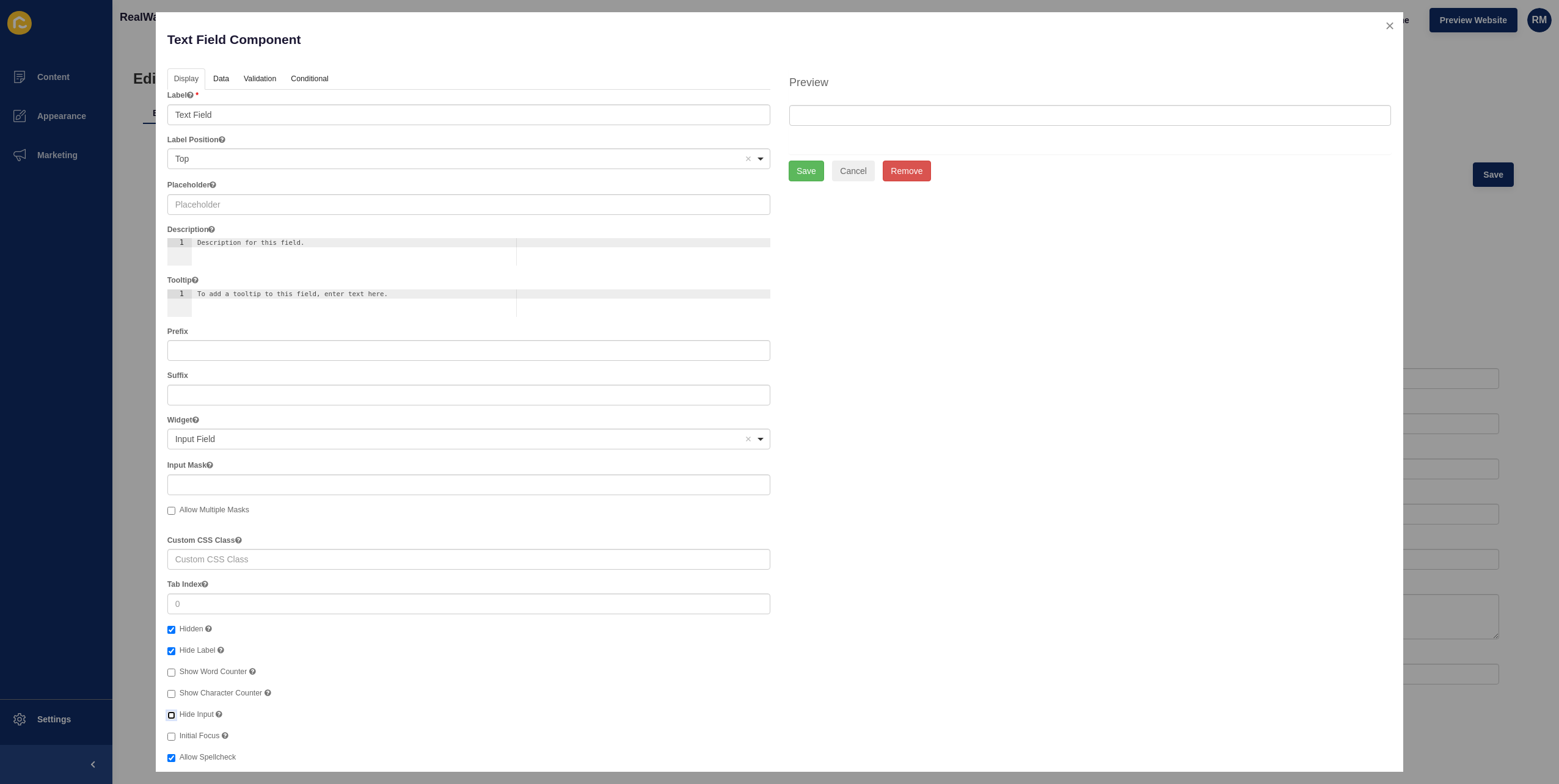
checkbox input "true"
click at [806, 175] on button "Save" at bounding box center [806, 171] width 35 height 21
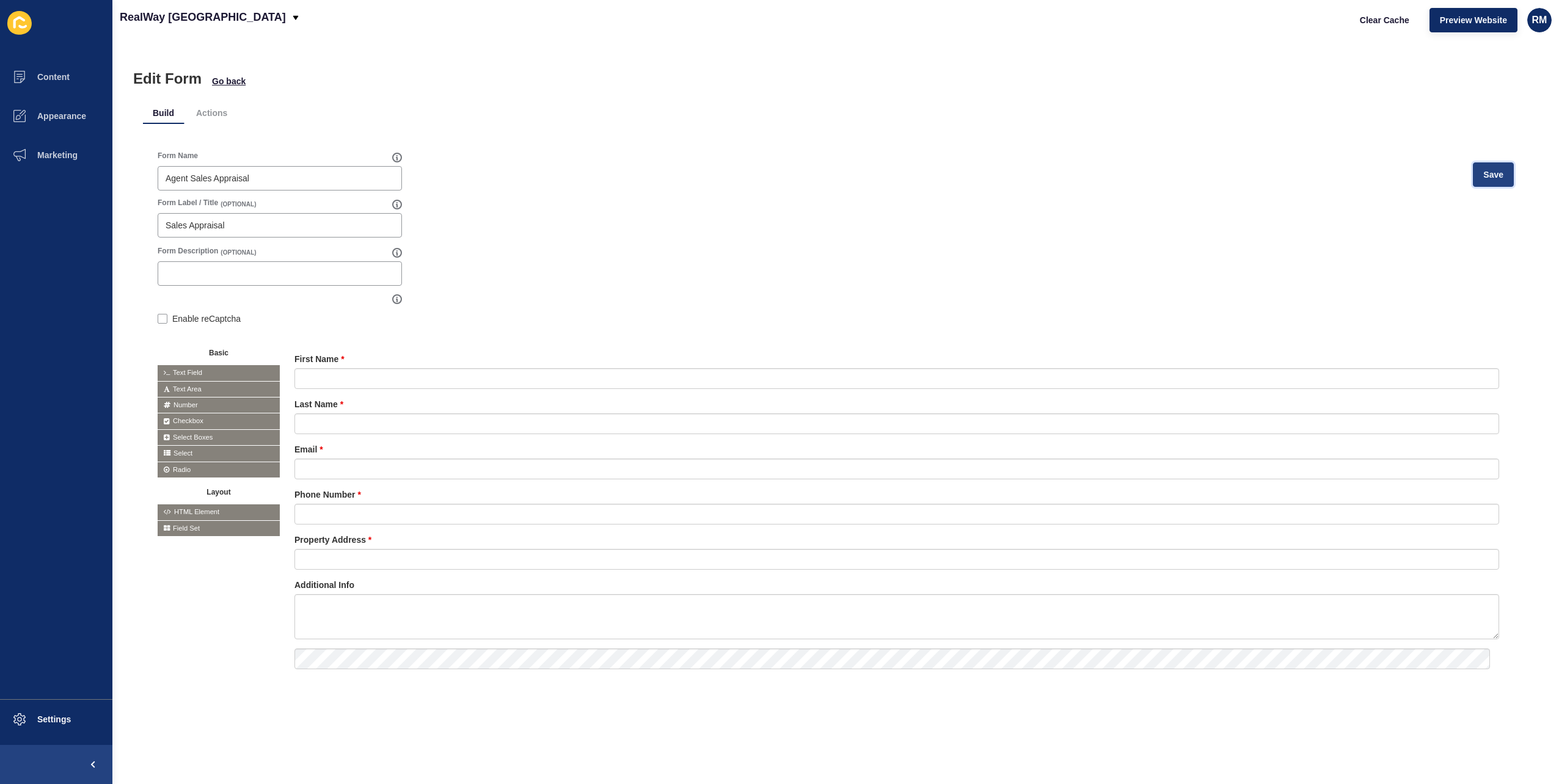
click at [1488, 170] on span "Save" at bounding box center [1493, 174] width 20 height 12
click at [1397, 32] on button "Clear Cache" at bounding box center [1384, 20] width 70 height 25
click at [1393, 23] on span "Clear Cache" at bounding box center [1385, 20] width 50 height 12
click at [1415, 650] on div at bounding box center [1422, 654] width 13 height 13
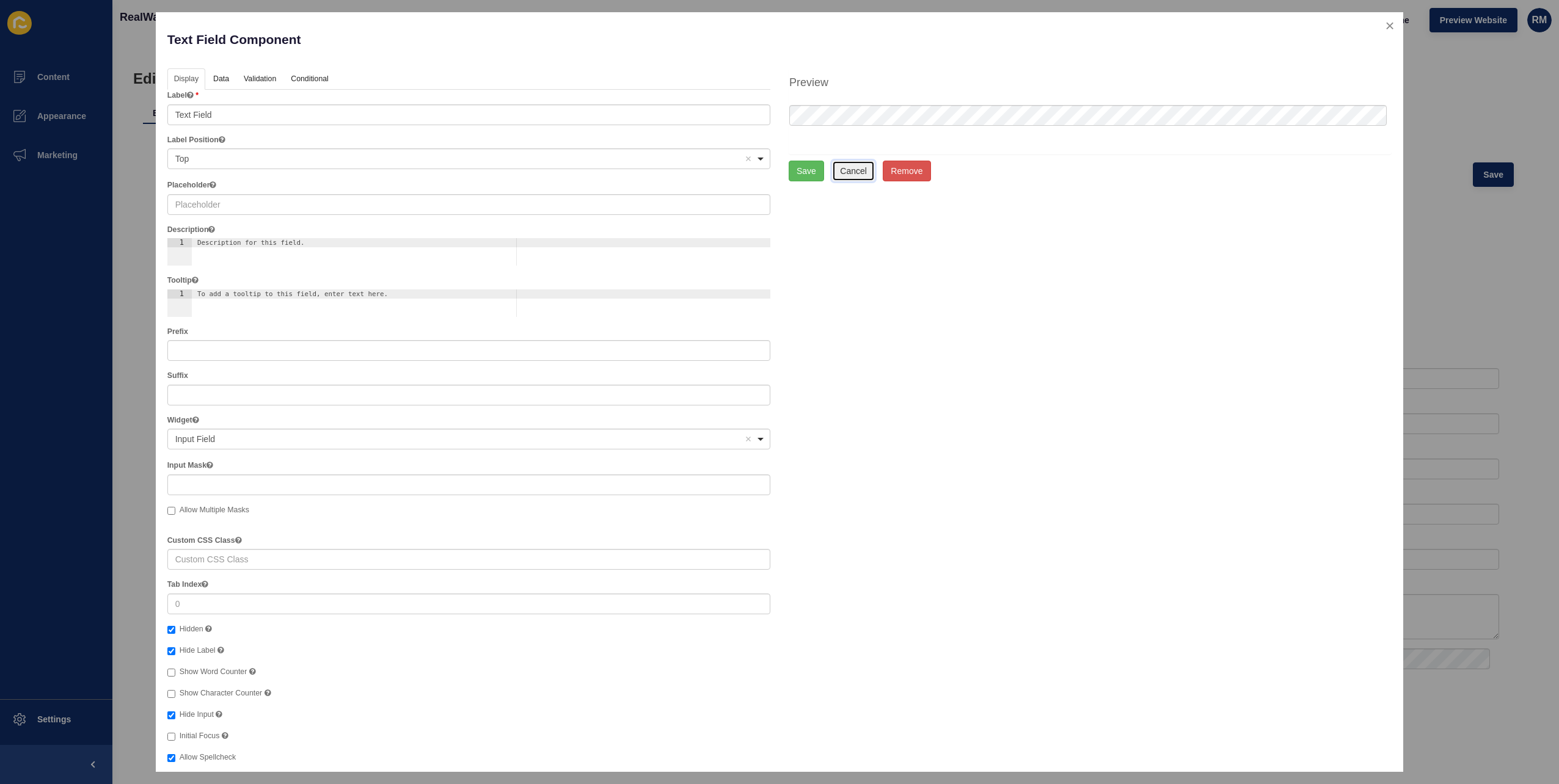
click at [851, 171] on button "Cancel" at bounding box center [853, 171] width 42 height 21
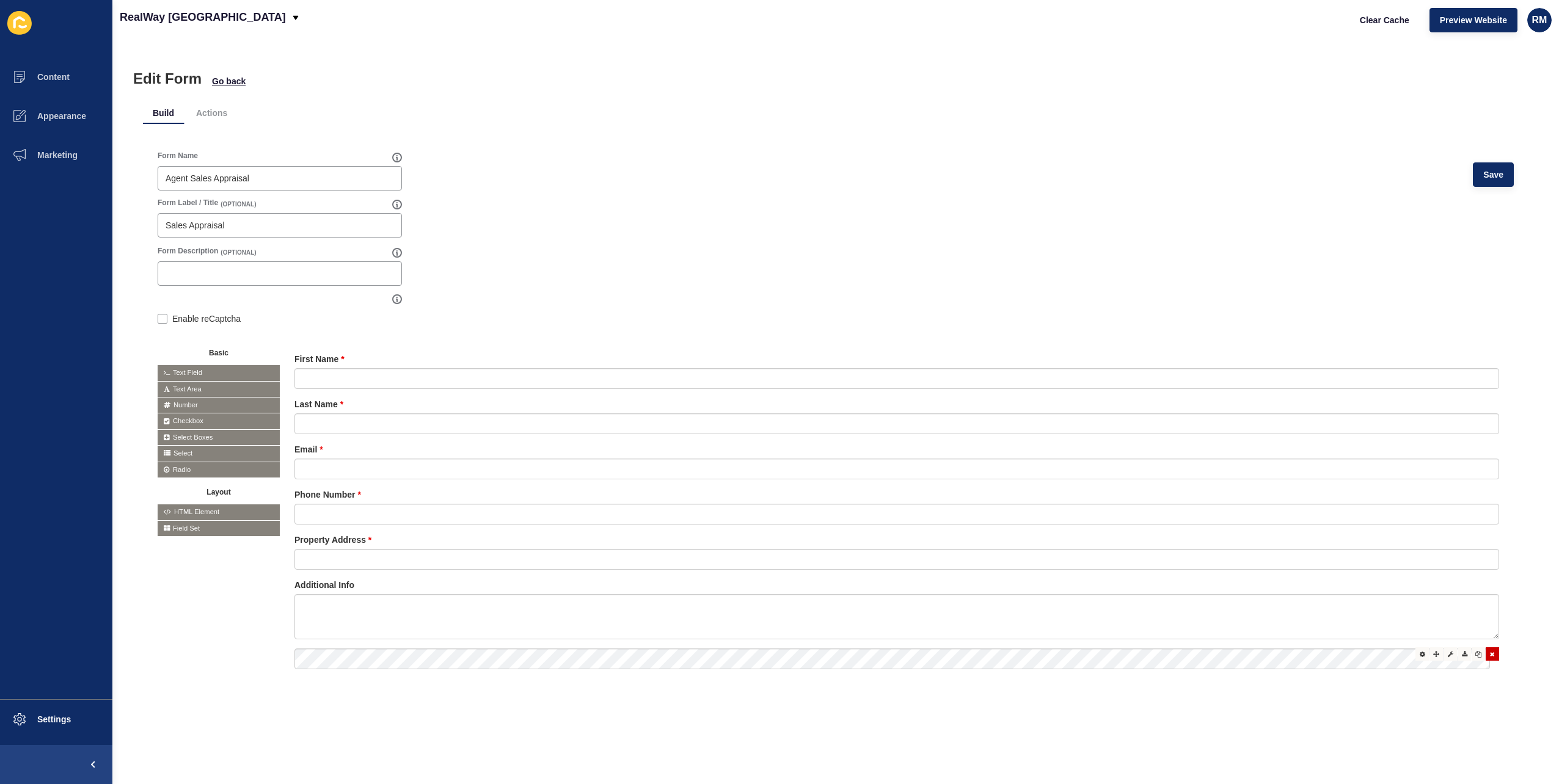
click at [1485, 649] on div at bounding box center [1492, 654] width 13 height 13
click at [1485, 178] on span "Save" at bounding box center [1493, 174] width 20 height 12
click at [1393, 21] on span "Clear Cache" at bounding box center [1385, 20] width 50 height 12
click at [74, 88] on button "Content" at bounding box center [56, 76] width 113 height 39
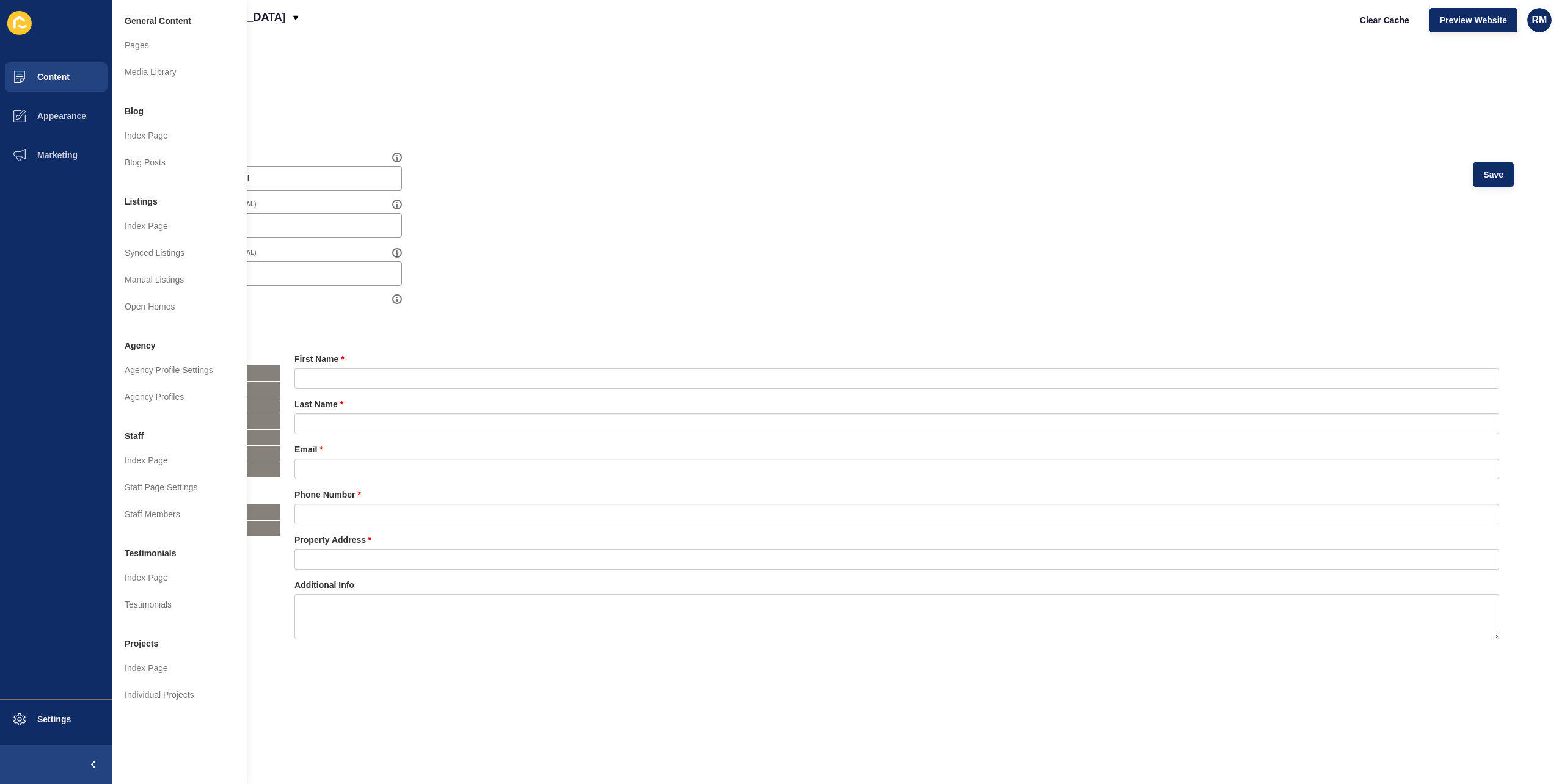
click at [344, 79] on div "Edit Form Go back" at bounding box center [835, 79] width 1405 height 17
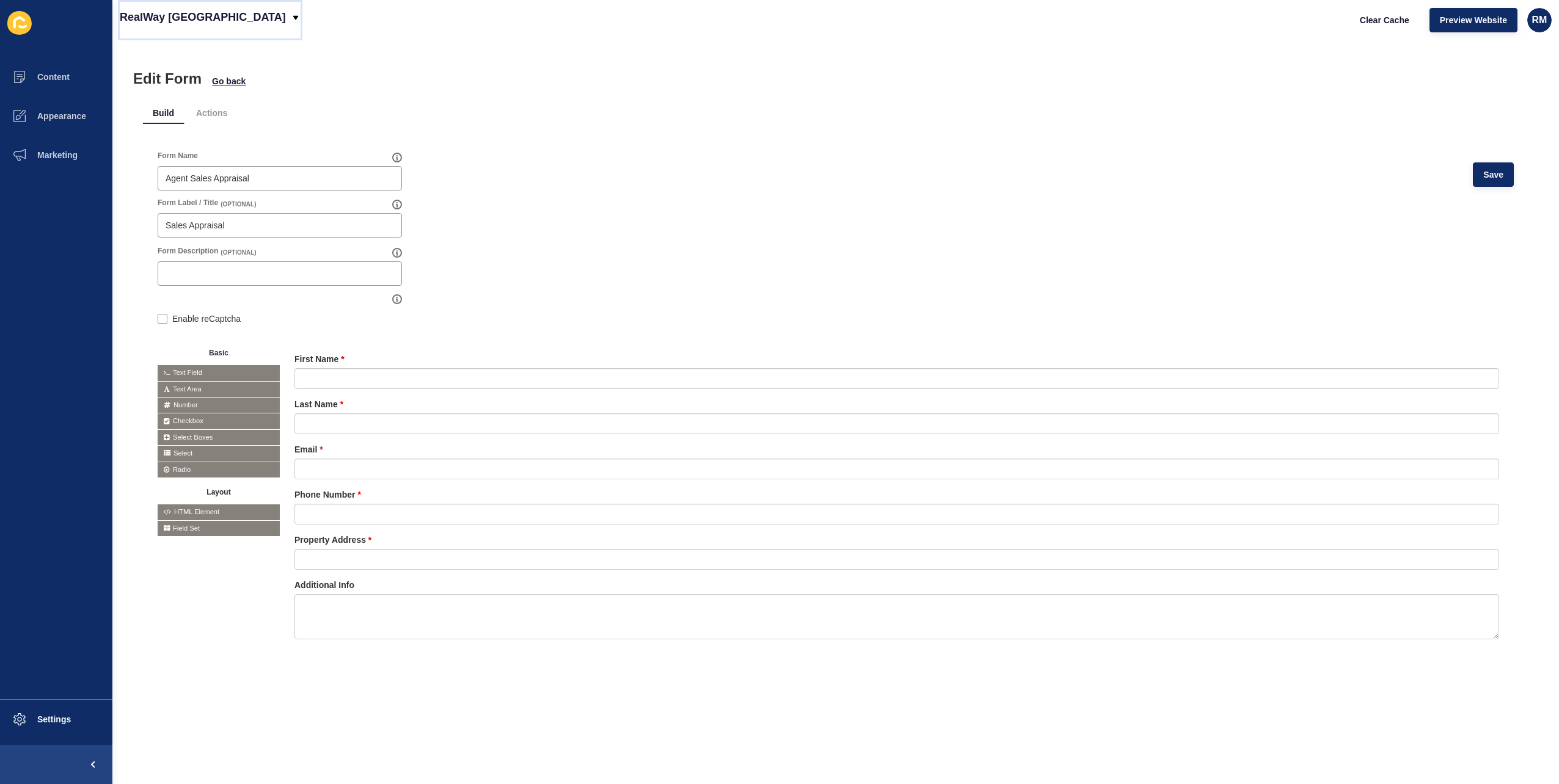
click at [188, 16] on p "RealWay [GEOGRAPHIC_DATA]" at bounding box center [202, 17] width 166 height 30
click at [195, 161] on link "RealWay Bundaberg" at bounding box center [192, 162] width 145 height 27
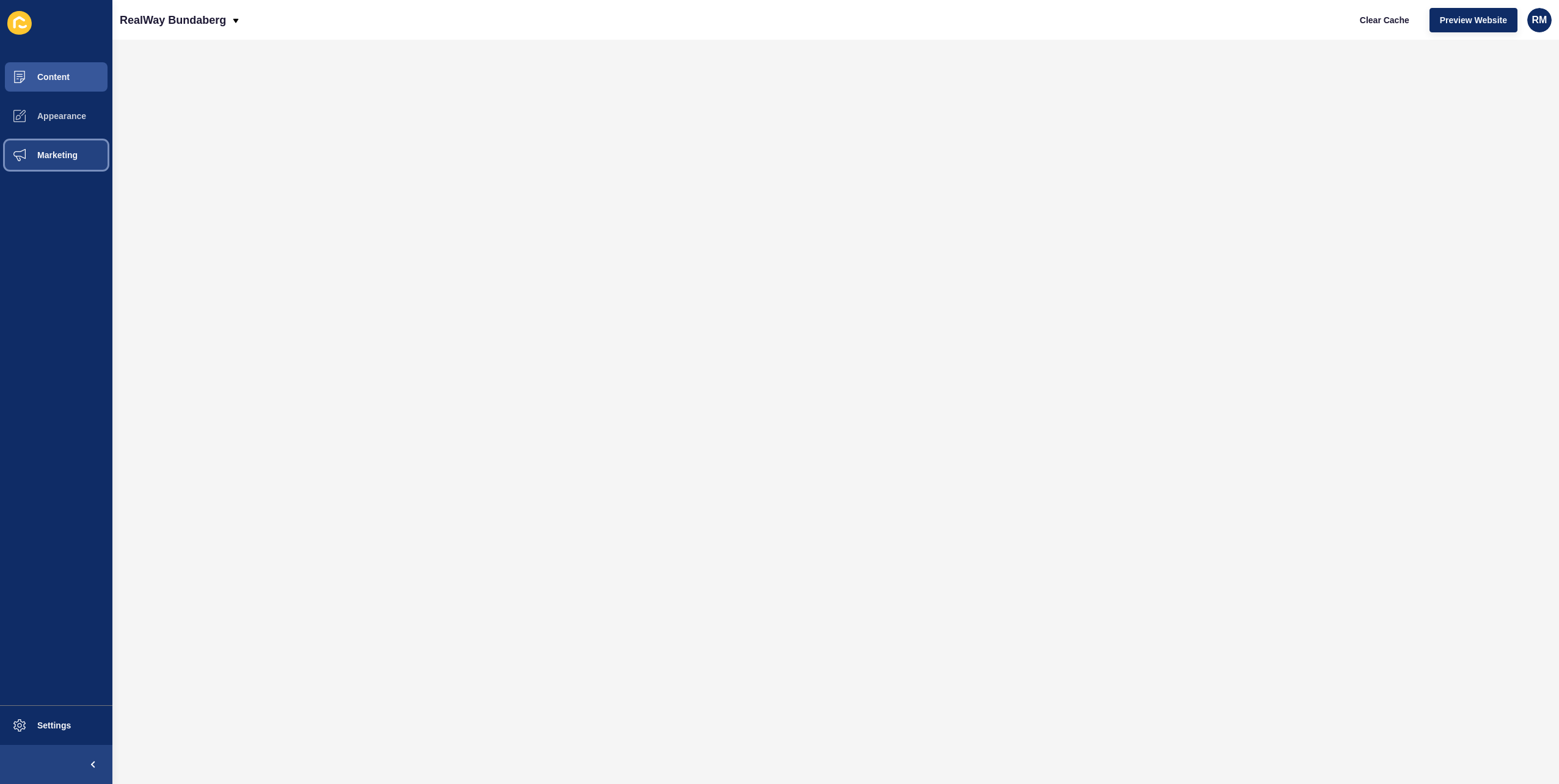
click at [65, 161] on button "Marketing" at bounding box center [56, 155] width 113 height 39
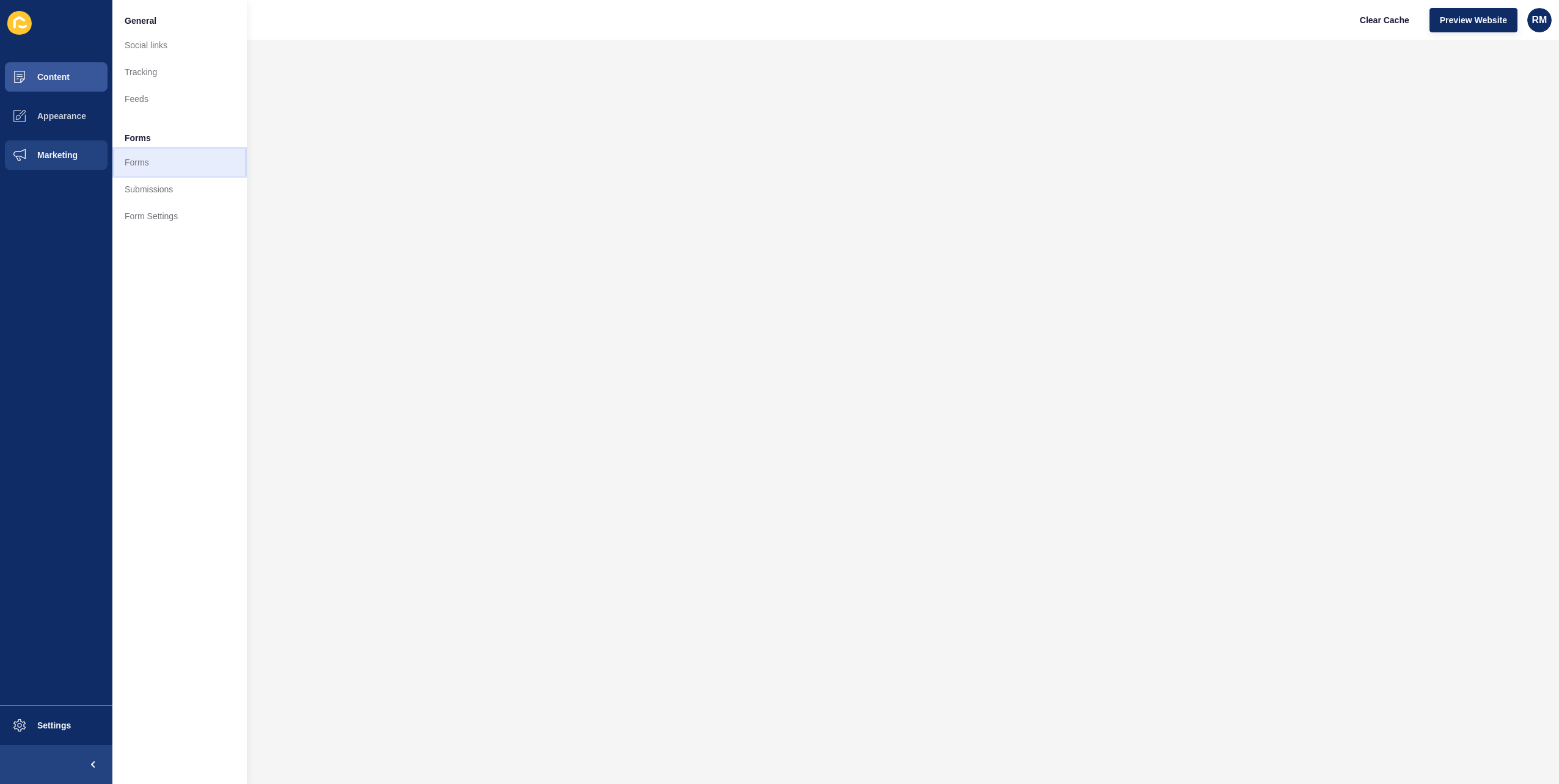
click at [171, 167] on link "Forms" at bounding box center [180, 163] width 134 height 27
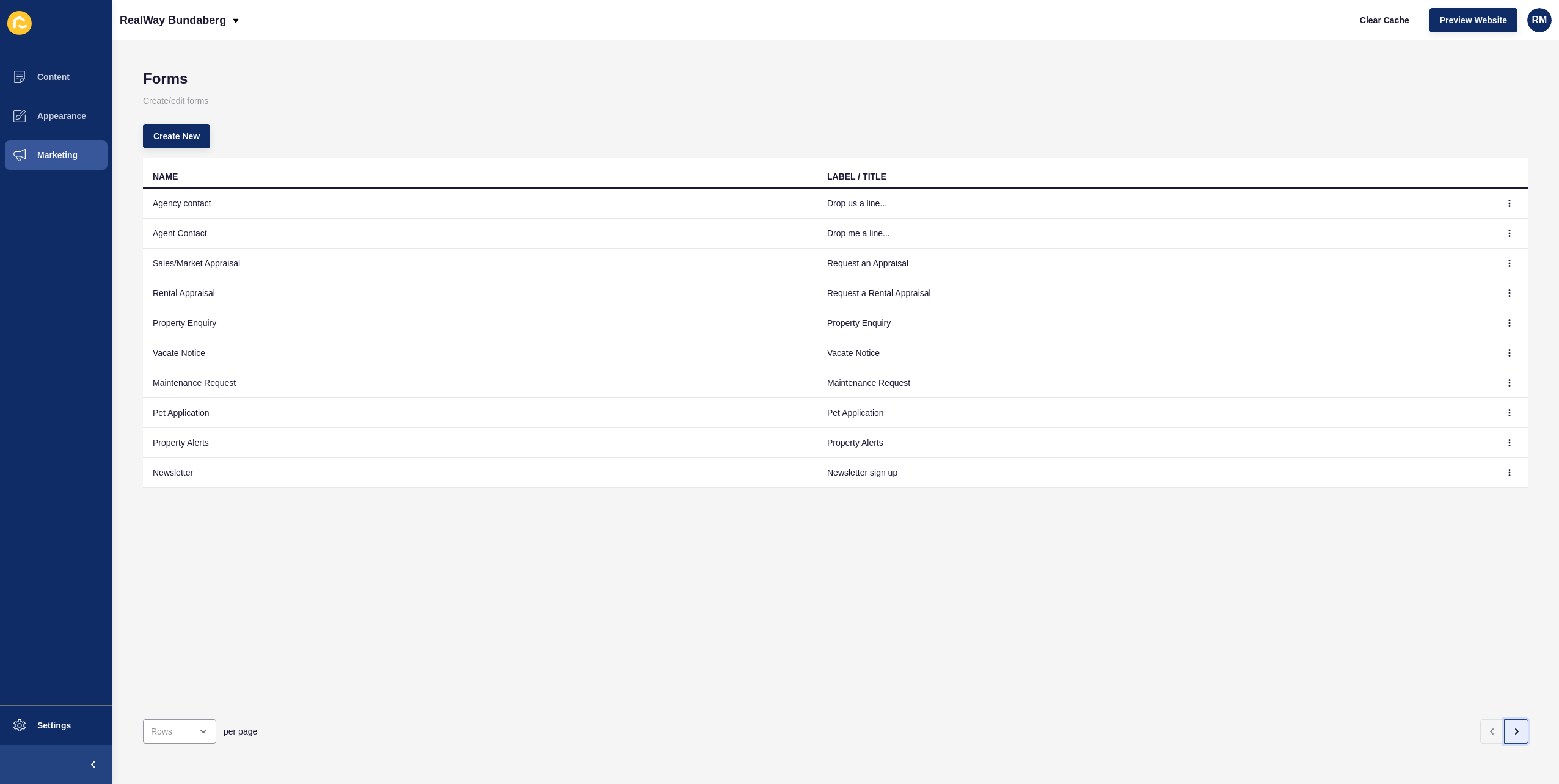
click at [1512, 727] on icon "button" at bounding box center [1517, 732] width 10 height 10
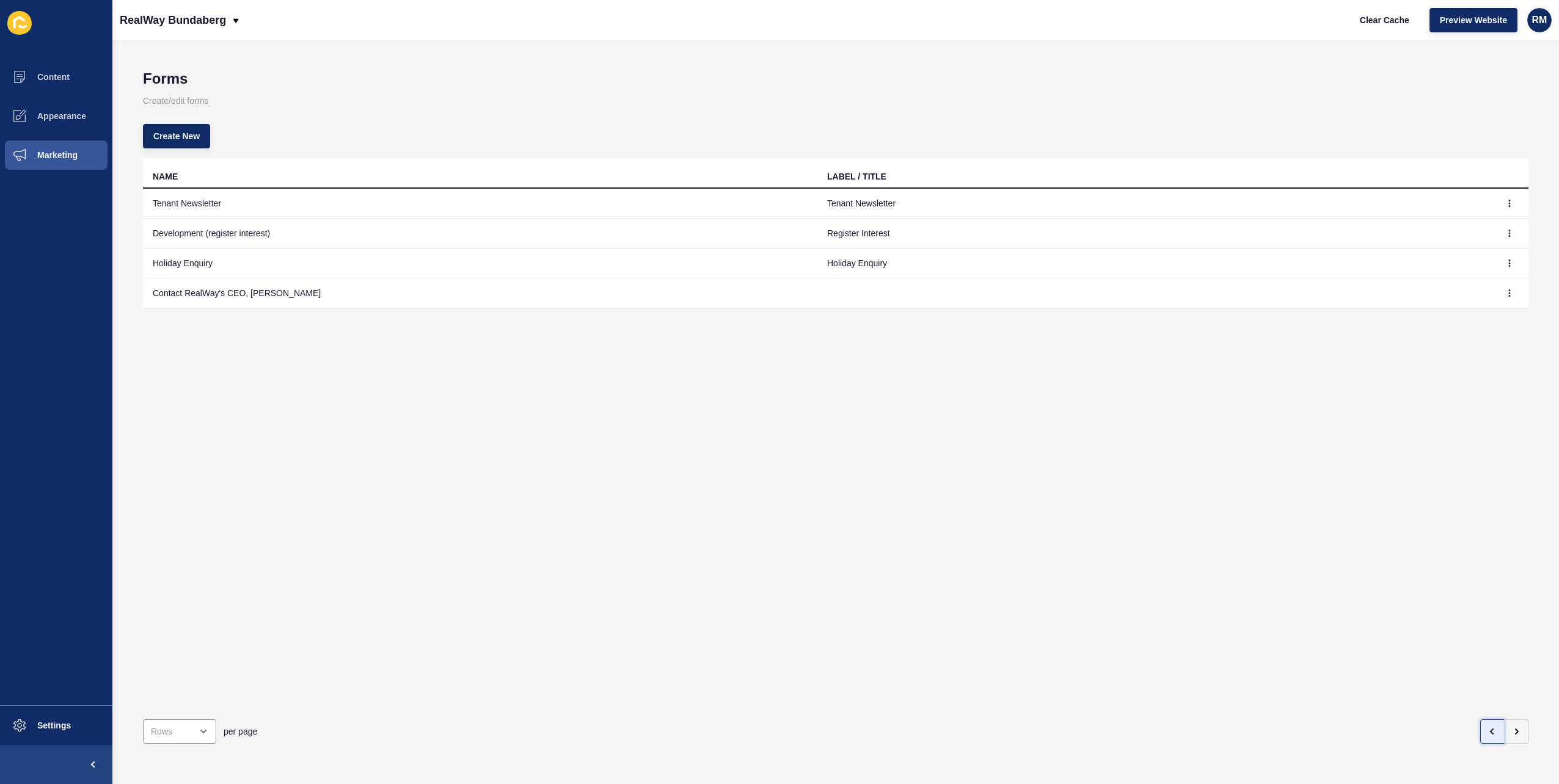
click at [1488, 720] on button "button" at bounding box center [1492, 732] width 25 height 25
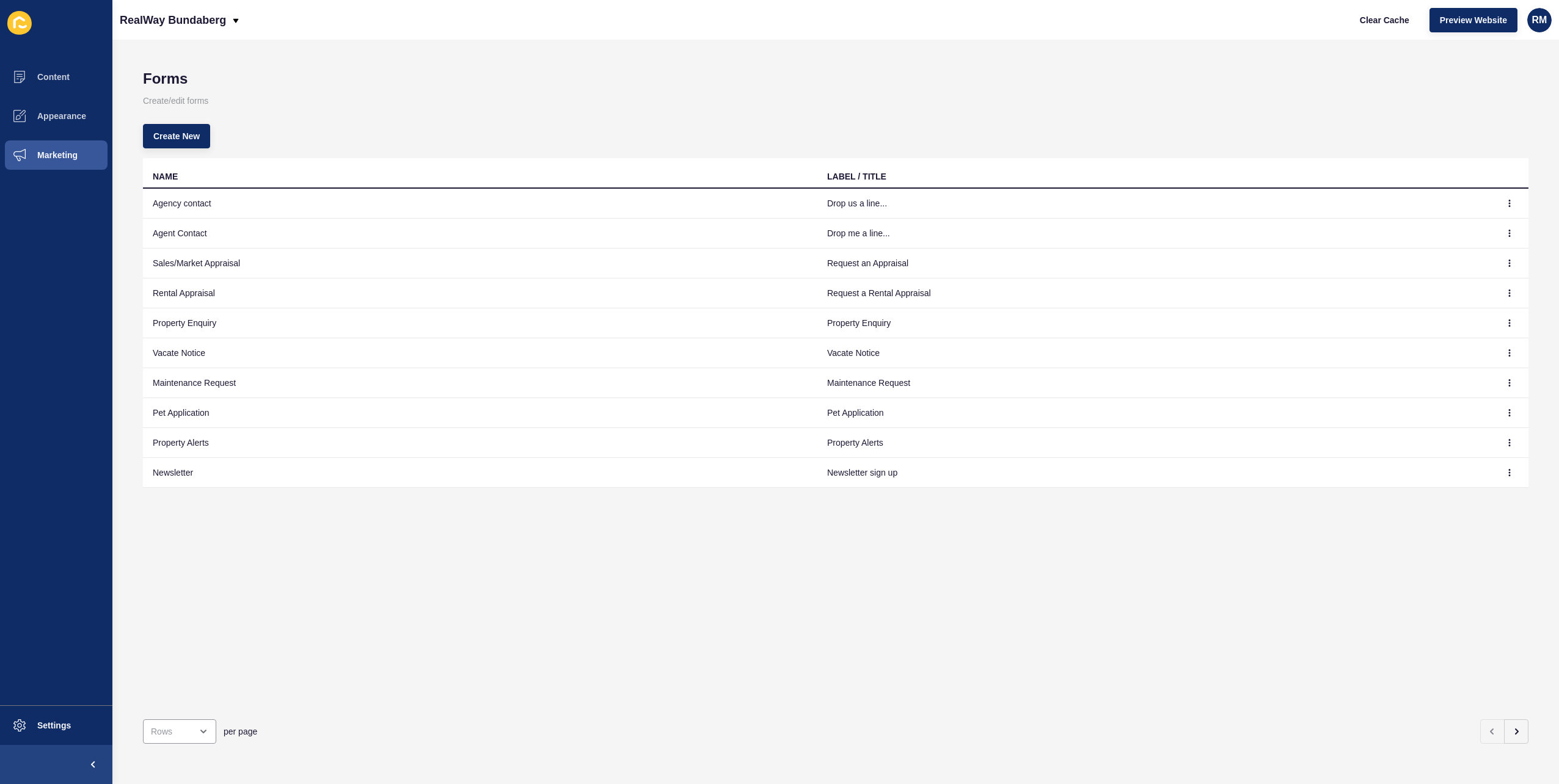
click at [1505, 341] on td at bounding box center [1510, 353] width 37 height 30
click at [1506, 319] on icon "button" at bounding box center [1509, 323] width 7 height 7
click at [1478, 345] on link "Edit" at bounding box center [1466, 347] width 86 height 27
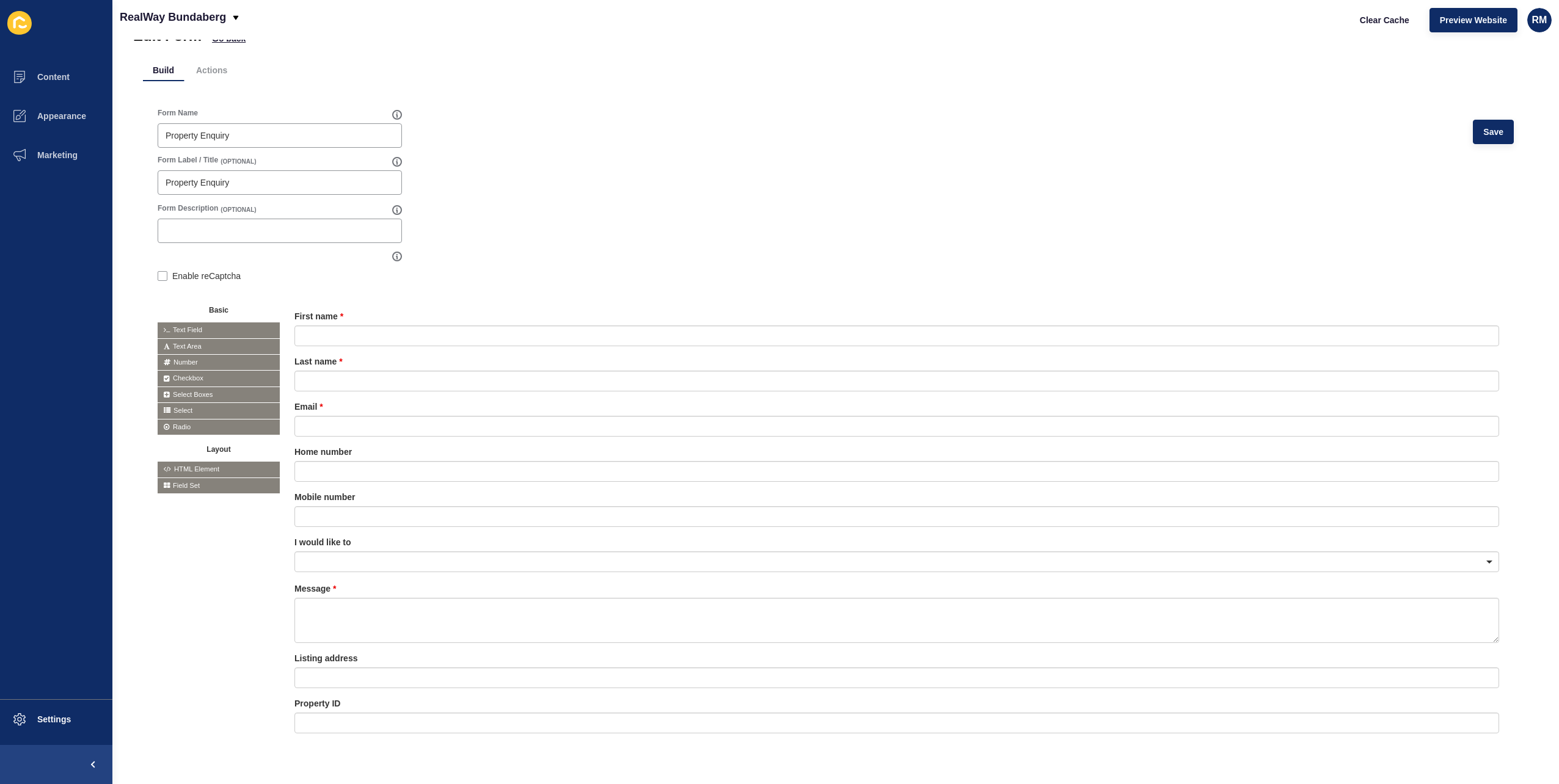
scroll to position [76, 0]
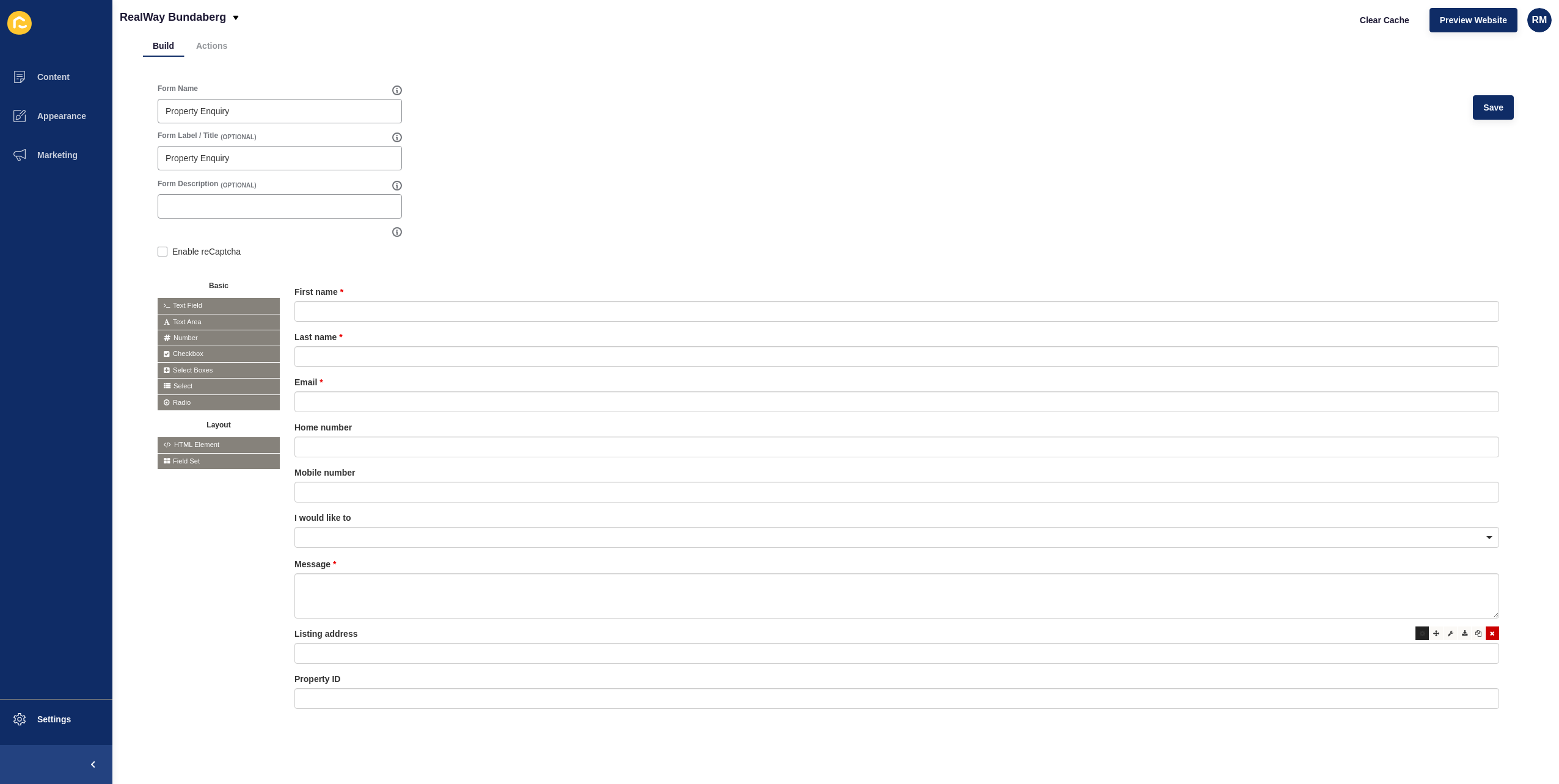
click at [1420, 630] on icon at bounding box center [1422, 633] width 6 height 6
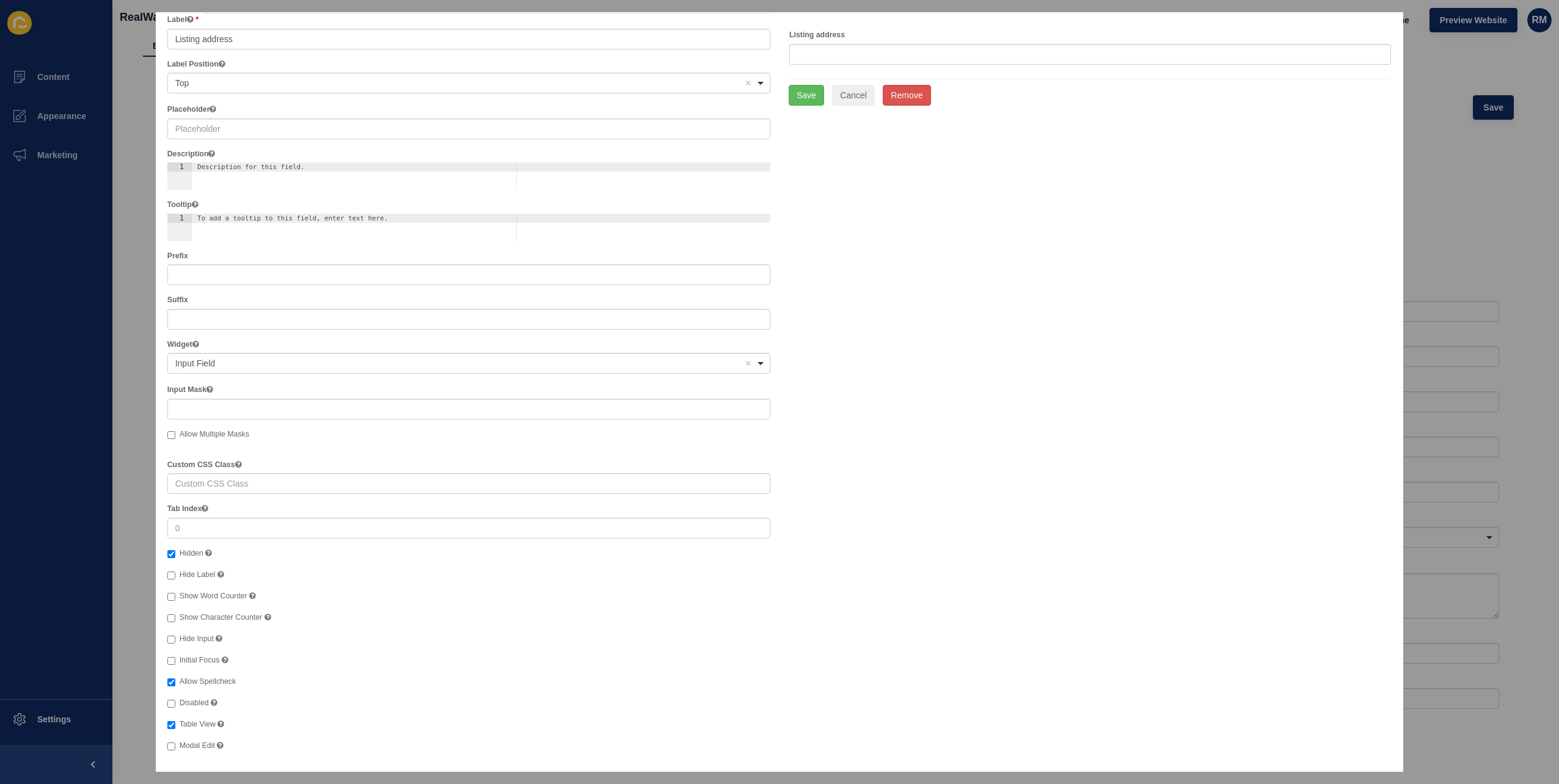
scroll to position [0, 0]
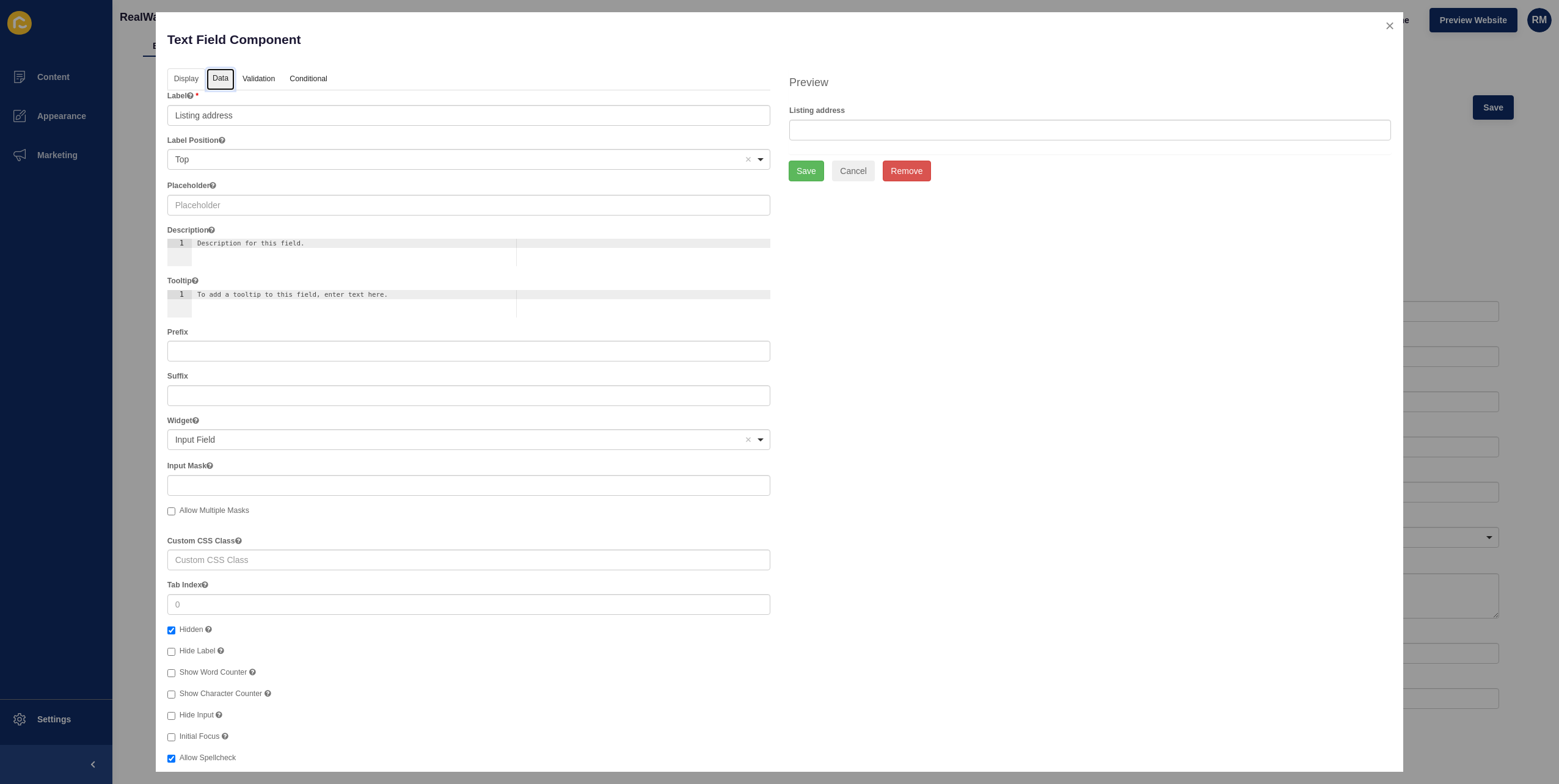
click at [230, 75] on link "Data" at bounding box center [221, 80] width 28 height 23
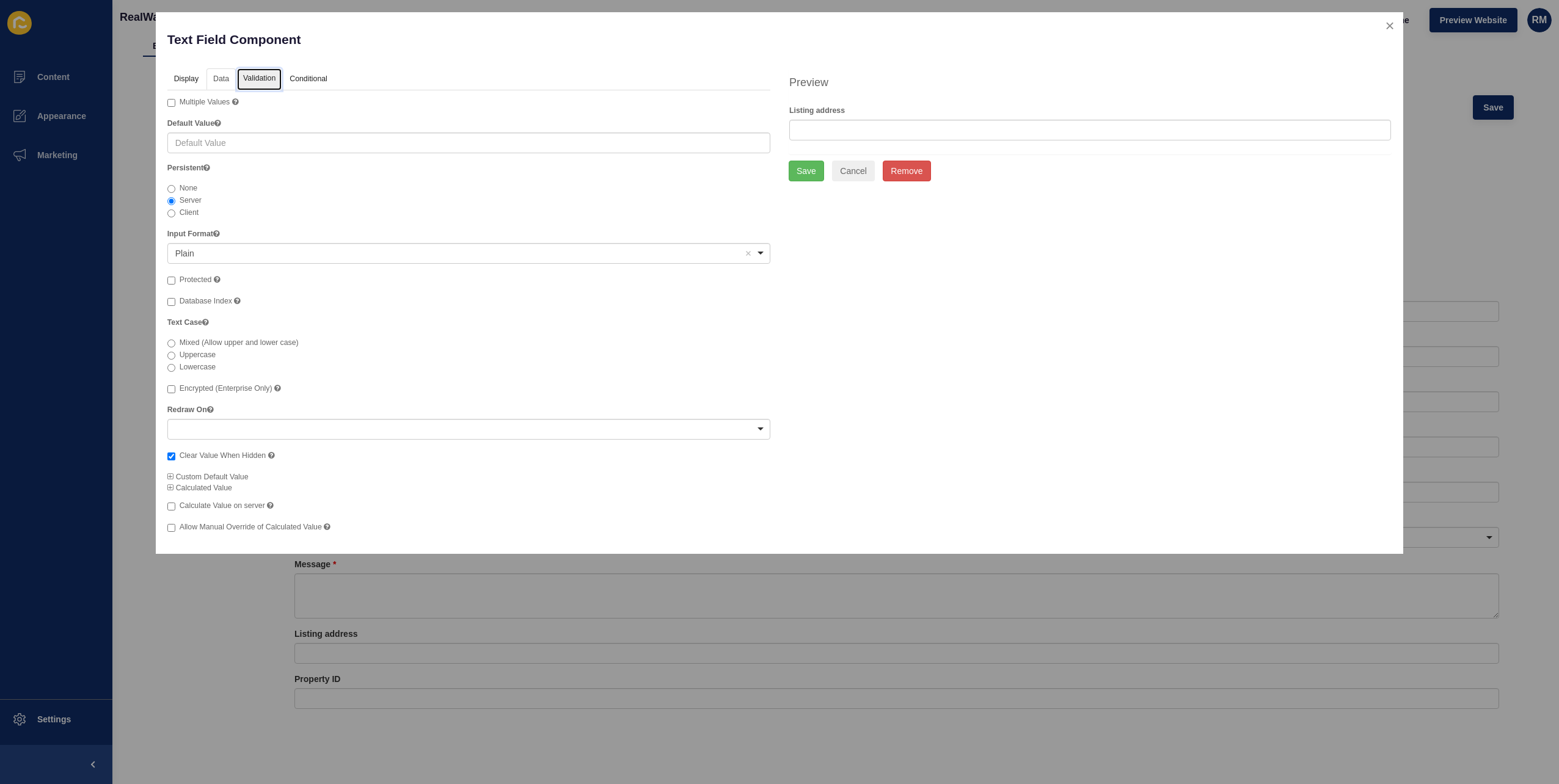
click at [272, 79] on link "Validation" at bounding box center [259, 80] width 45 height 23
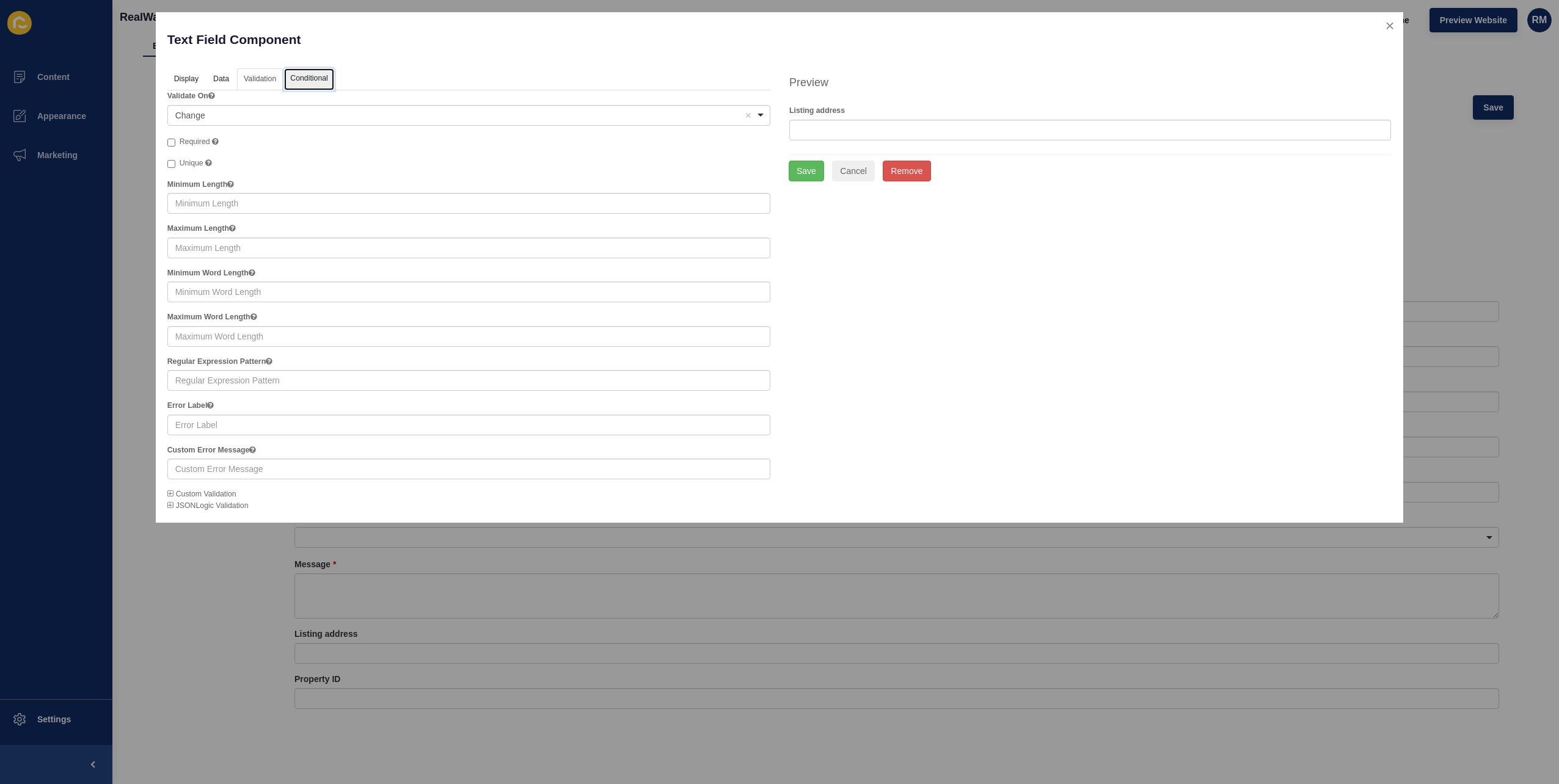
click at [294, 77] on link "Conditional" at bounding box center [309, 80] width 50 height 23
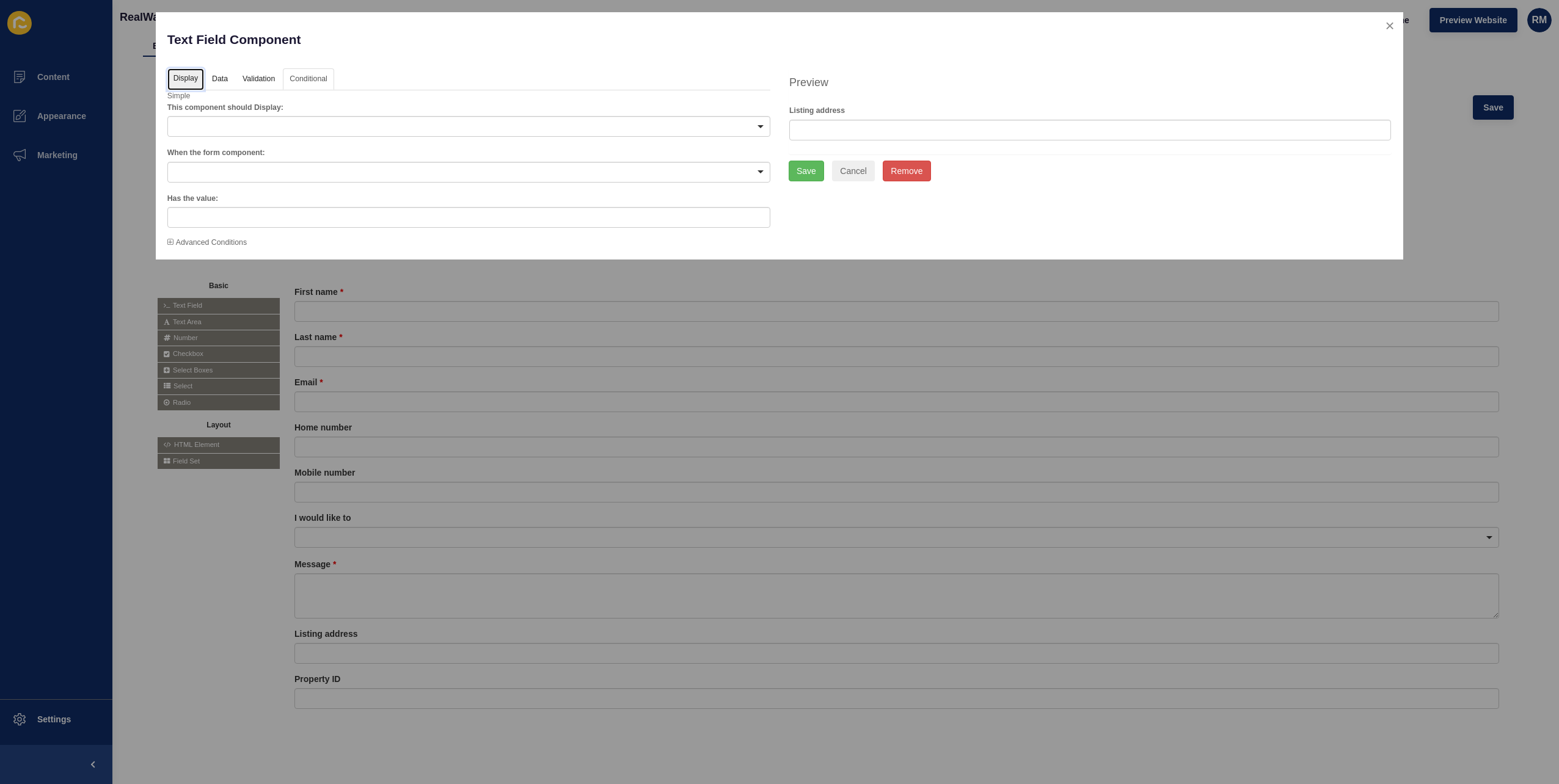
click at [186, 79] on link "Display" at bounding box center [186, 80] width 37 height 23
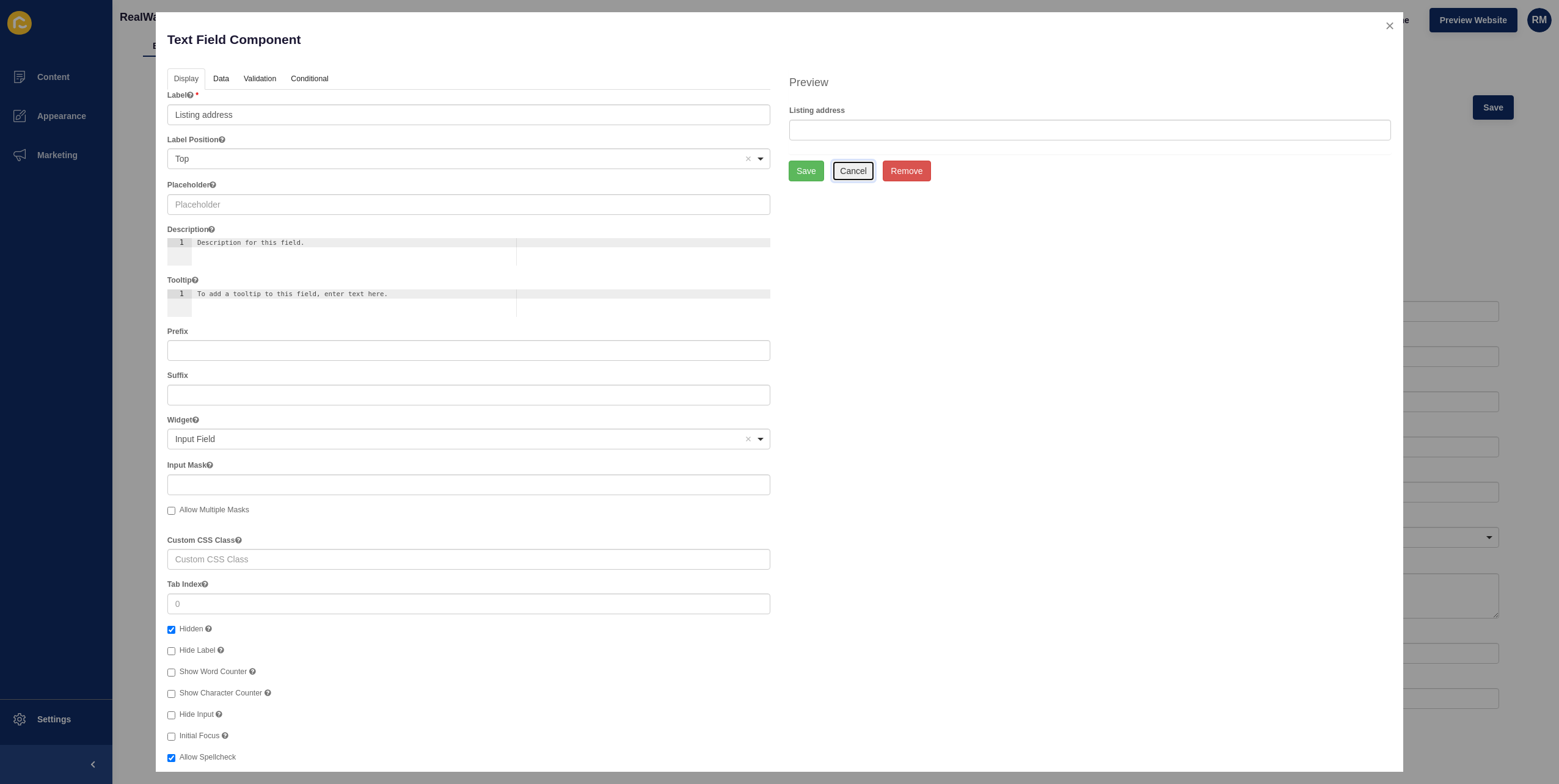
click at [853, 173] on button "Cancel" at bounding box center [853, 171] width 42 height 21
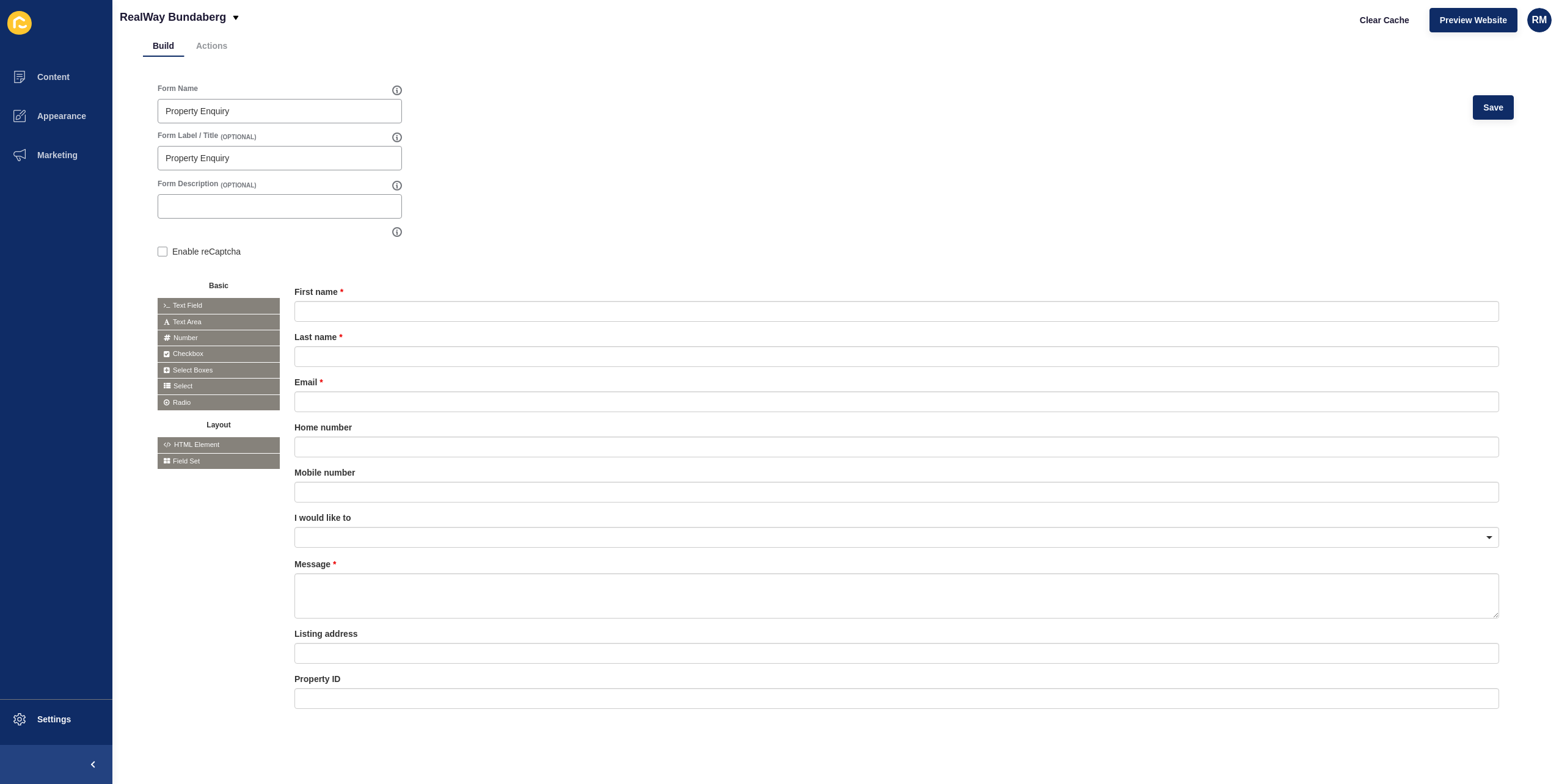
click at [713, 117] on div "Form Name Property Enquiry Save" at bounding box center [836, 107] width 1356 height 47
click at [1443, 25] on span "Preview Website" at bounding box center [1473, 20] width 67 height 12
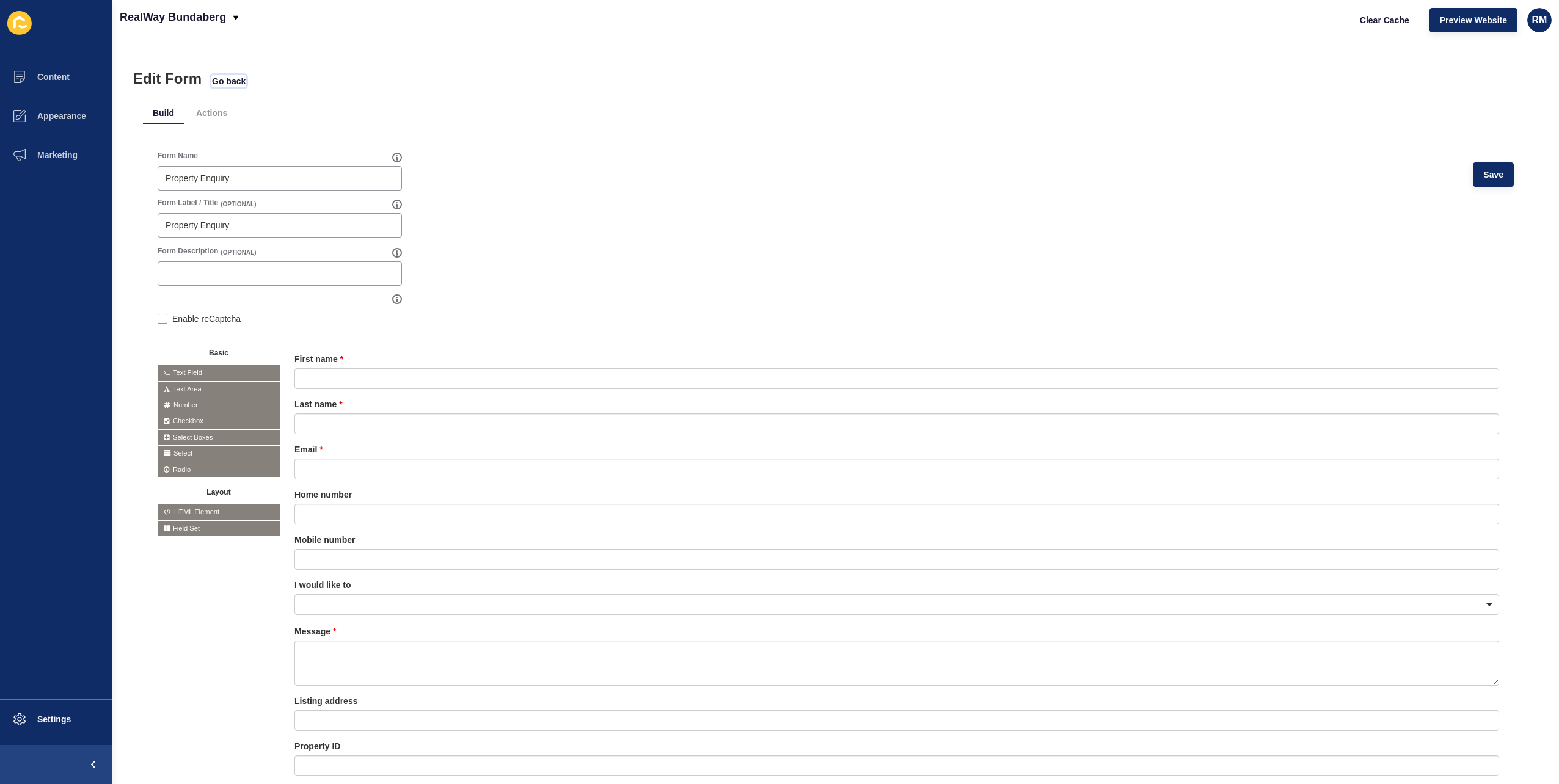
click at [245, 78] on span "Go back" at bounding box center [229, 81] width 33 height 12
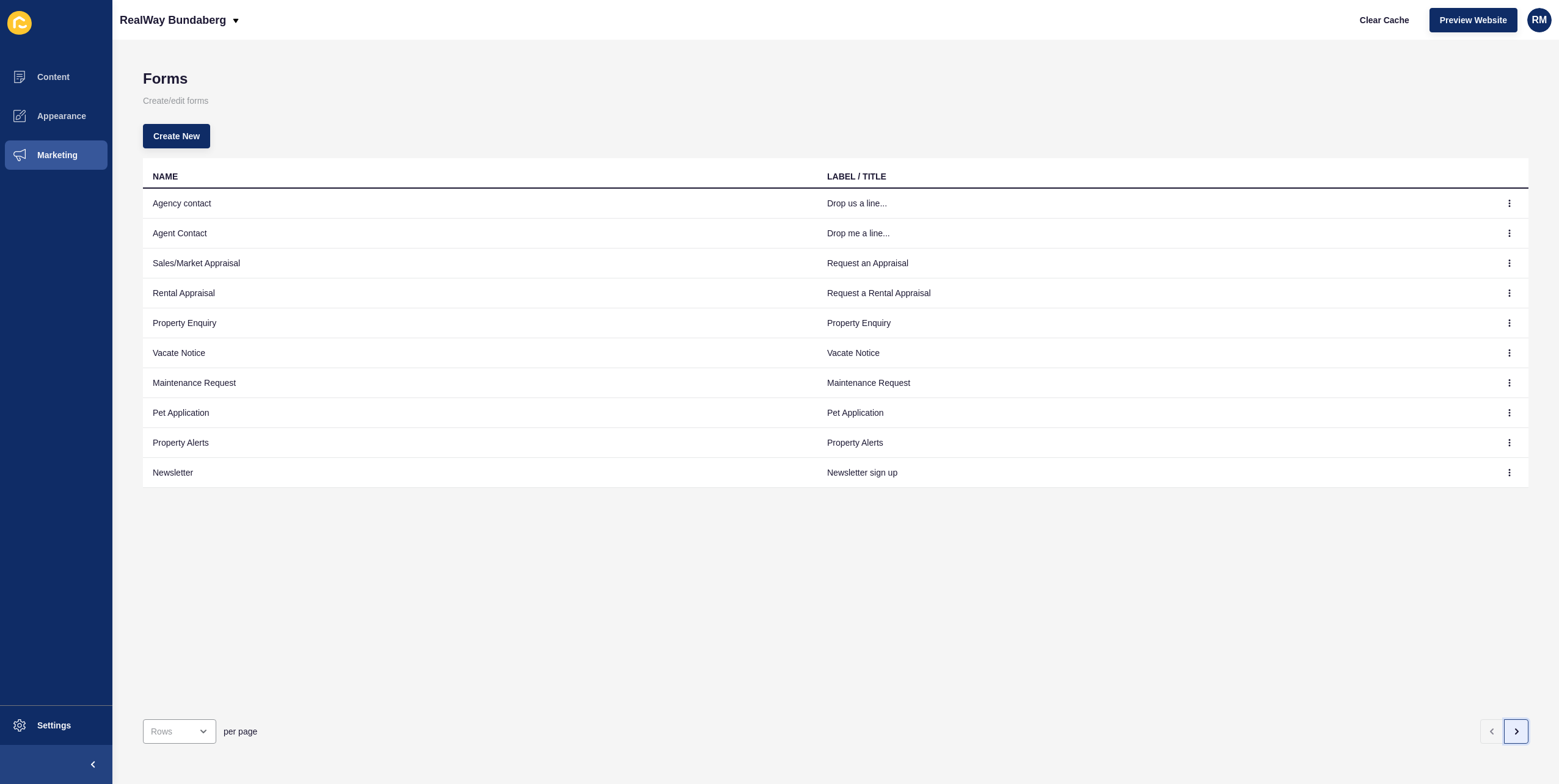
click at [1517, 725] on button "button" at bounding box center [1516, 732] width 25 height 25
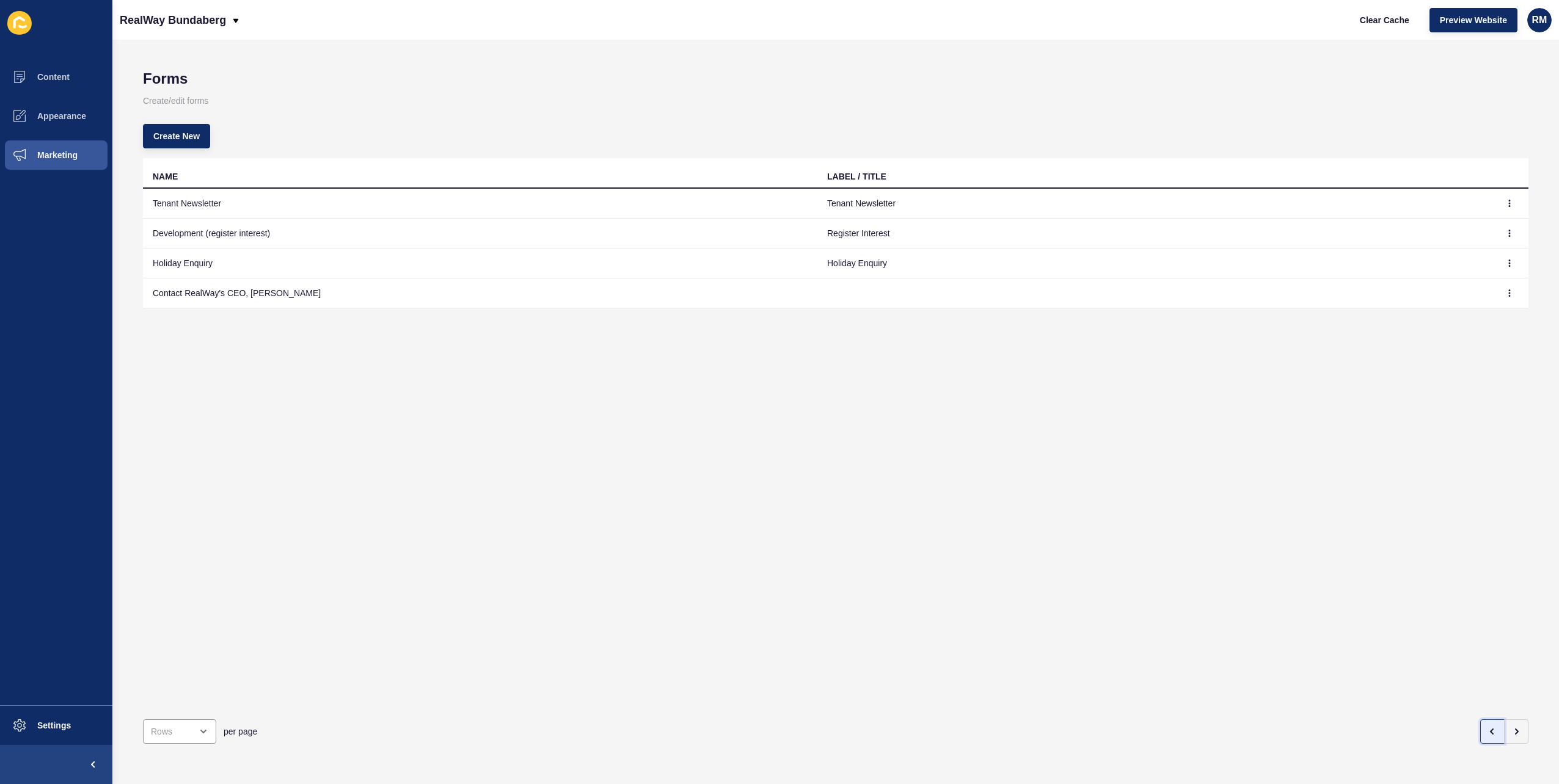
click at [1480, 720] on button "button" at bounding box center [1492, 732] width 25 height 25
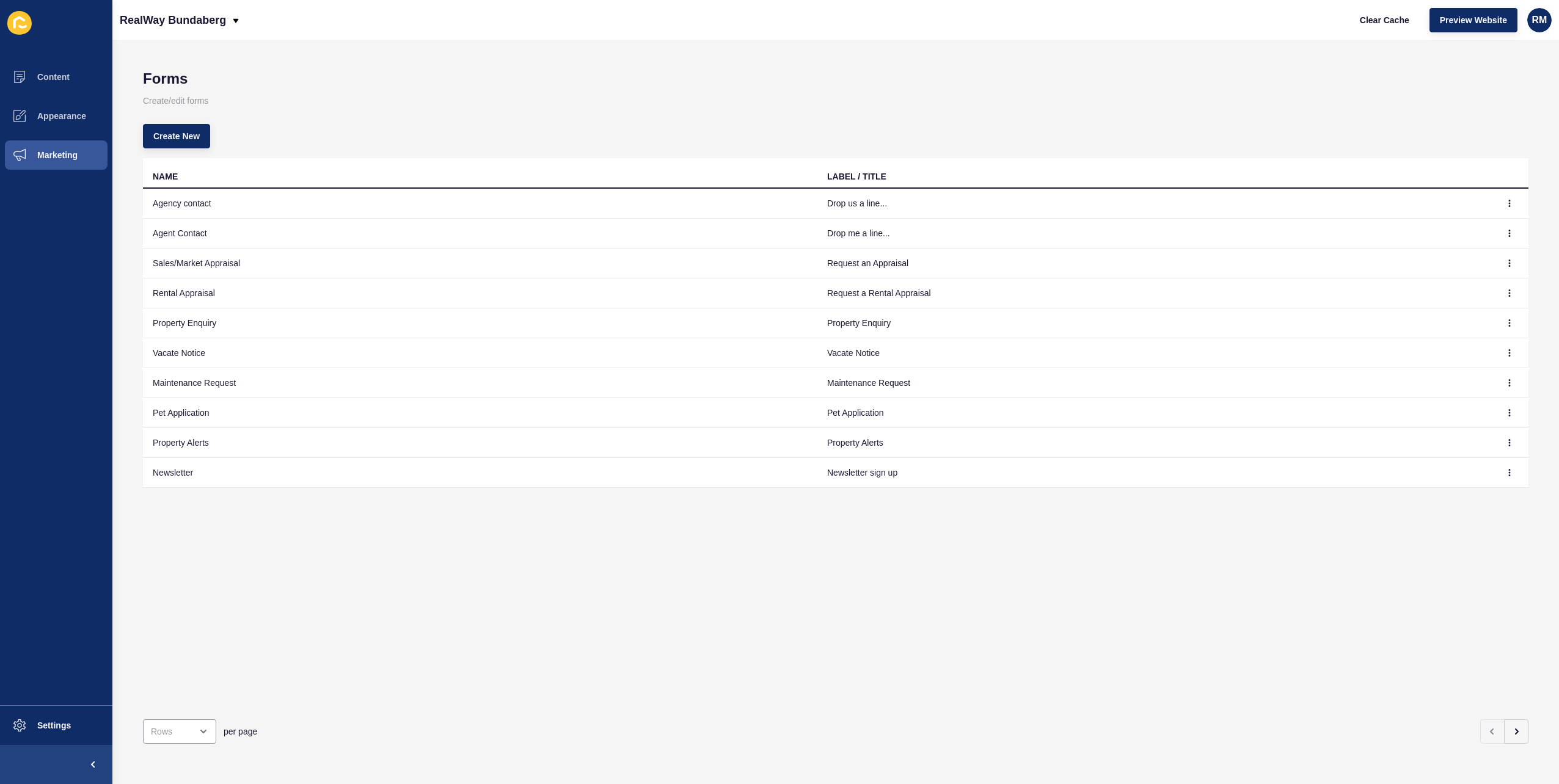
click at [940, 339] on td "Vacate Notice" at bounding box center [1154, 353] width 674 height 30
click at [920, 318] on td "Property Enquiry" at bounding box center [1154, 323] width 674 height 30
click at [74, 161] on button "Marketing" at bounding box center [56, 155] width 113 height 39
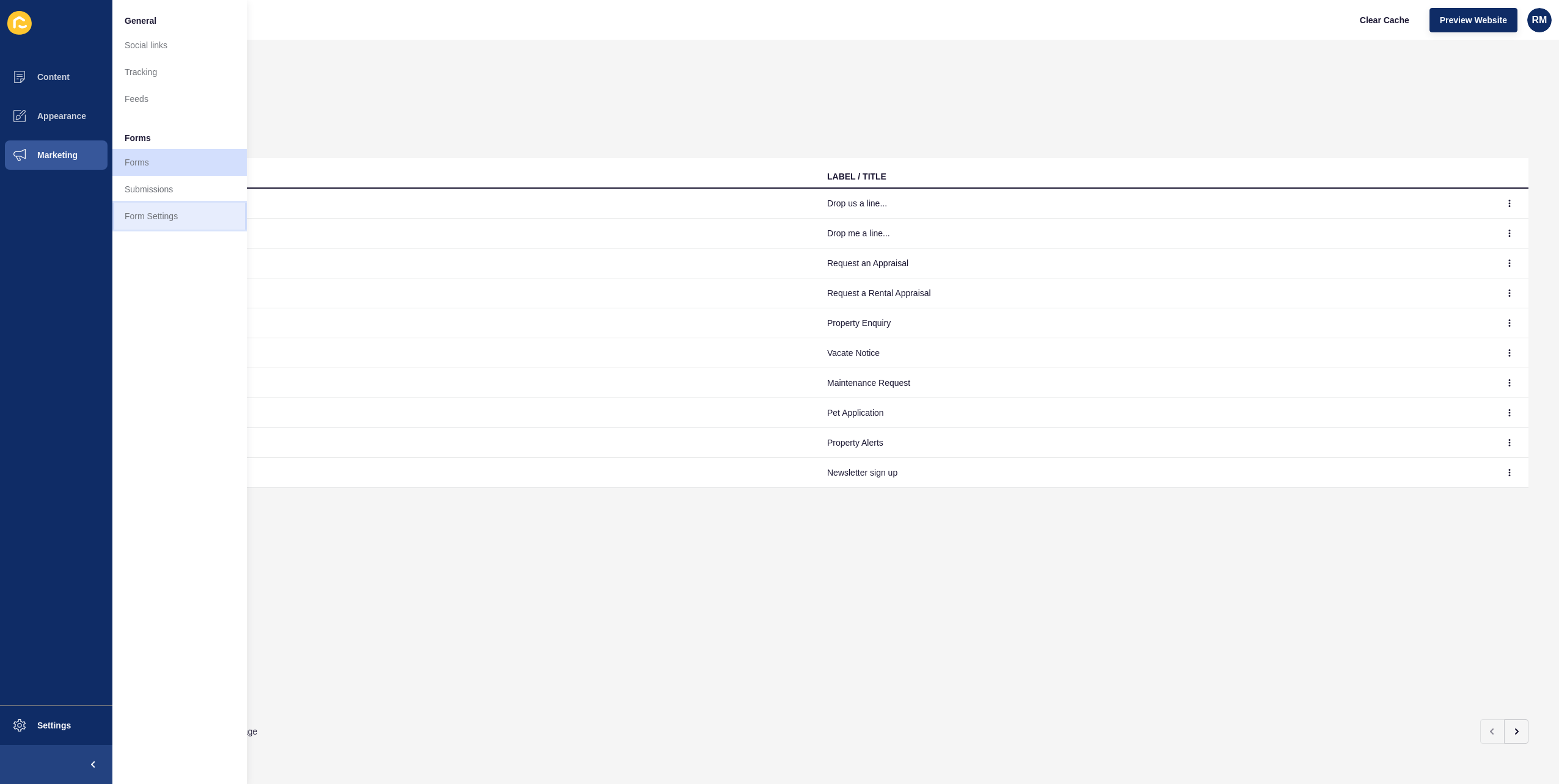
click at [154, 217] on link "Form Settings" at bounding box center [180, 217] width 134 height 27
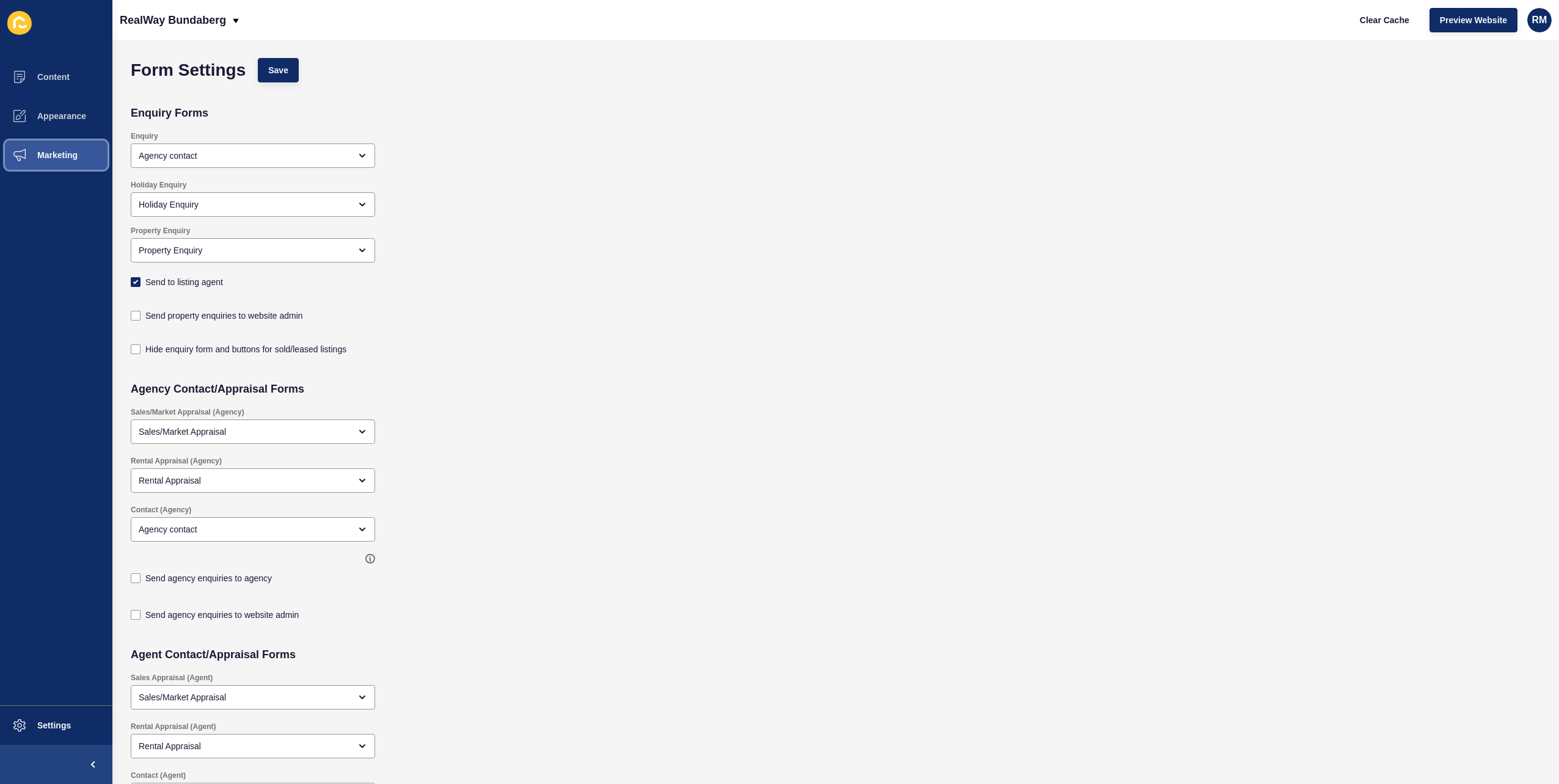
click at [64, 161] on button "Marketing" at bounding box center [56, 155] width 113 height 39
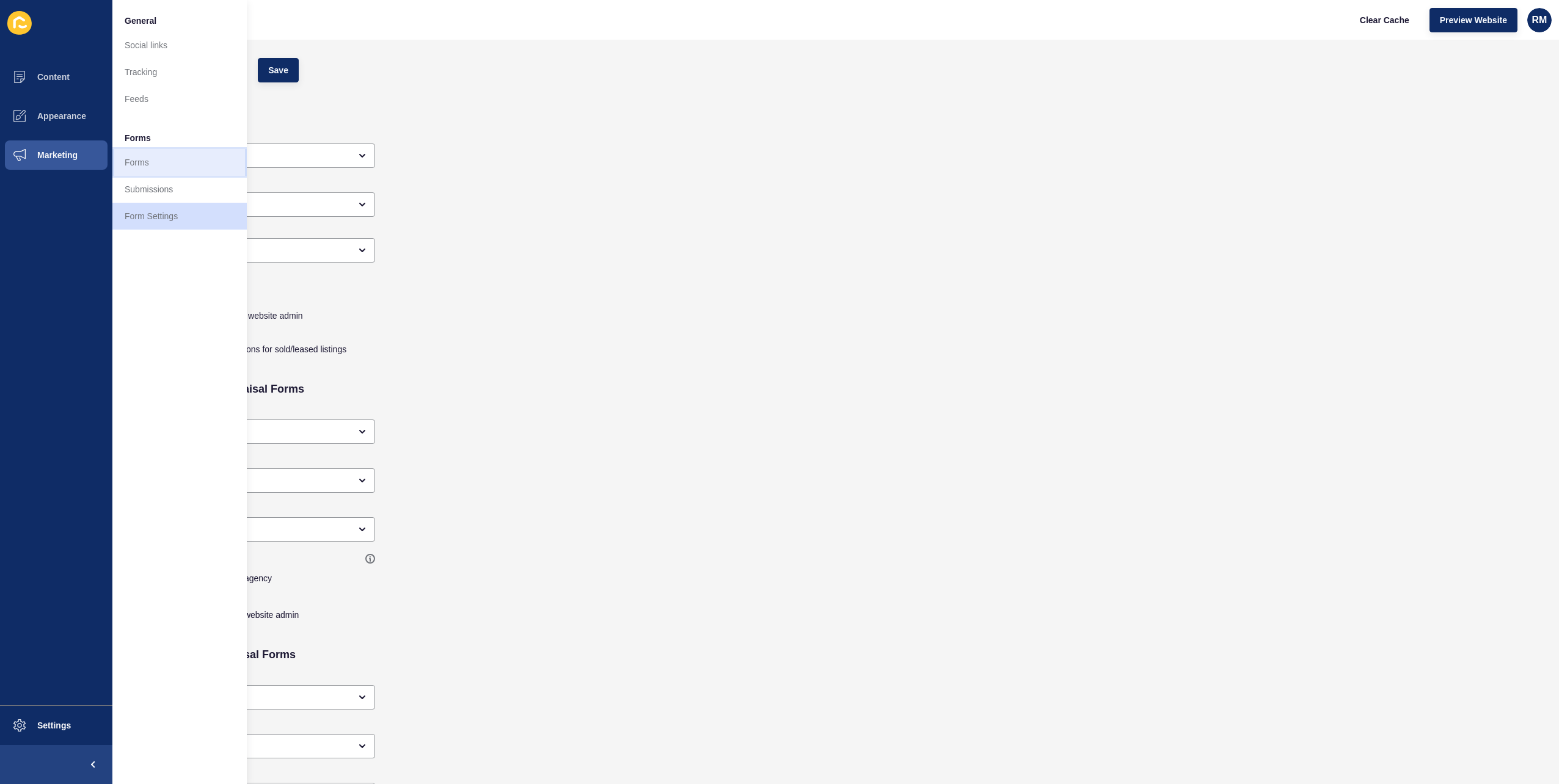
click at [145, 155] on link "Forms" at bounding box center [180, 163] width 134 height 27
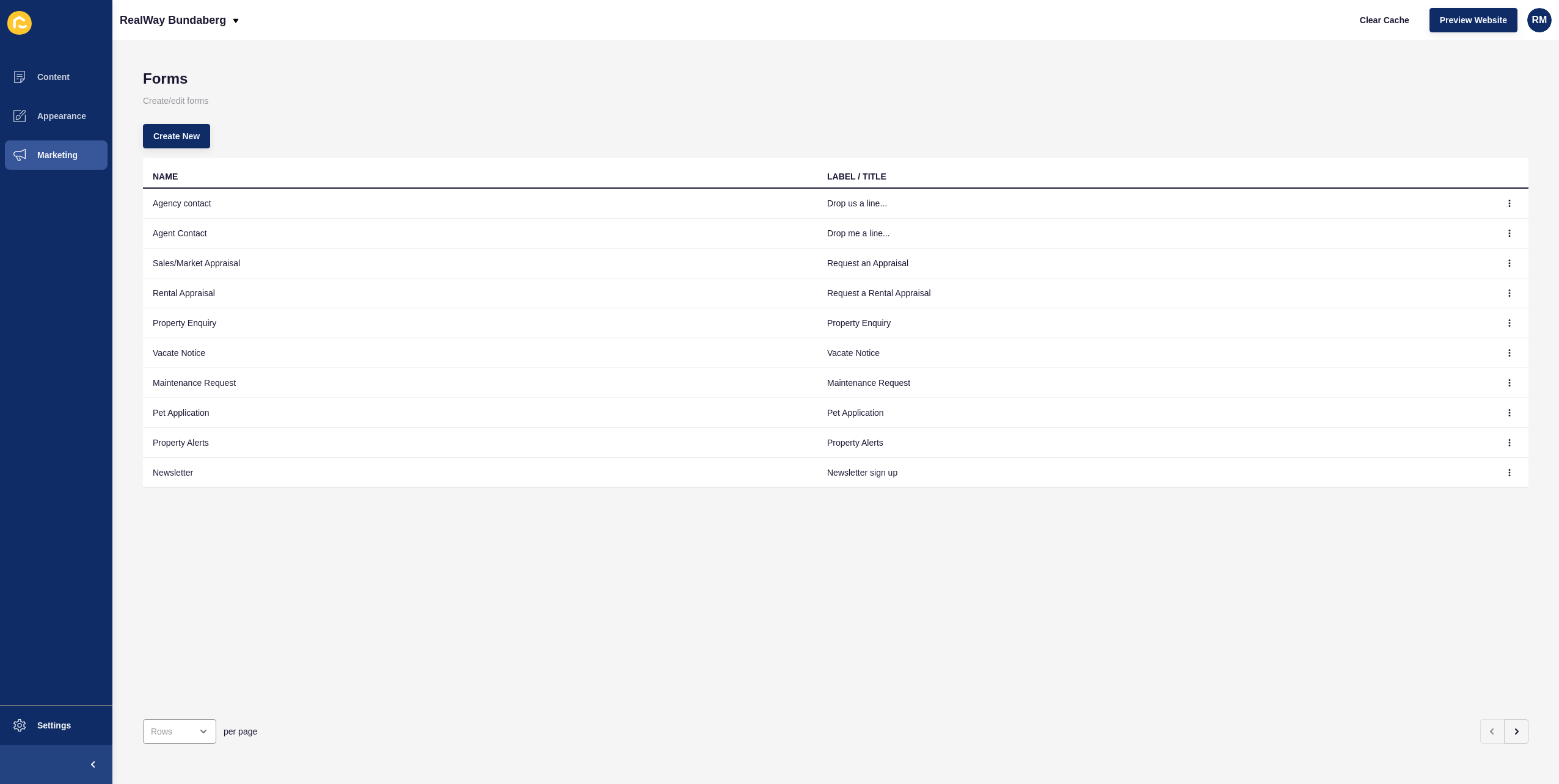
click at [777, 56] on div "Forms Create/edit forms Create New NAME LABEL / TITLE Agency contact Drop us a …" at bounding box center [836, 412] width 1446 height 744
click at [238, 32] on div "RealWay Bundaberg" at bounding box center [180, 20] width 121 height 30
click at [220, 54] on link "RealWay Toowoomba" at bounding box center [192, 51] width 145 height 27
